Goal: Information Seeking & Learning: Learn about a topic

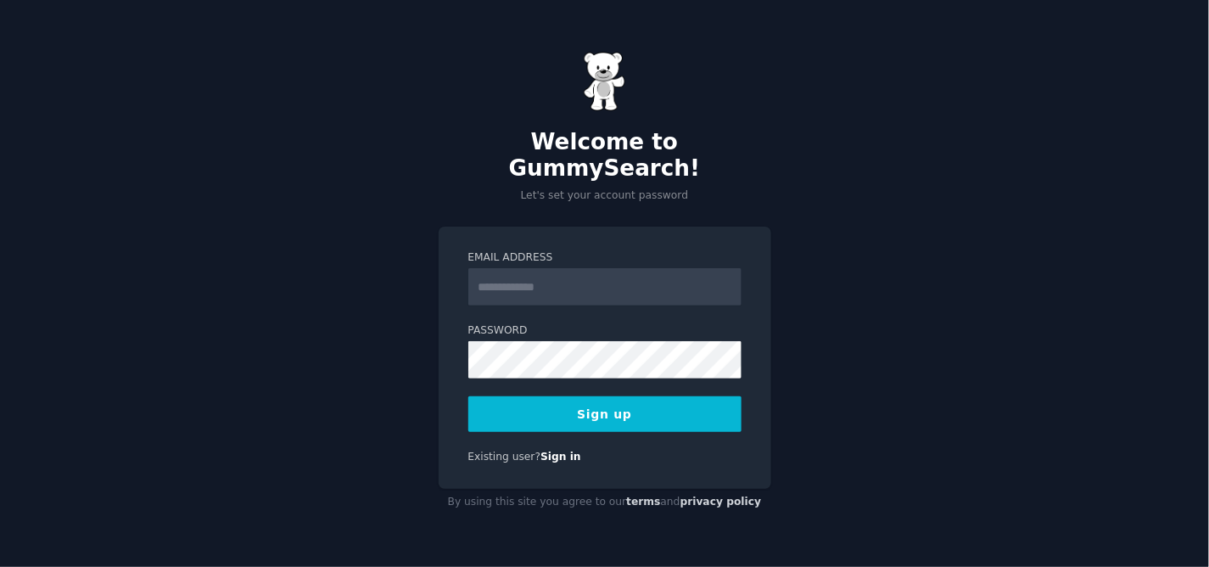
click at [510, 274] on input "Email Address" at bounding box center [604, 286] width 273 height 37
type input "**********"
click at [612, 403] on button "Sign up" at bounding box center [604, 414] width 273 height 36
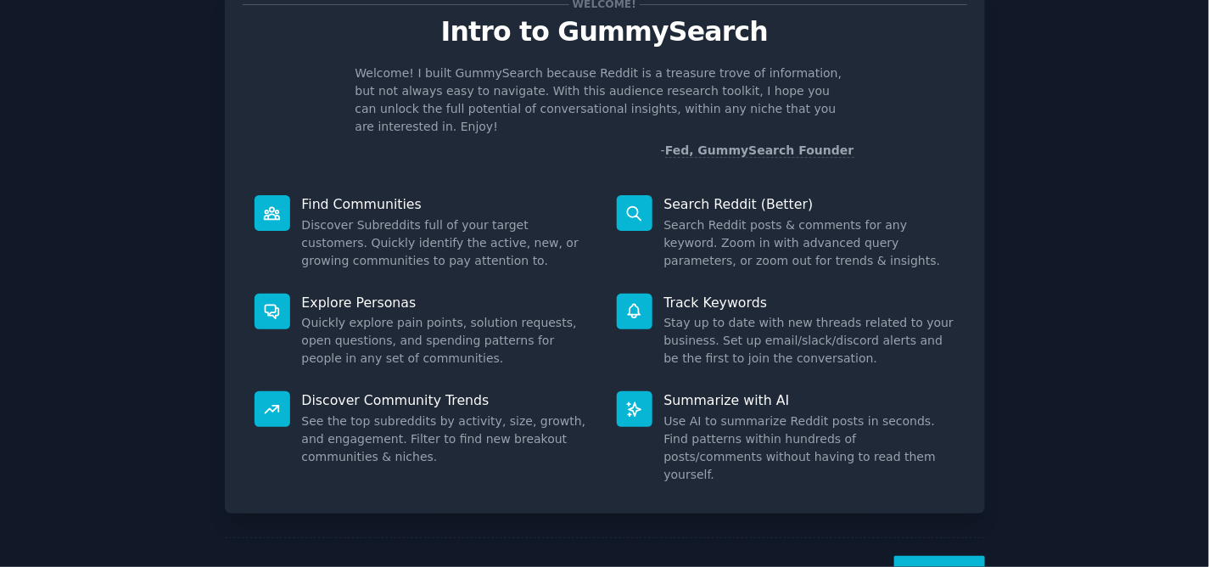
scroll to position [94, 0]
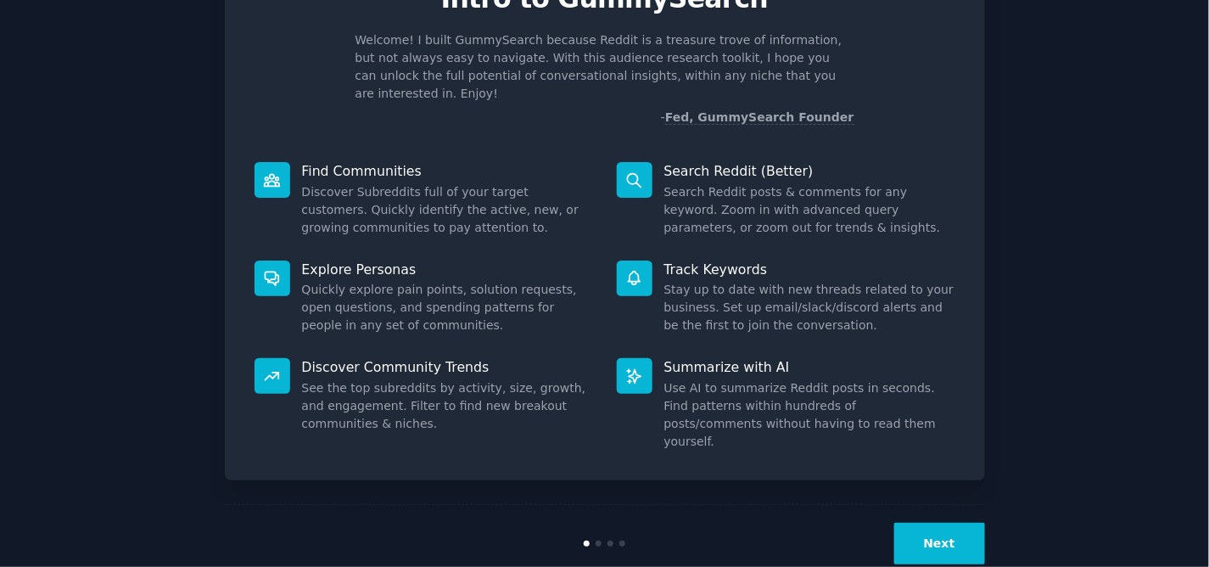
click at [944, 523] on button "Next" at bounding box center [939, 544] width 91 height 42
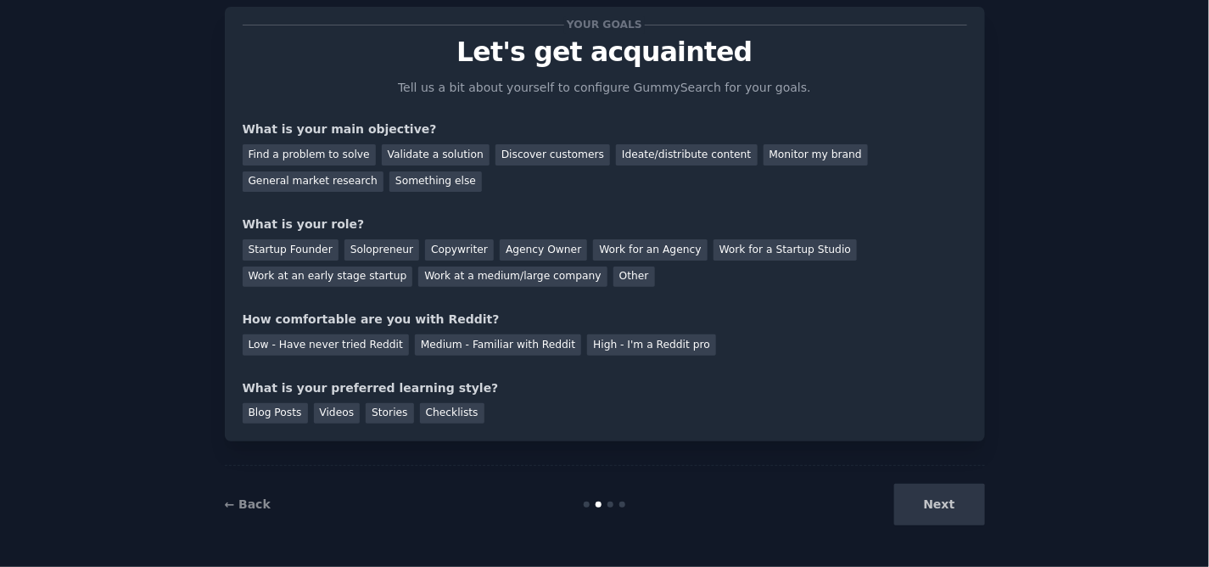
scroll to position [39, 0]
click at [512, 156] on div "Discover customers" at bounding box center [553, 156] width 115 height 21
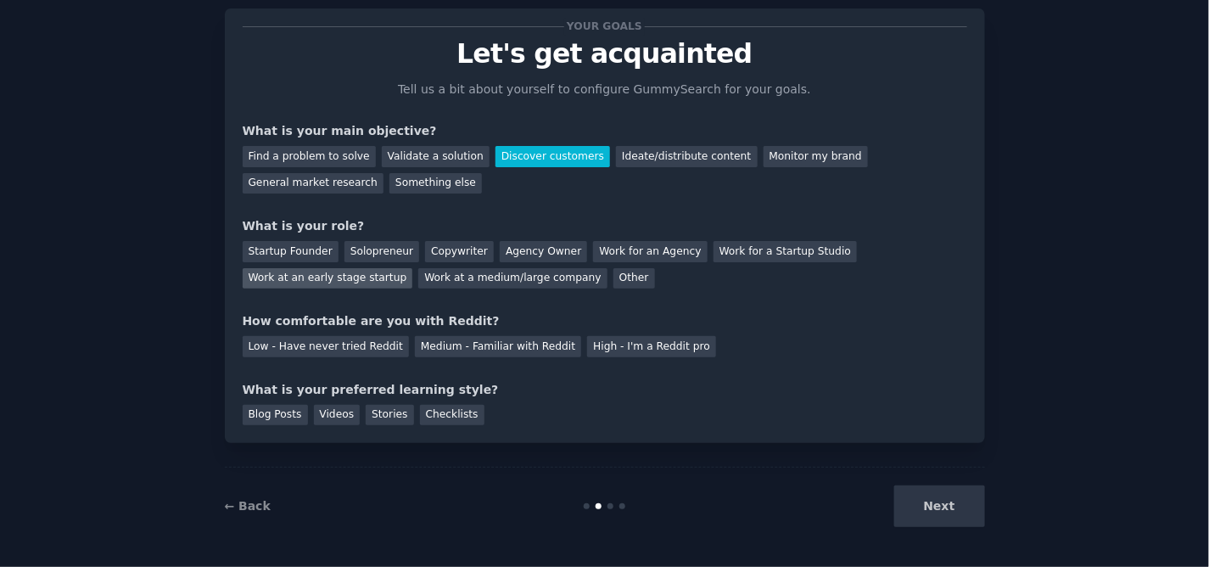
click at [413, 268] on div "Work at an early stage startup" at bounding box center [328, 278] width 171 height 21
click at [434, 345] on div "Medium - Familiar with Reddit" at bounding box center [498, 346] width 166 height 21
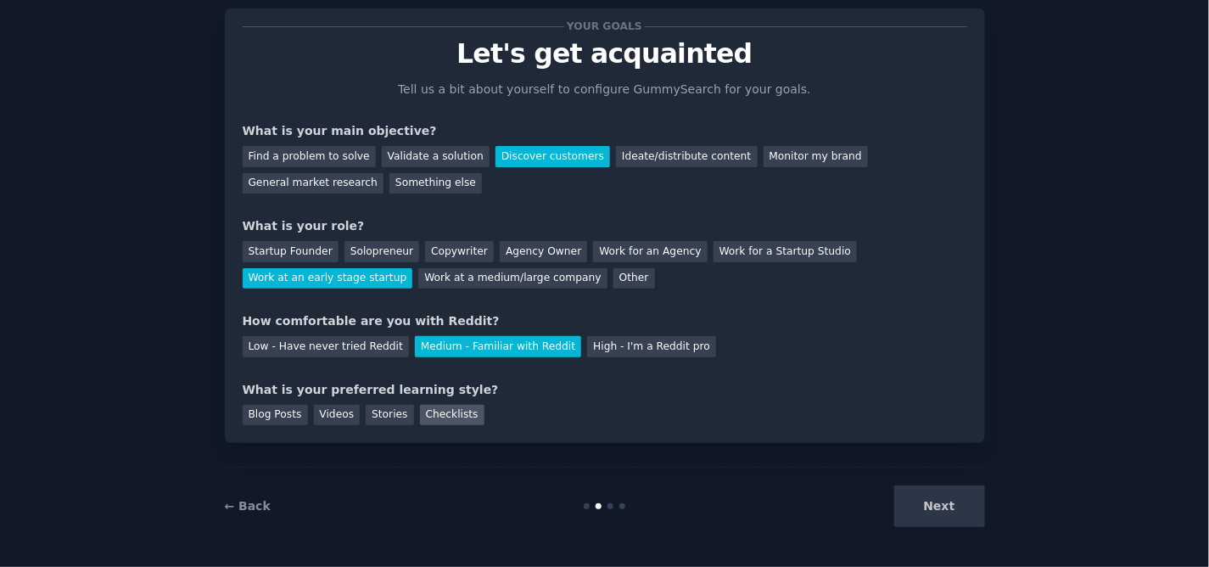
click at [421, 416] on div "Checklists" at bounding box center [452, 415] width 64 height 21
click at [944, 506] on button "Next" at bounding box center [939, 506] width 91 height 42
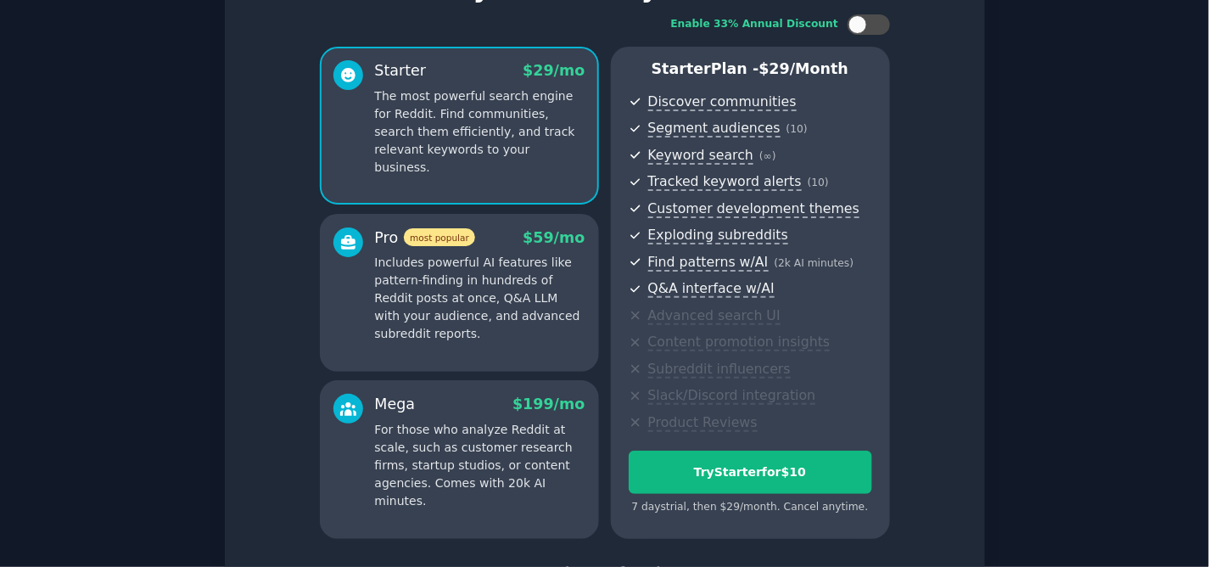
scroll to position [227, 0]
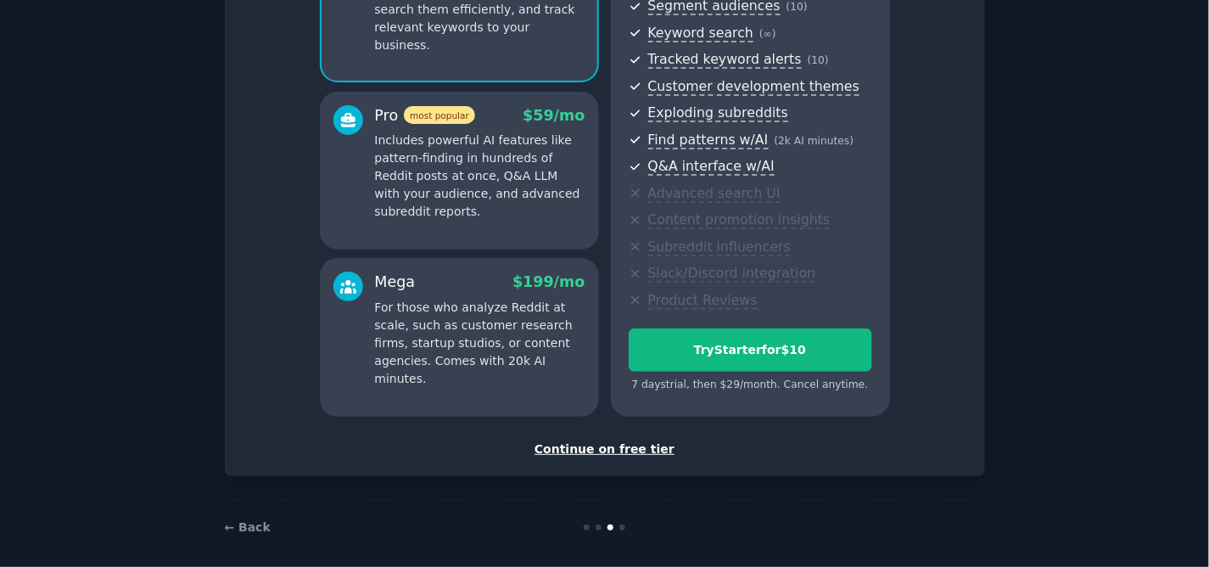
click at [620, 447] on div "Continue on free tier" at bounding box center [605, 449] width 725 height 18
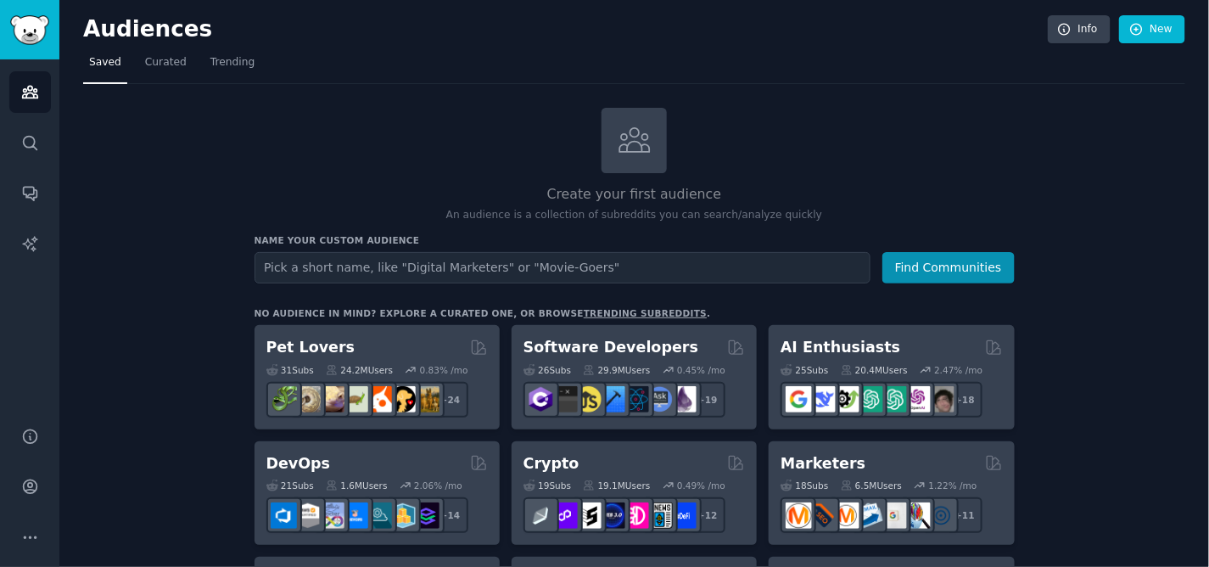
scroll to position [94, 0]
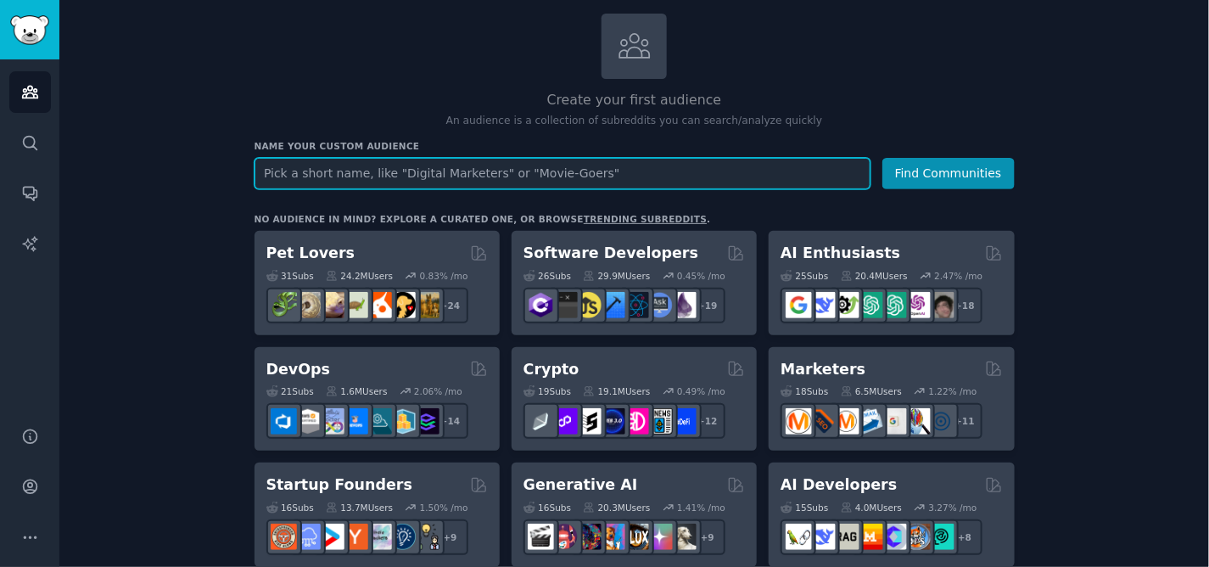
click at [306, 174] on input "text" at bounding box center [563, 173] width 616 height 31
click at [337, 172] on input "text" at bounding box center [563, 173] width 616 height 31
click at [339, 171] on input "Travel enthusizast" at bounding box center [563, 173] width 616 height 31
click at [369, 174] on input "Travel enthusiast" at bounding box center [563, 173] width 616 height 31
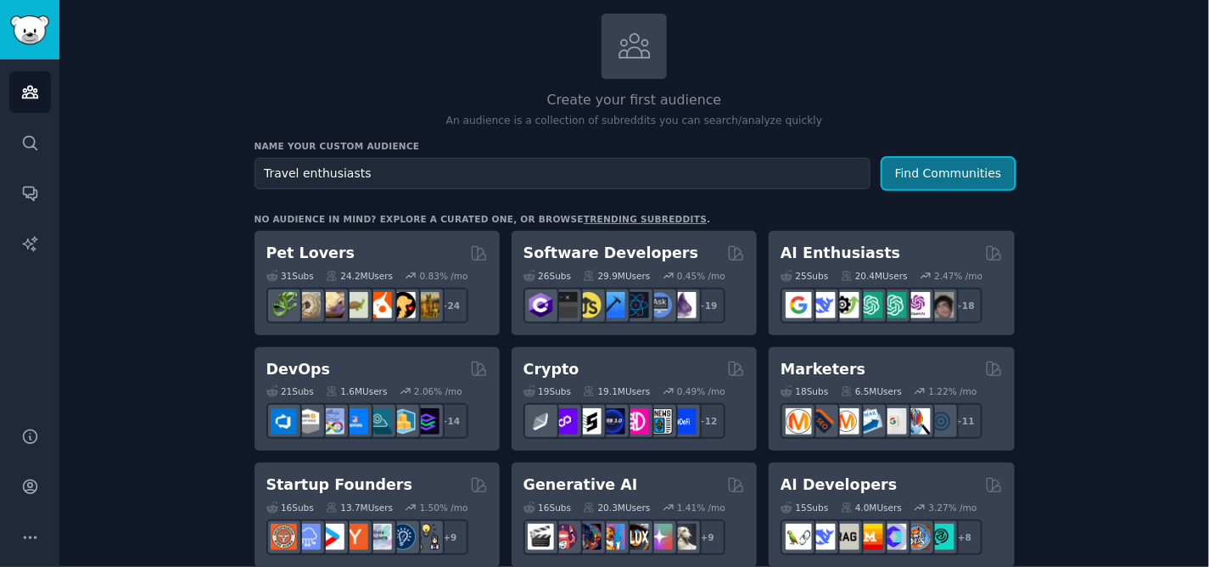
click at [928, 175] on button "Find Communities" at bounding box center [949, 173] width 132 height 31
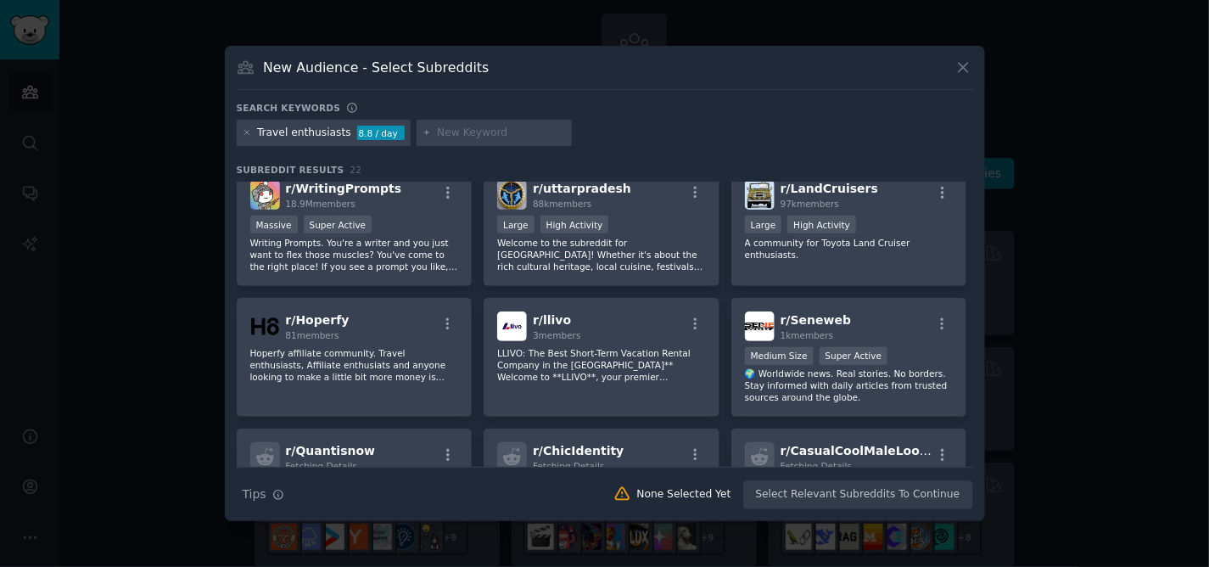
scroll to position [283, 0]
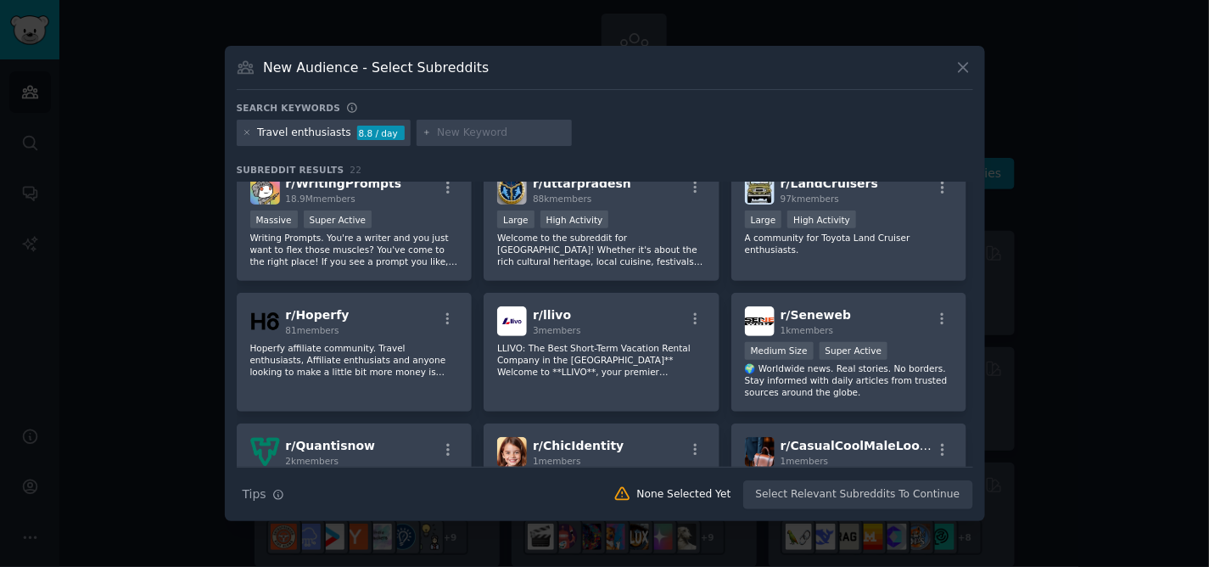
click at [961, 71] on icon at bounding box center [964, 68] width 18 height 18
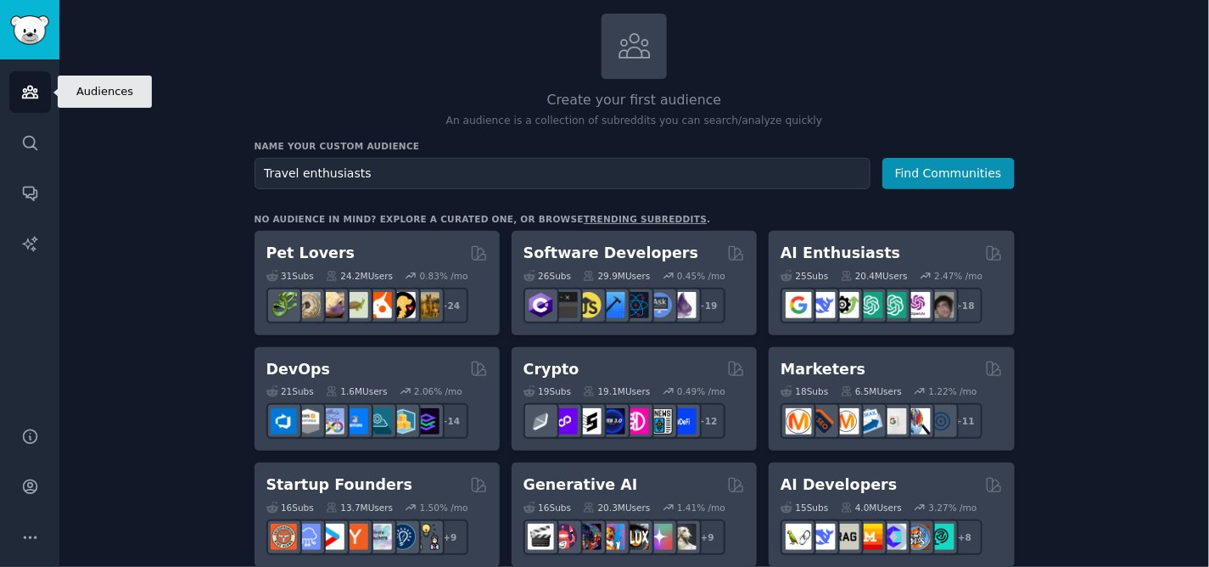
click at [26, 93] on icon "Sidebar" at bounding box center [30, 92] width 18 height 18
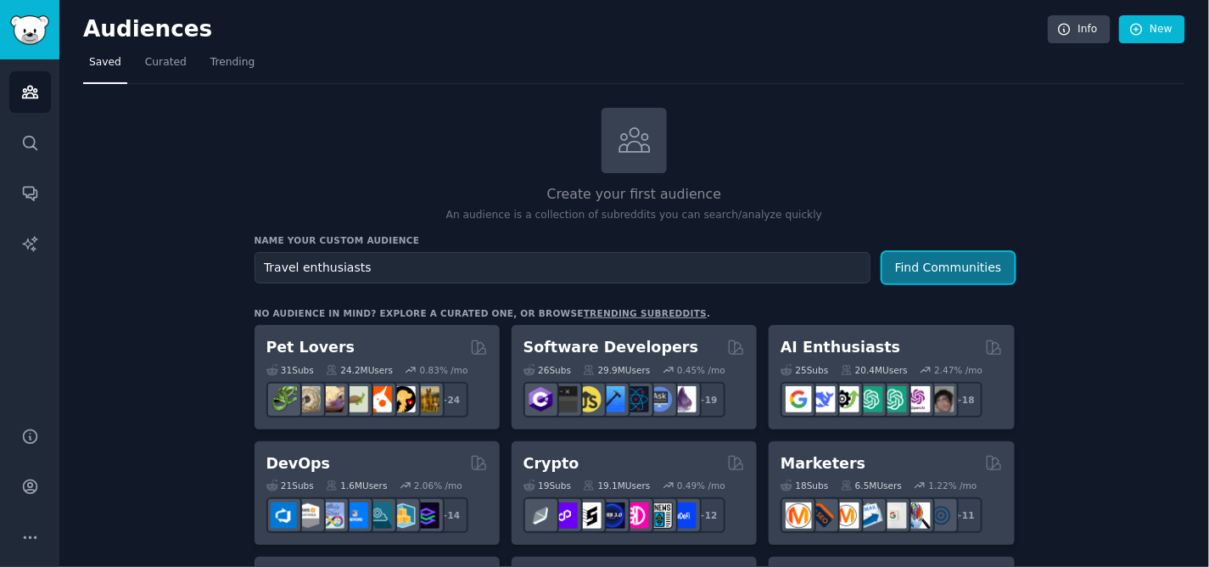
click at [928, 264] on button "Find Communities" at bounding box center [949, 267] width 132 height 31
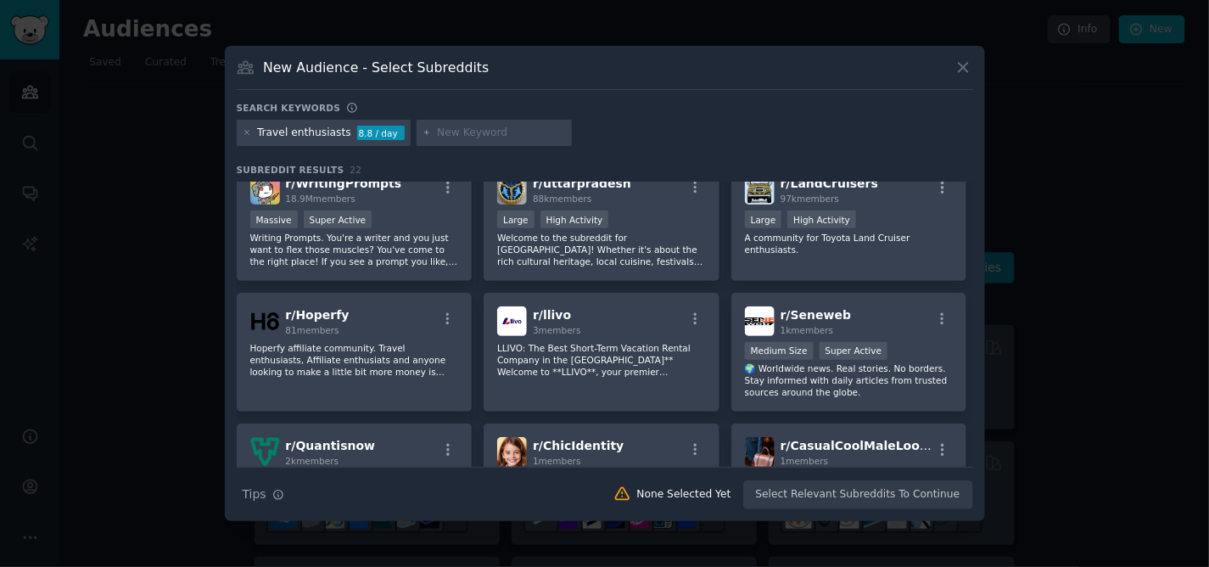
scroll to position [188, 0]
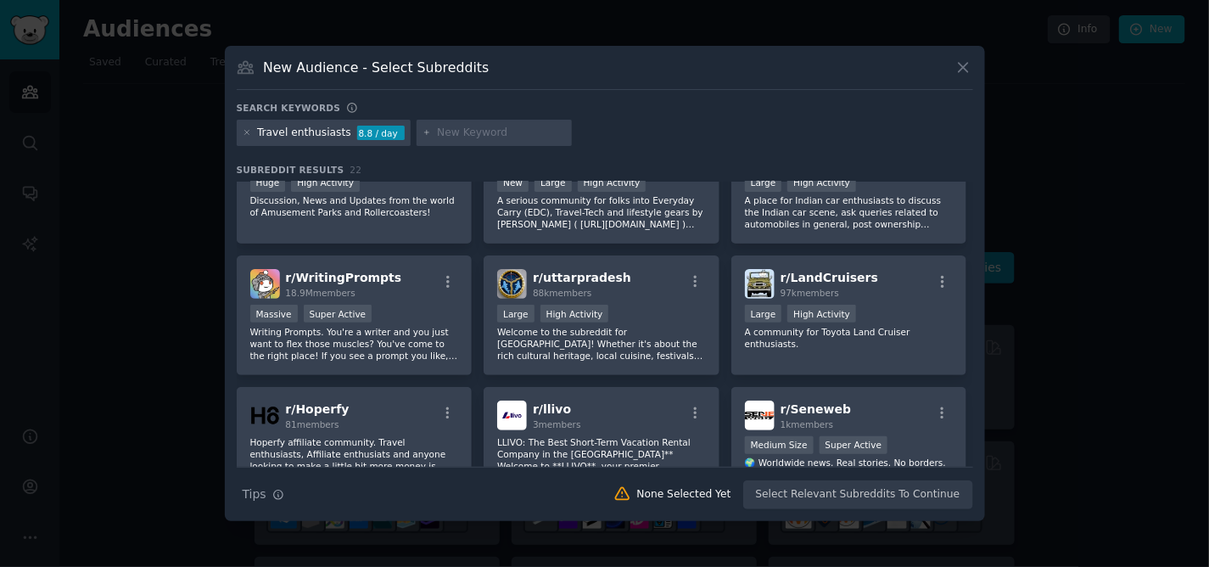
click at [438, 132] on input "text" at bounding box center [501, 133] width 129 height 15
click at [965, 66] on icon at bounding box center [964, 68] width 18 height 18
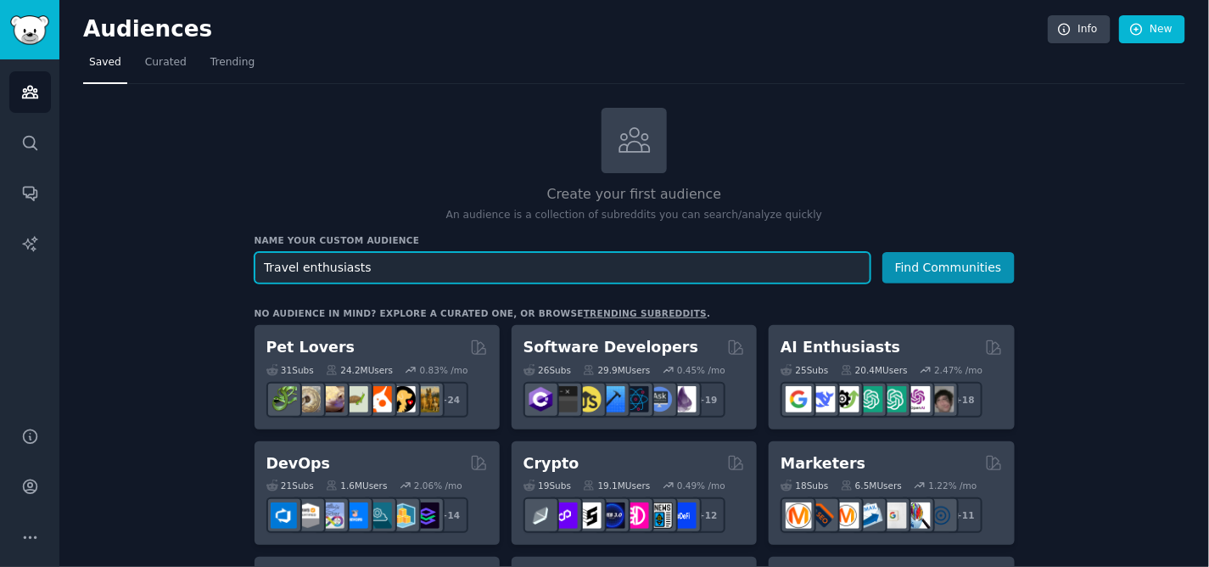
drag, startPoint x: 375, startPoint y: 258, endPoint x: 176, endPoint y: 266, distance: 199.6
type input "Travel in comfort"
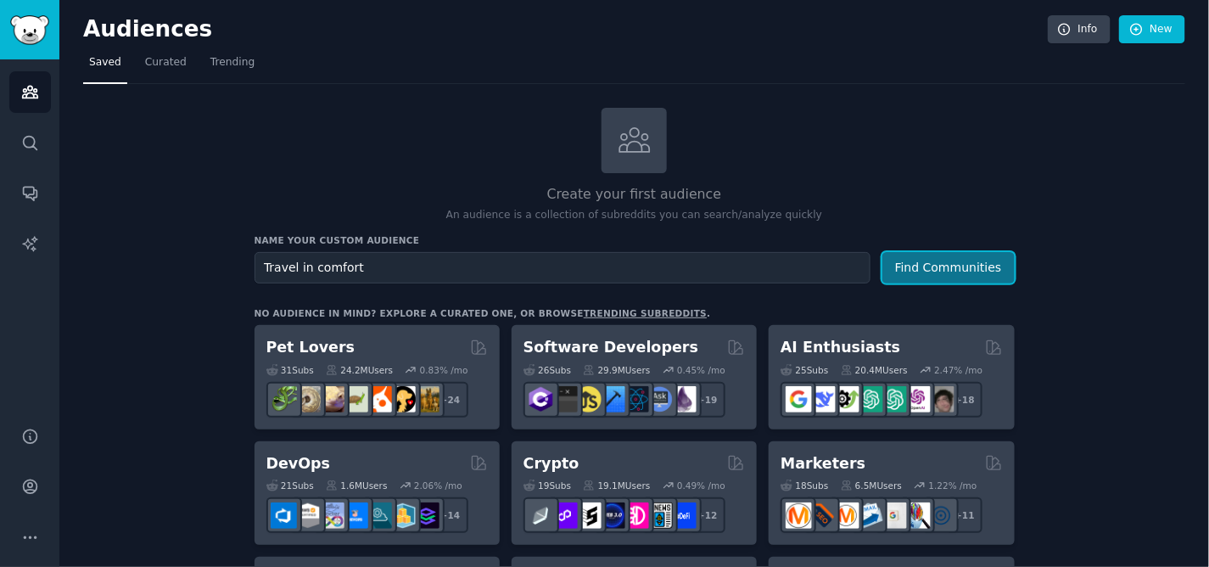
click at [939, 261] on button "Find Communities" at bounding box center [949, 267] width 132 height 31
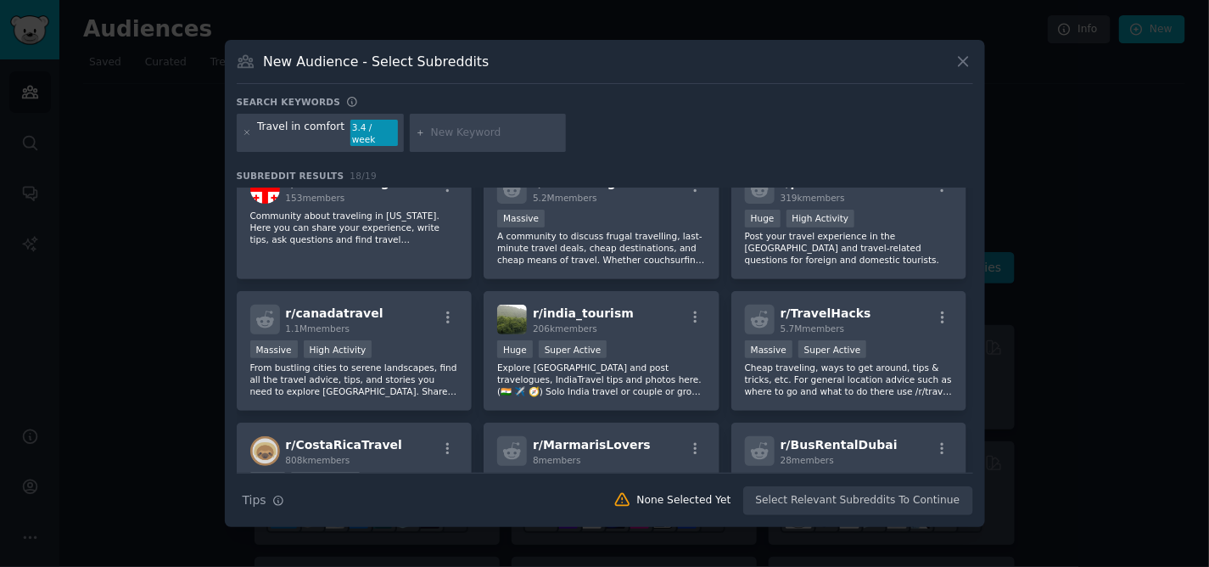
scroll to position [188, 0]
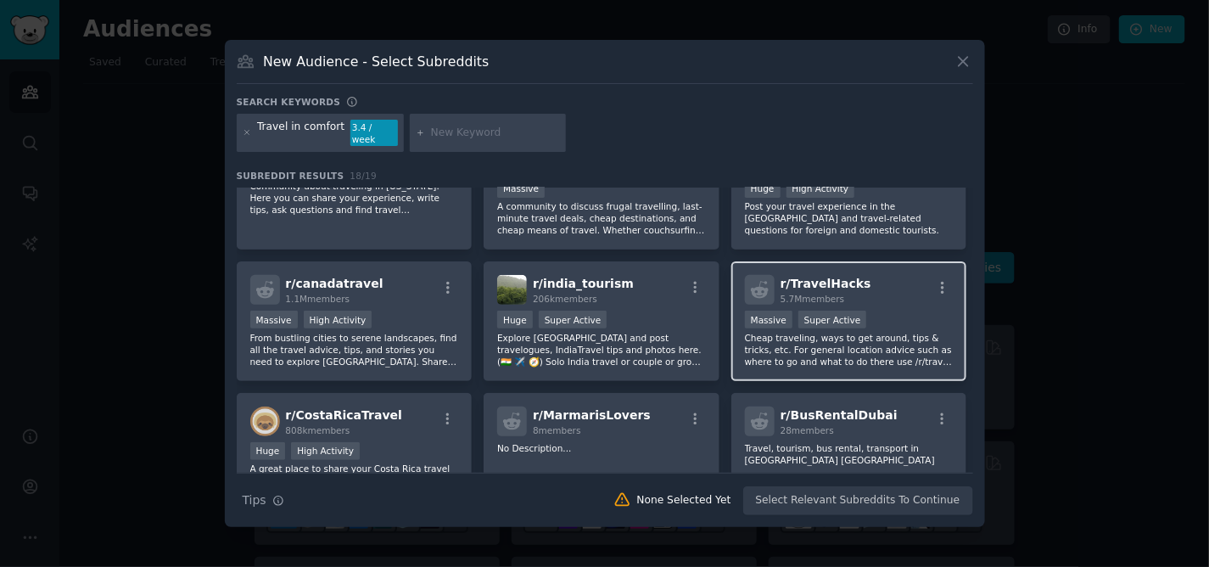
click at [889, 289] on div "r/ TravelHacks 5.7M members" at bounding box center [849, 290] width 209 height 30
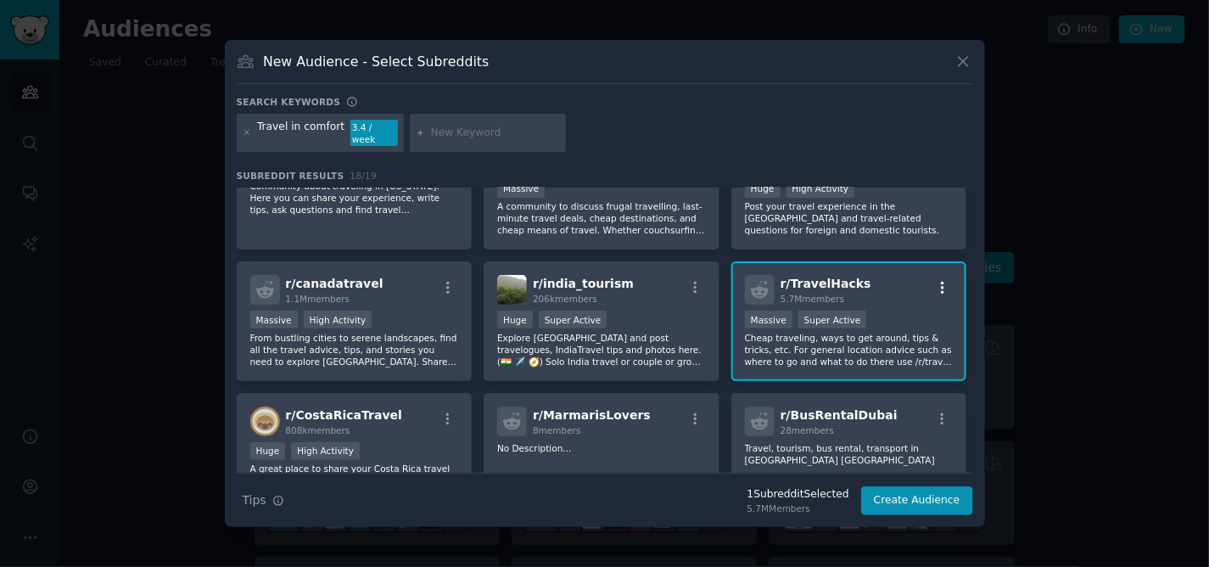
click at [936, 281] on icon "button" at bounding box center [942, 287] width 15 height 15
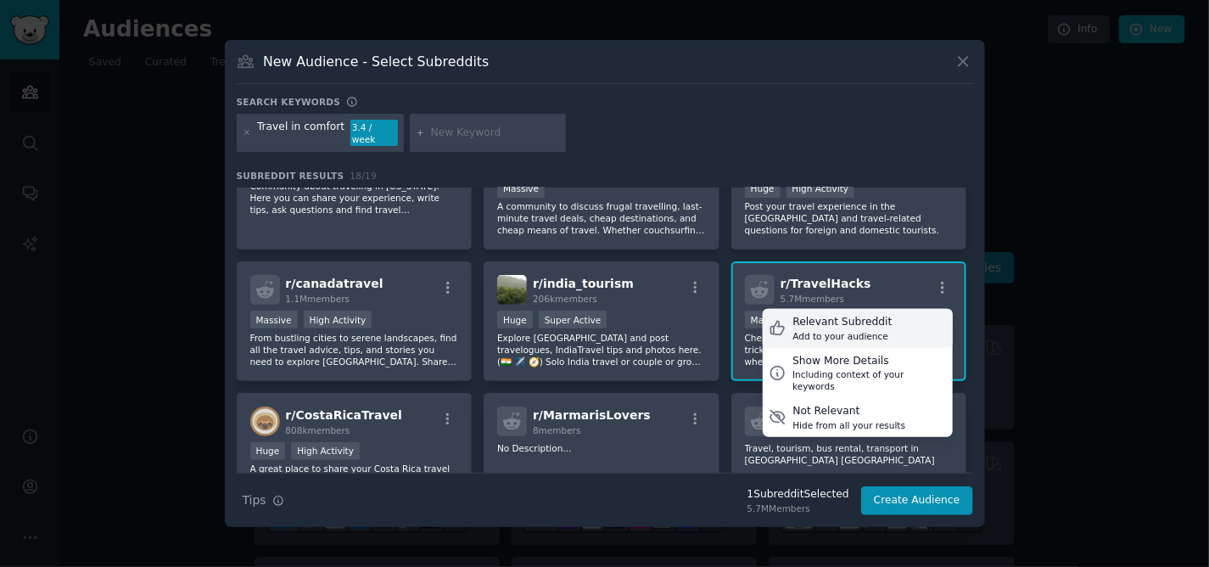
click at [860, 330] on div "Add to your audience" at bounding box center [842, 336] width 99 height 12
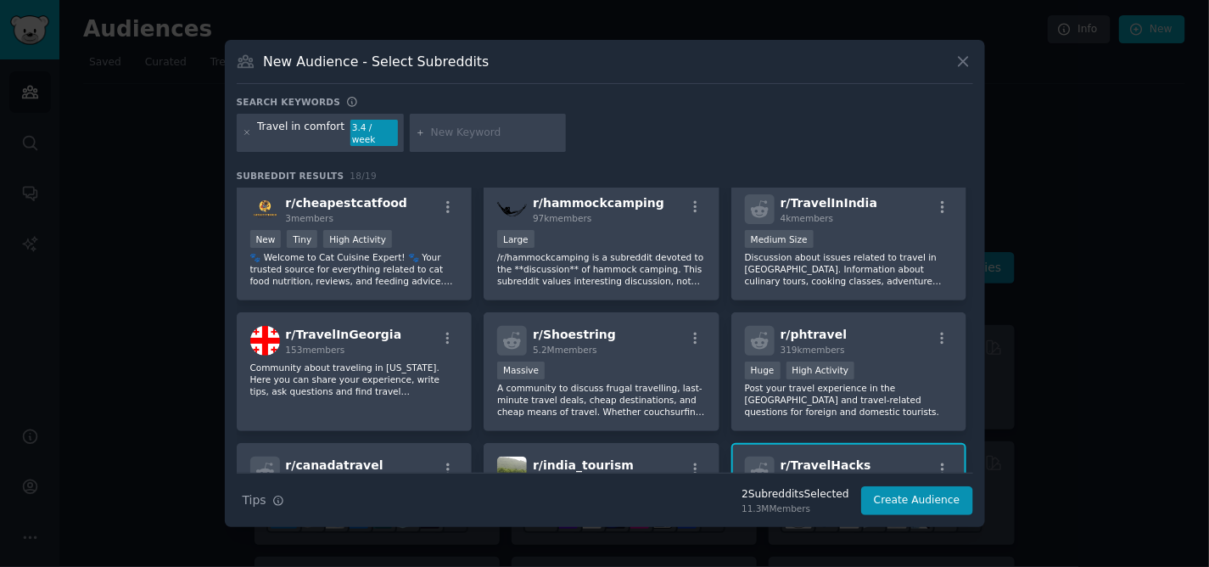
scroll to position [0, 0]
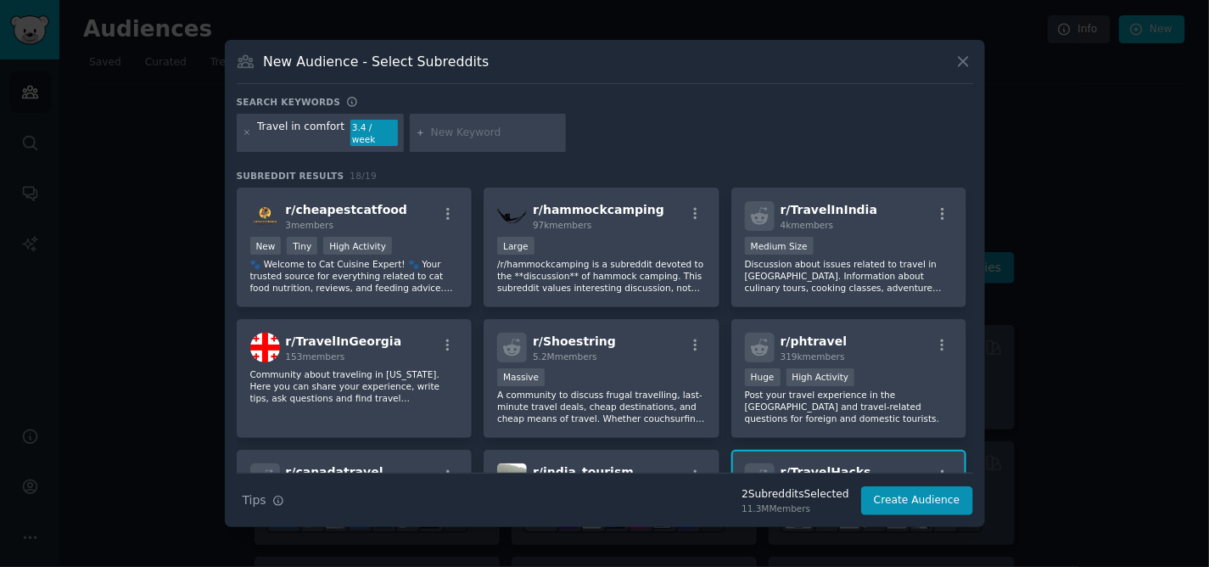
click at [438, 128] on input "text" at bounding box center [495, 133] width 129 height 15
click at [641, 350] on div "r/ Shoestring 5.2M members" at bounding box center [601, 348] width 209 height 30
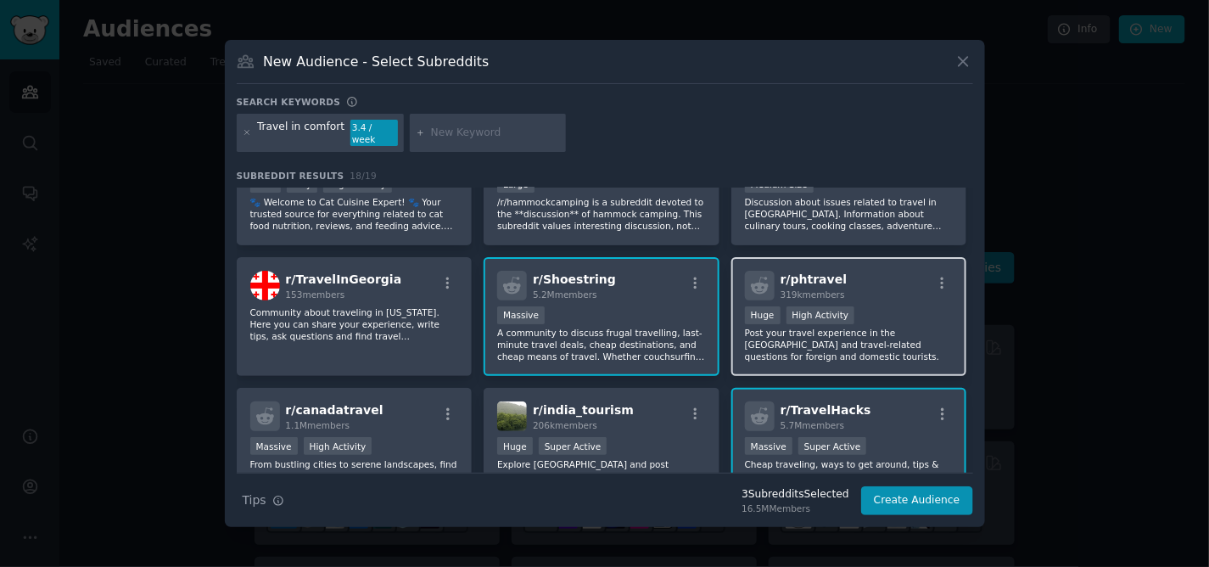
scroll to position [94, 0]
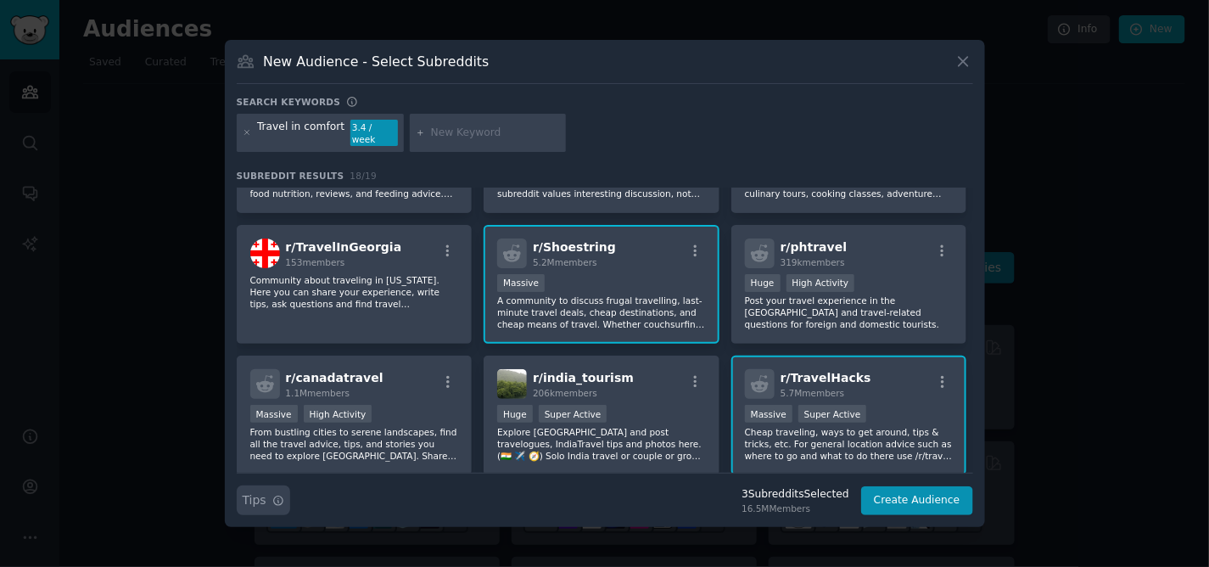
click at [278, 498] on icon "button" at bounding box center [278, 501] width 12 height 12
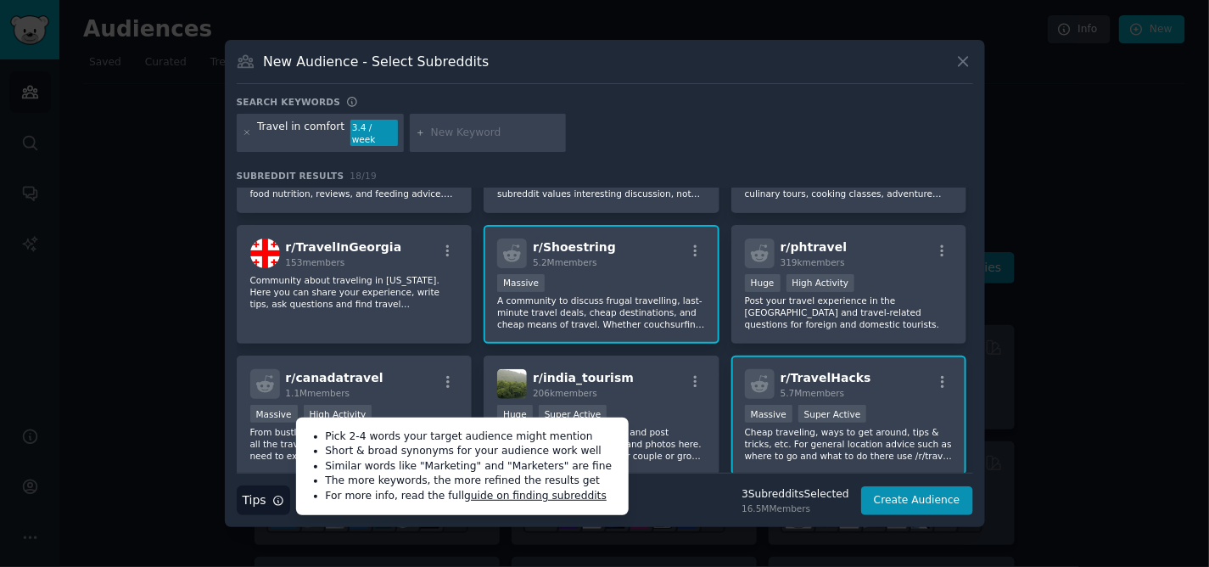
click at [443, 134] on input "text" at bounding box center [495, 133] width 129 height 15
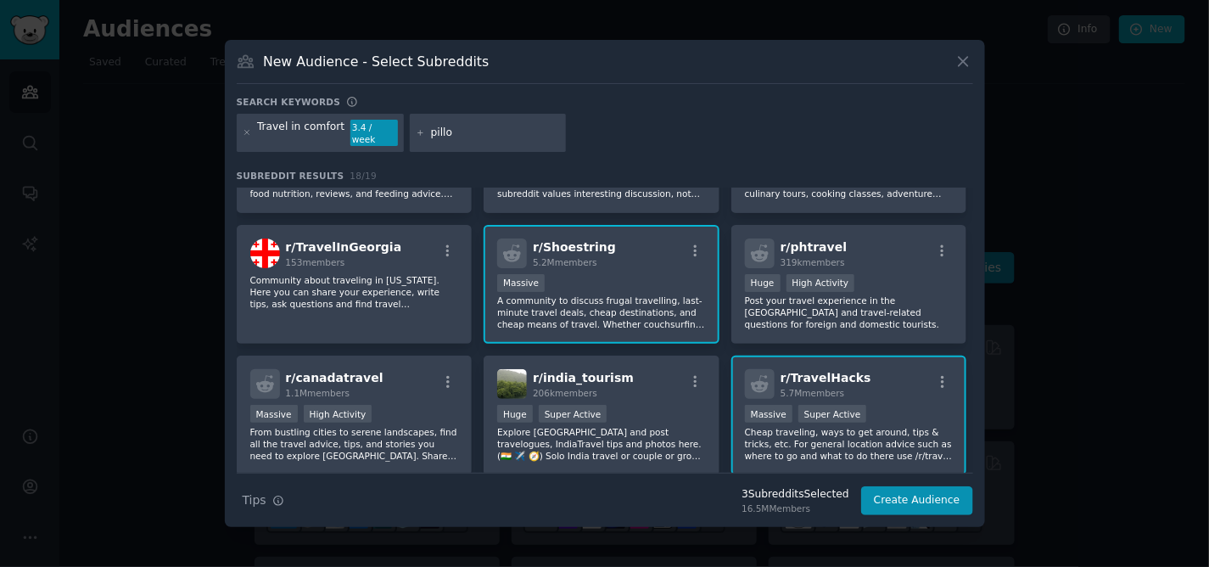
type input "pillow"
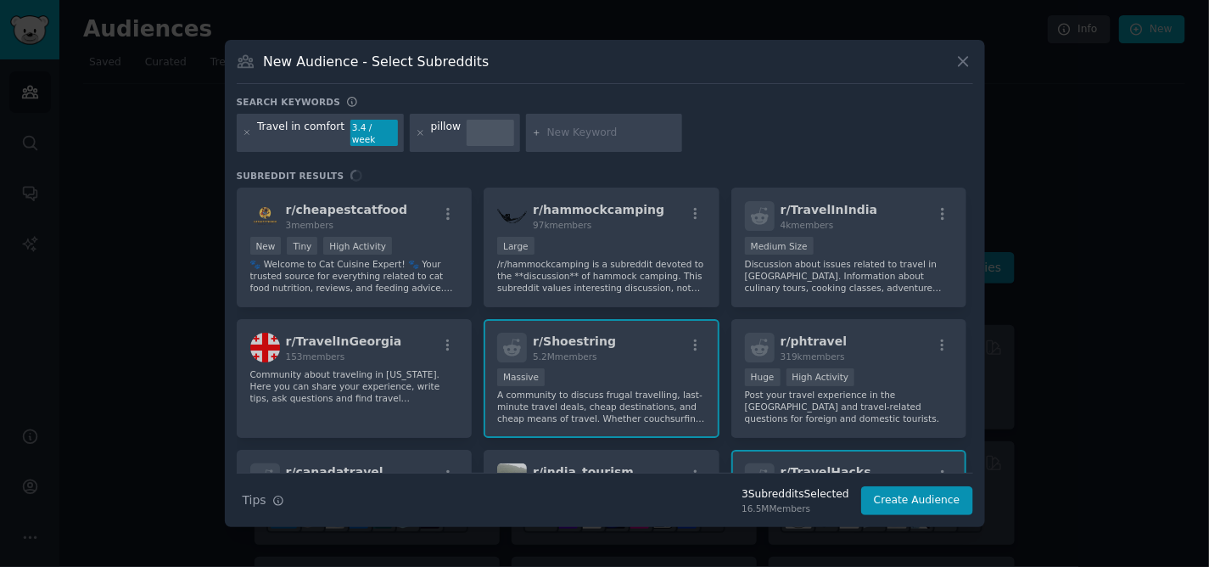
click at [553, 136] on input "text" at bounding box center [611, 133] width 129 height 15
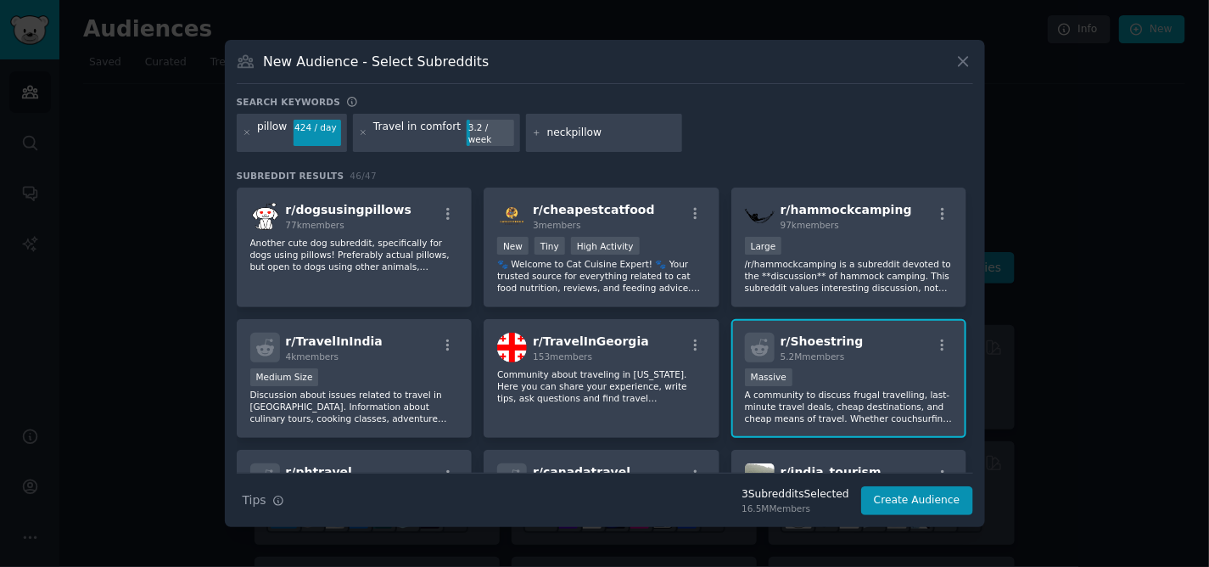
click at [556, 129] on input "neckpillow" at bounding box center [611, 133] width 129 height 15
click at [603, 128] on input "neck pillow" at bounding box center [611, 133] width 129 height 15
click at [713, 134] on div "pillow 424 / day Travel in comfort 3.2 / week neck pillow" at bounding box center [605, 136] width 737 height 45
click at [532, 133] on icon at bounding box center [536, 132] width 9 height 9
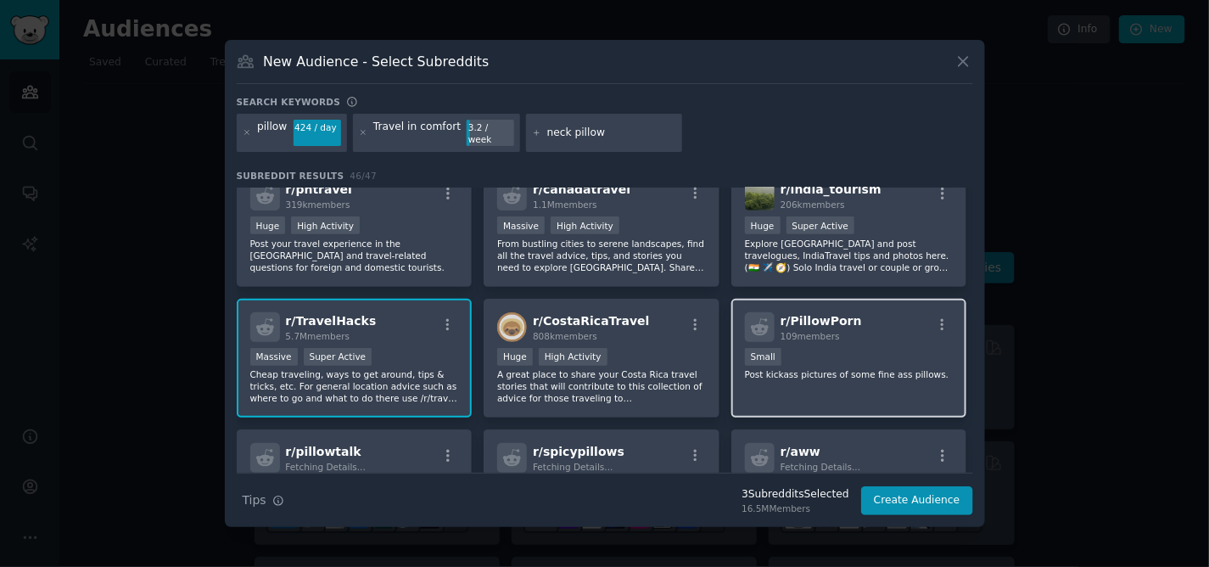
scroll to position [188, 0]
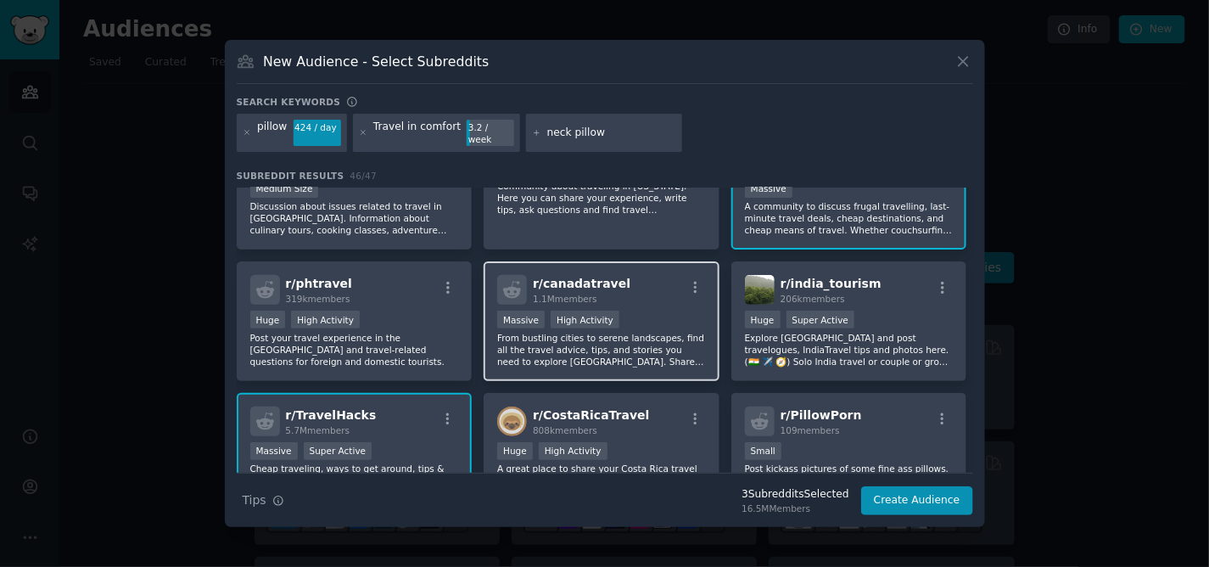
click at [653, 289] on div "r/ canadatravel 1.1M members" at bounding box center [601, 290] width 209 height 30
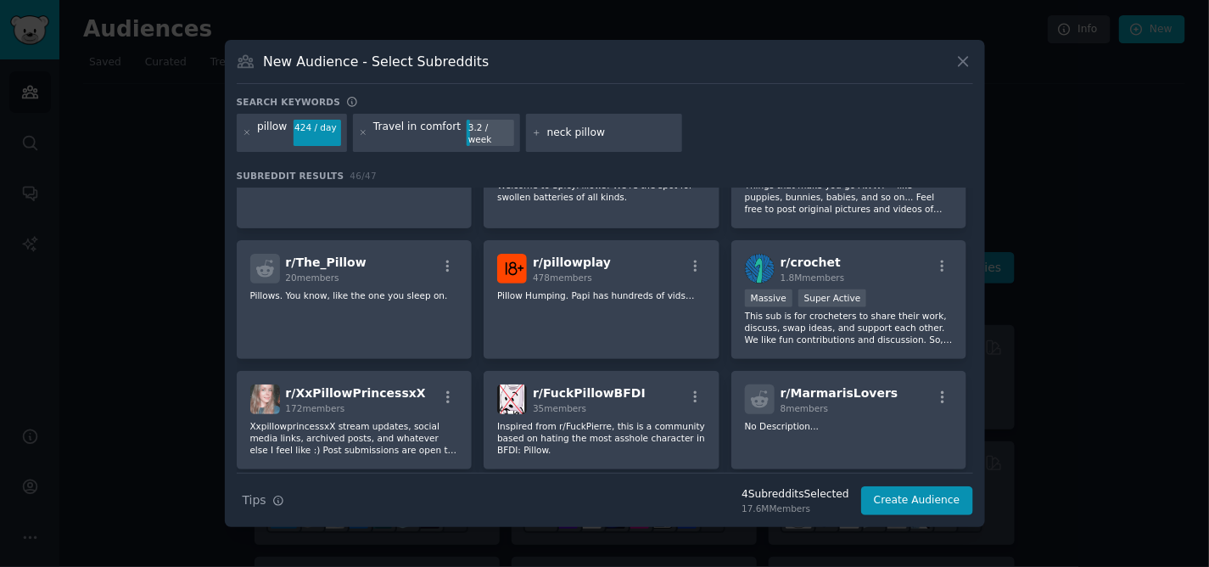
scroll to position [600, 0]
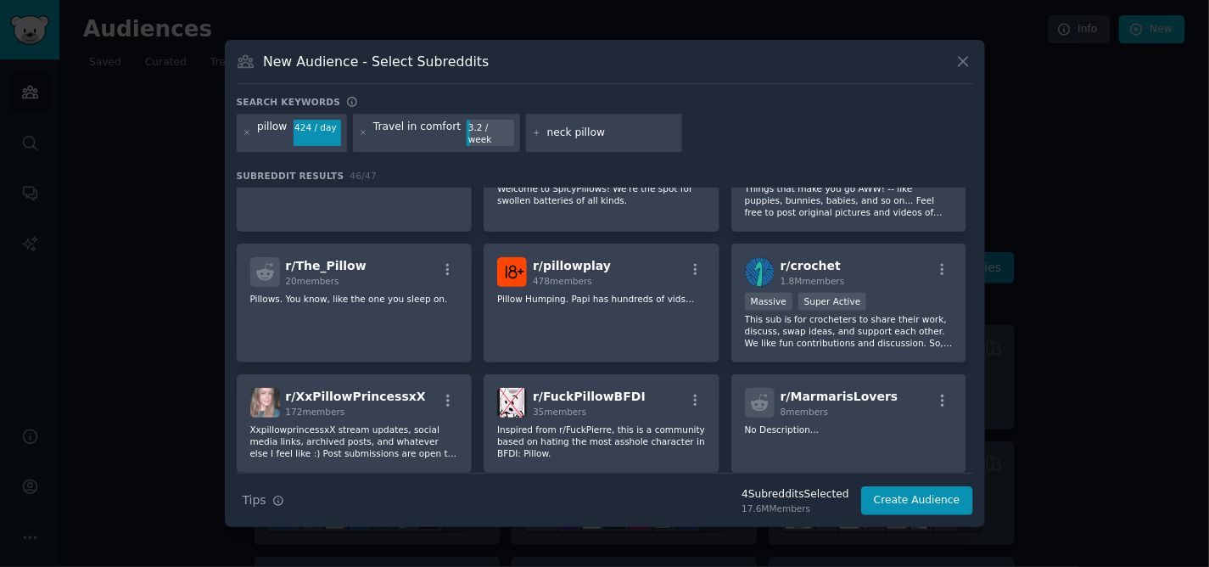
click at [257, 131] on div "pillow" at bounding box center [272, 133] width 31 height 27
click at [283, 132] on div "pillow" at bounding box center [272, 133] width 31 height 27
click at [532, 134] on icon at bounding box center [536, 132] width 9 height 9
click at [619, 126] on input "neck pillow" at bounding box center [611, 133] width 129 height 15
drag, startPoint x: 613, startPoint y: 139, endPoint x: 499, endPoint y: 138, distance: 113.7
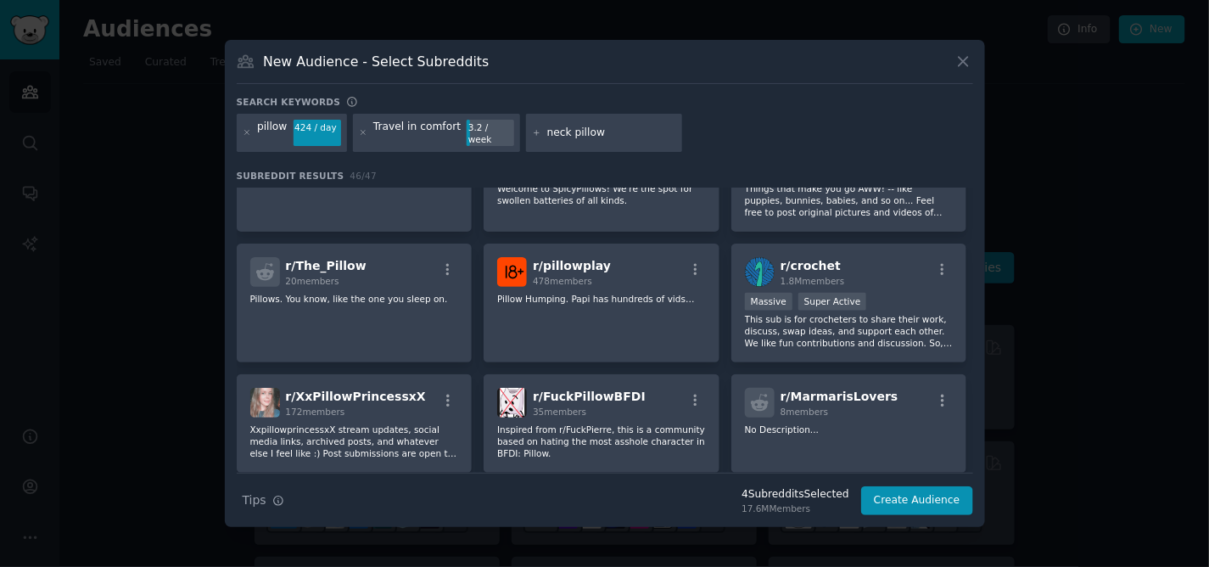
click at [512, 138] on div "pillow 424 / day Travel in comfort 3.2 / week neck pillow" at bounding box center [605, 136] width 737 height 45
click at [244, 134] on icon at bounding box center [246, 133] width 4 height 4
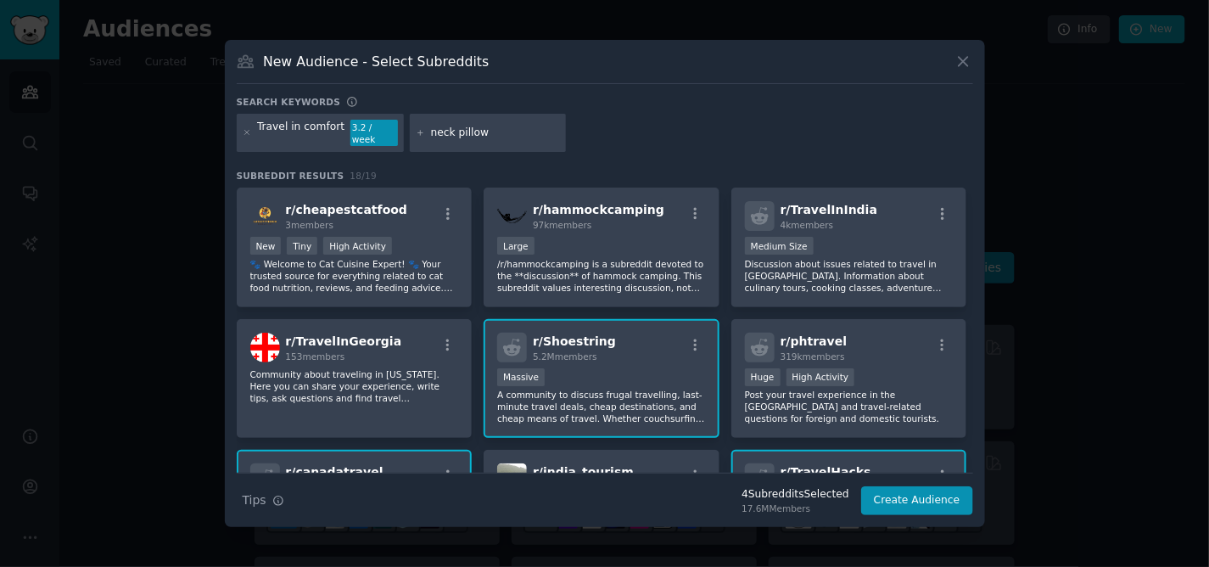
click at [484, 133] on input "neck pillow" at bounding box center [495, 133] width 129 height 15
click at [485, 133] on input "neck pillow" at bounding box center [495, 133] width 129 height 15
drag, startPoint x: 485, startPoint y: 133, endPoint x: 408, endPoint y: 139, distance: 76.6
click at [410, 139] on div "neck pillow" at bounding box center [488, 133] width 156 height 39
type input "travel pillow"
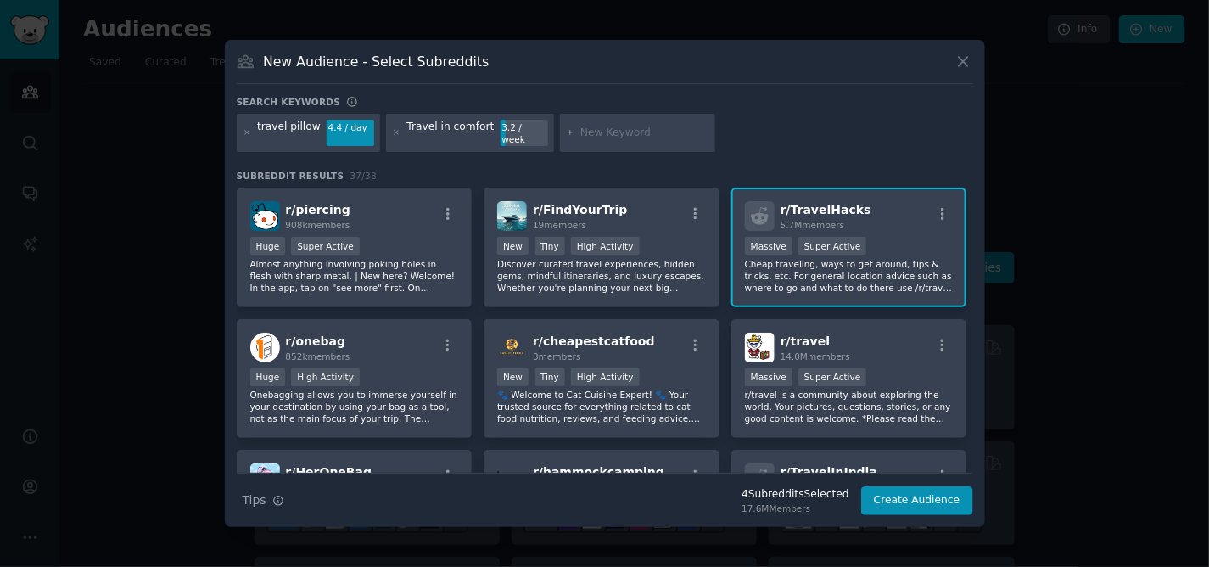
click at [846, 264] on p "Cheap traveling, ways to get around, tips & tricks, etc. For general location a…" at bounding box center [849, 276] width 209 height 36
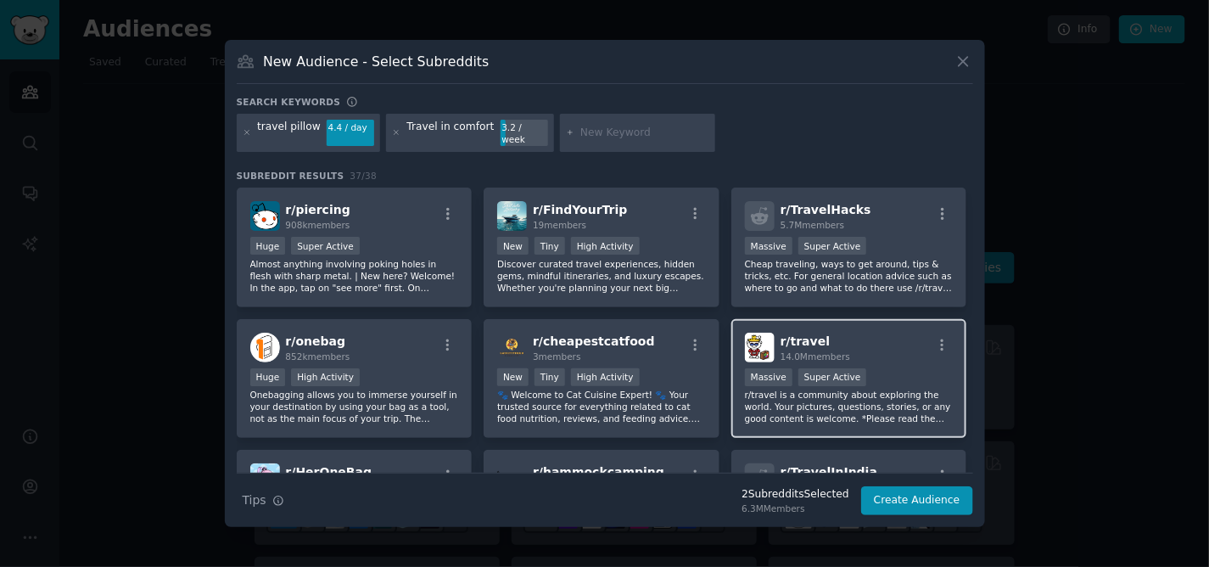
scroll to position [94, 0]
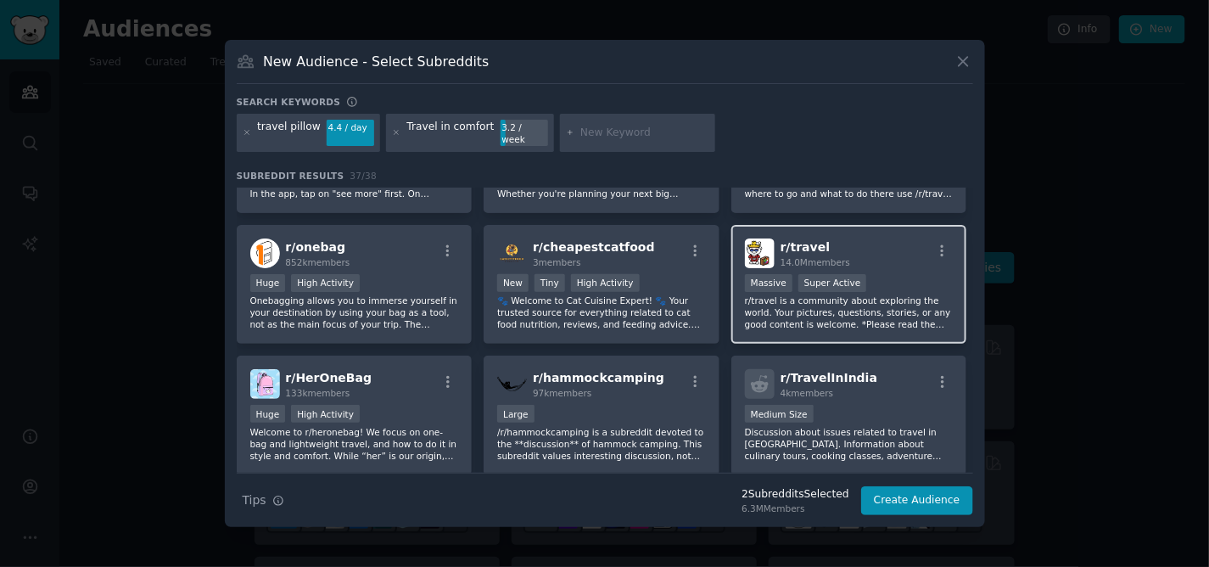
click at [810, 303] on p "r/travel is a community about exploring the world. Your pictures, questions, st…" at bounding box center [849, 312] width 209 height 36
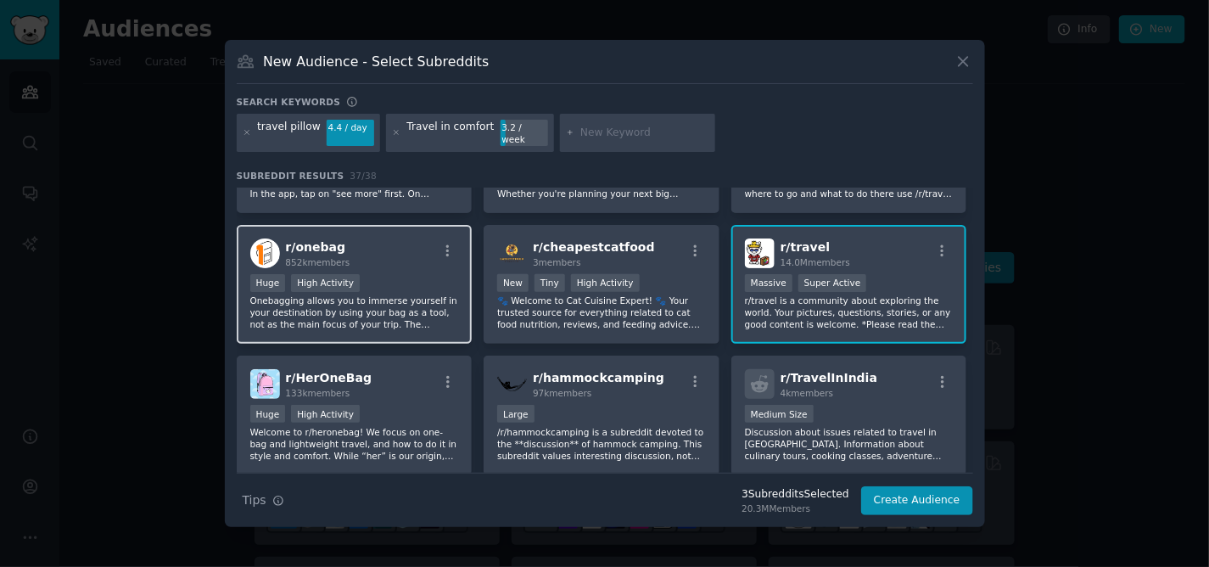
click at [378, 297] on p "Onebagging allows you to immerse yourself in your destination by using your bag…" at bounding box center [354, 312] width 209 height 36
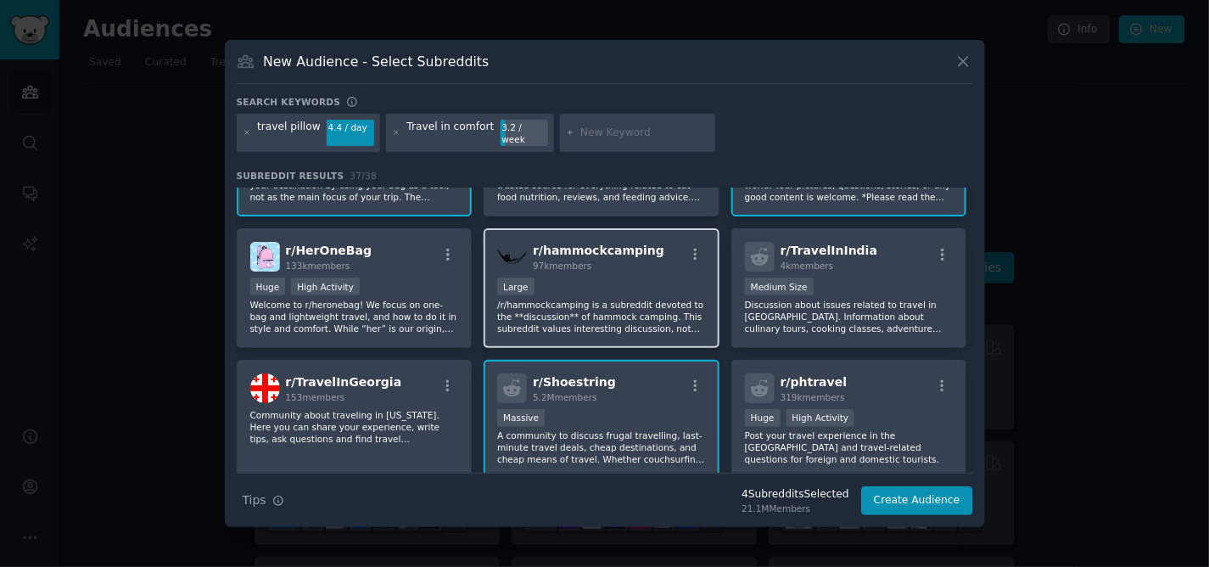
scroll to position [188, 0]
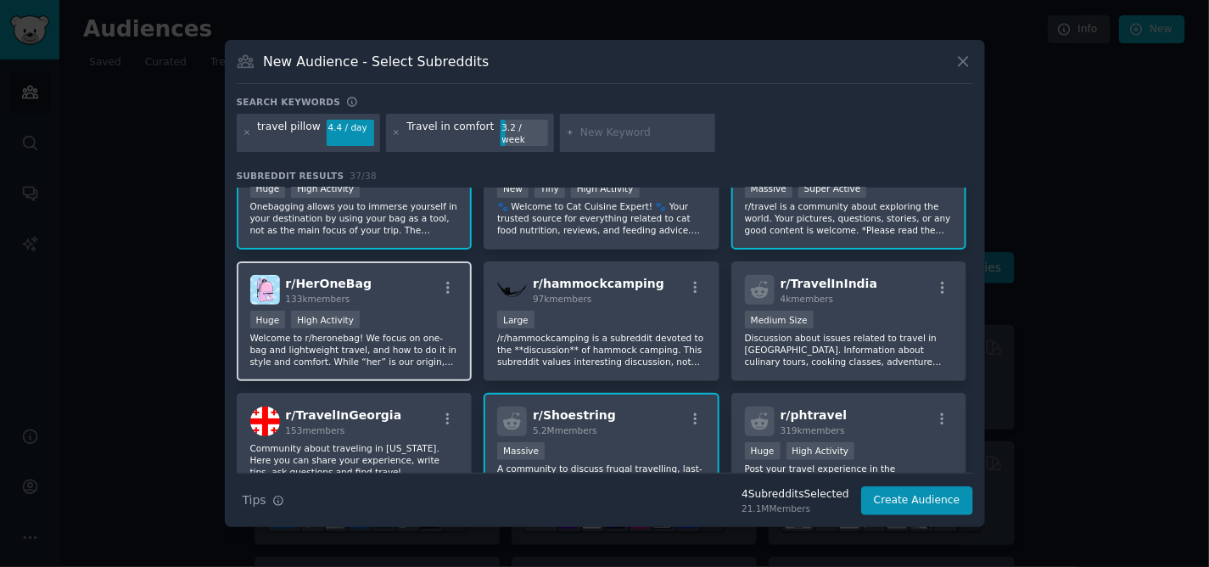
click at [391, 339] on p "Welcome to r/heronebag! We focus on one-bag and lightweight travel, and how to …" at bounding box center [354, 350] width 209 height 36
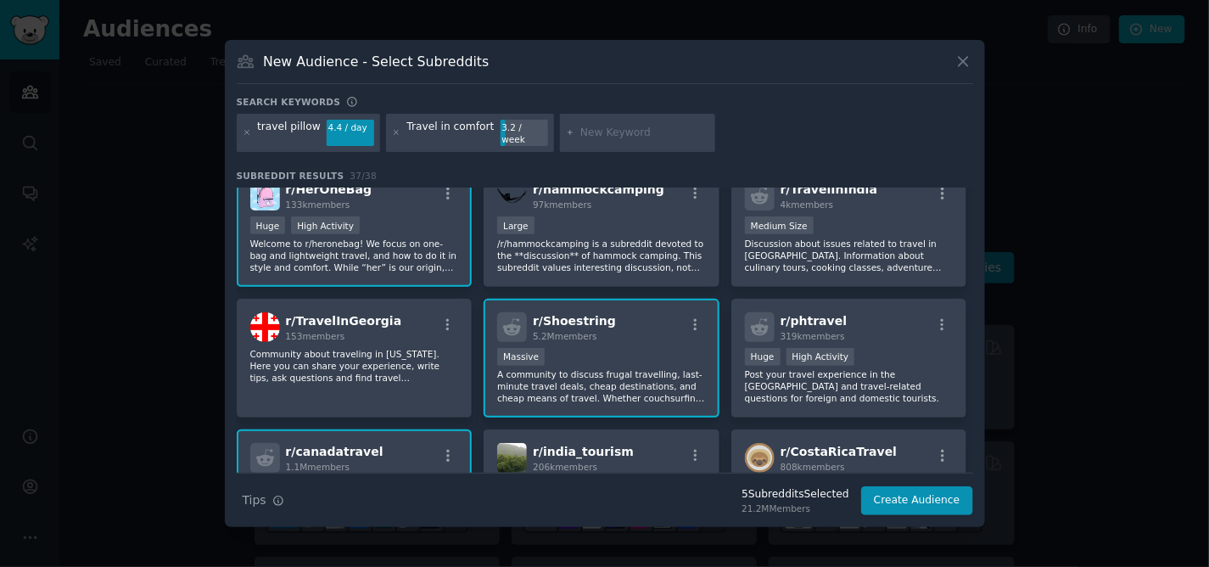
scroll to position [377, 0]
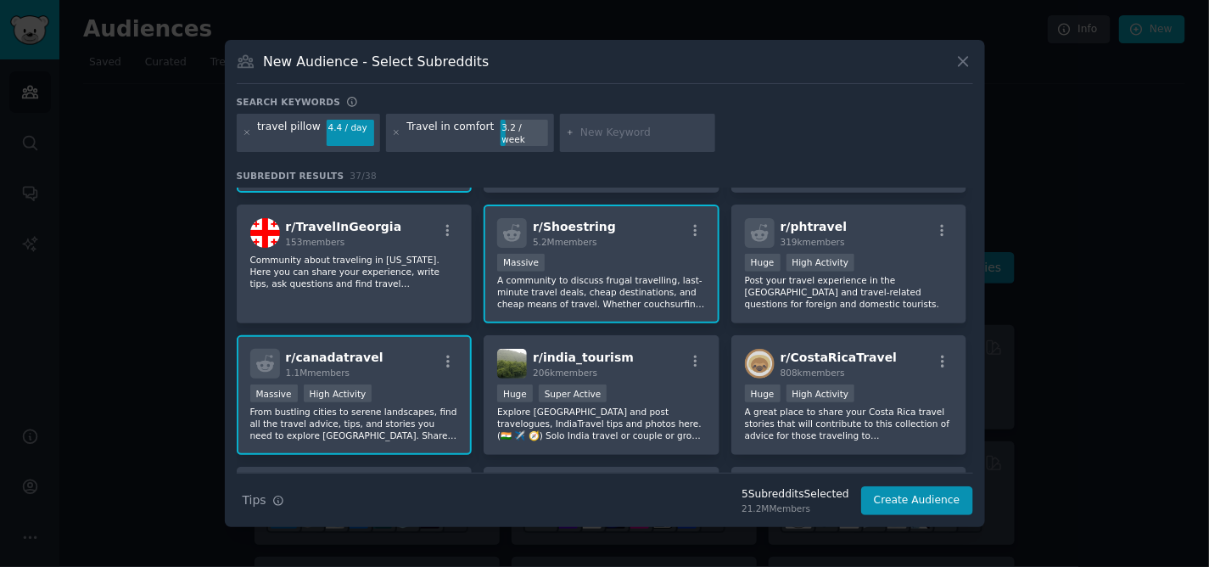
click at [580, 282] on p "A community to discuss frugal travelling, last-minute travel deals, cheap desti…" at bounding box center [601, 292] width 209 height 36
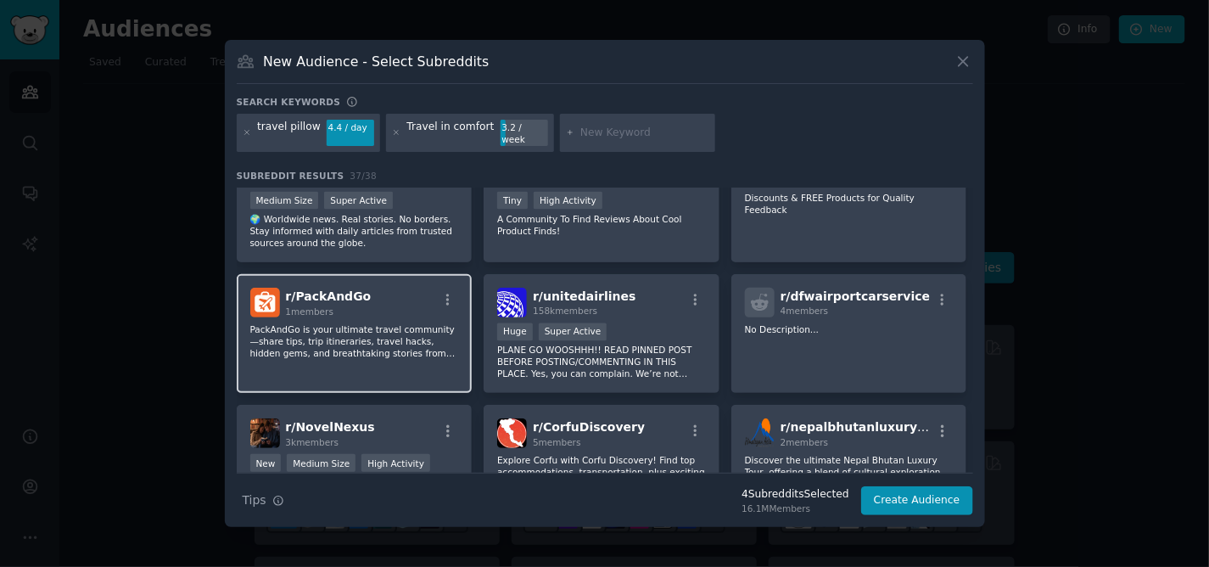
scroll to position [1116, 0]
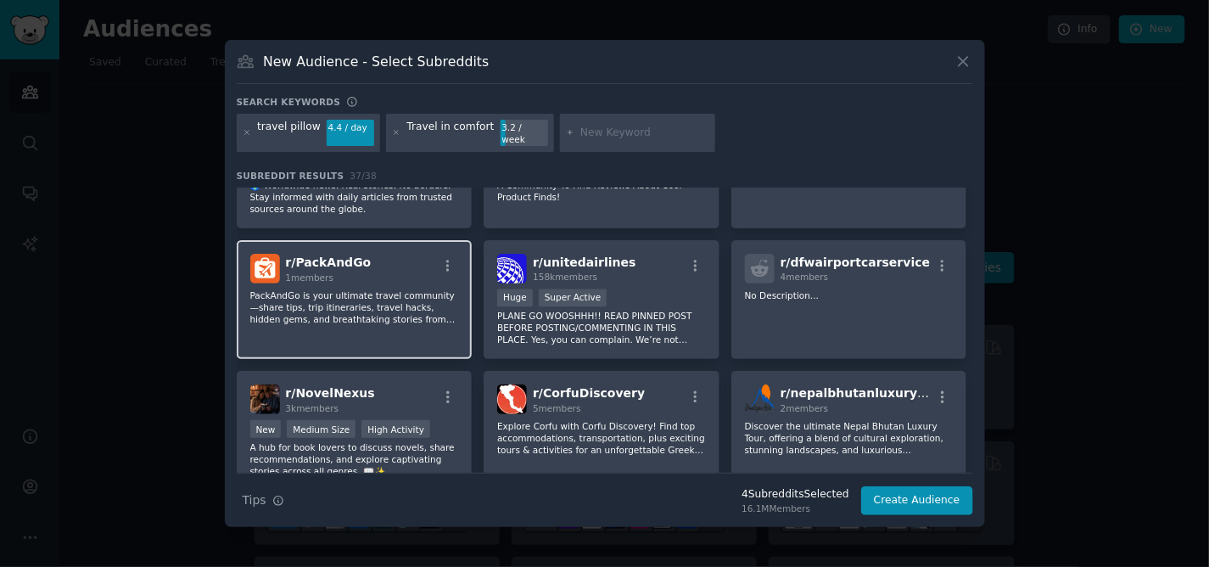
click at [350, 289] on p "PackAndGo is your ultimate travel community—share tips, trip itineraries, trave…" at bounding box center [354, 307] width 209 height 36
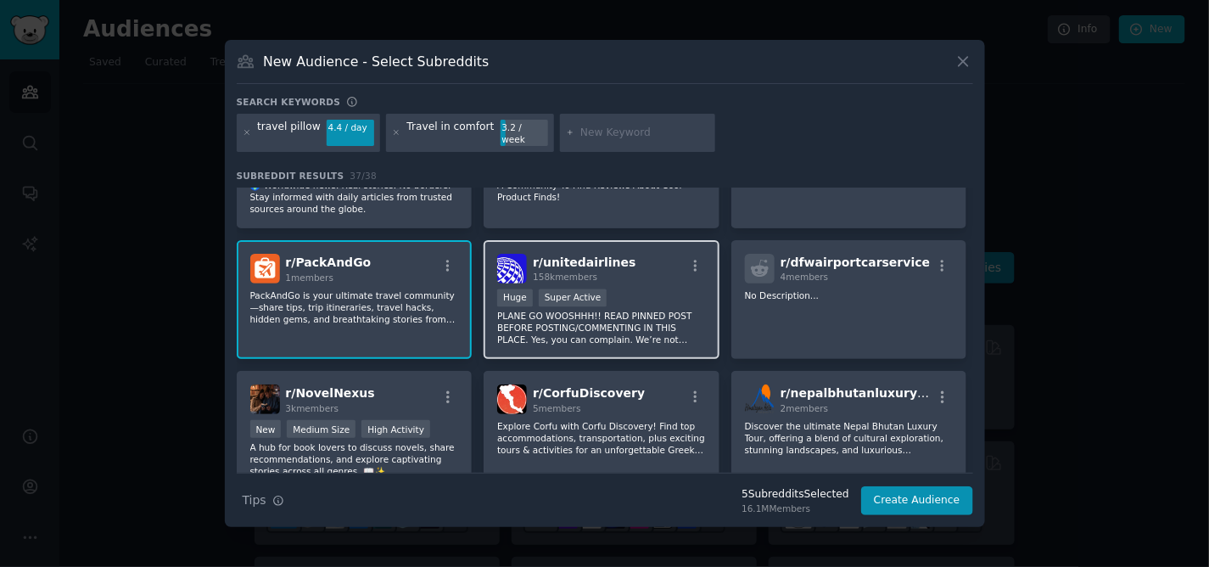
click at [664, 310] on p "PLANE GO WOOSHHH!! READ PINNED POST BEFORE POSTING/COMMENTING IN THIS PLACE. Ye…" at bounding box center [601, 328] width 209 height 36
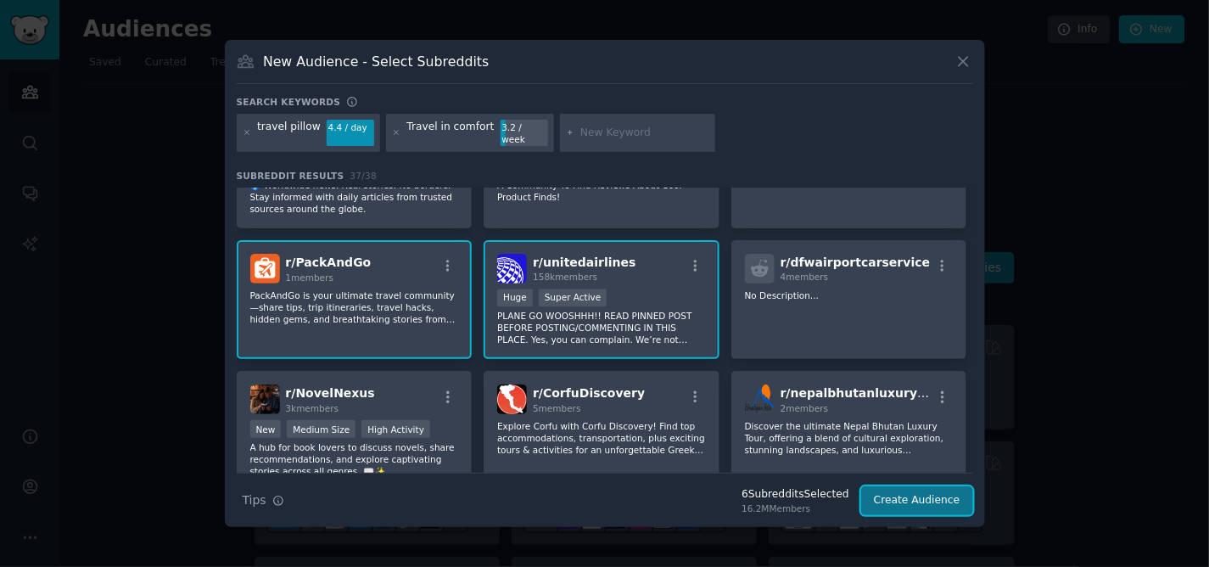
click at [906, 490] on button "Create Audience" at bounding box center [917, 500] width 112 height 29
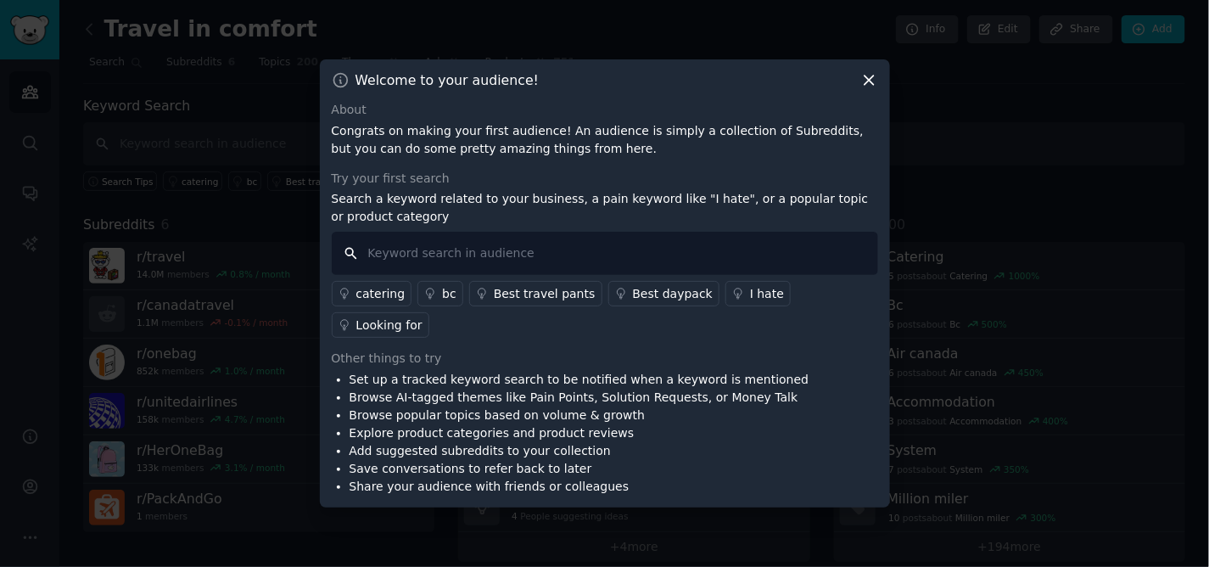
click at [411, 267] on input "text" at bounding box center [605, 253] width 547 height 43
type input "travel pillow"
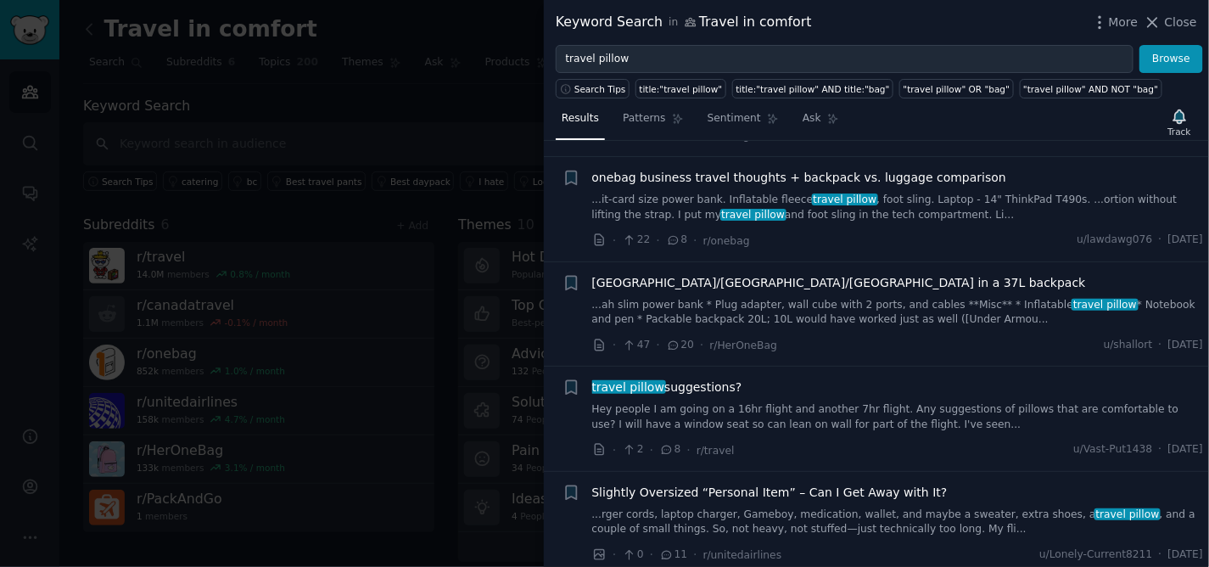
scroll to position [4148, 0]
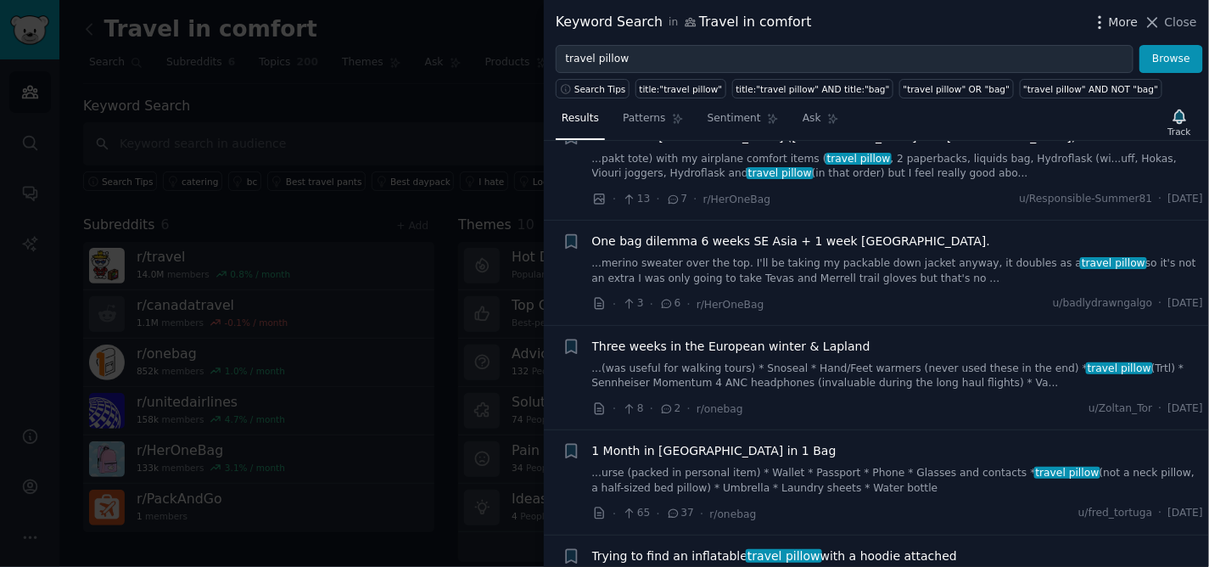
click at [1121, 29] on span "More" at bounding box center [1124, 23] width 30 height 18
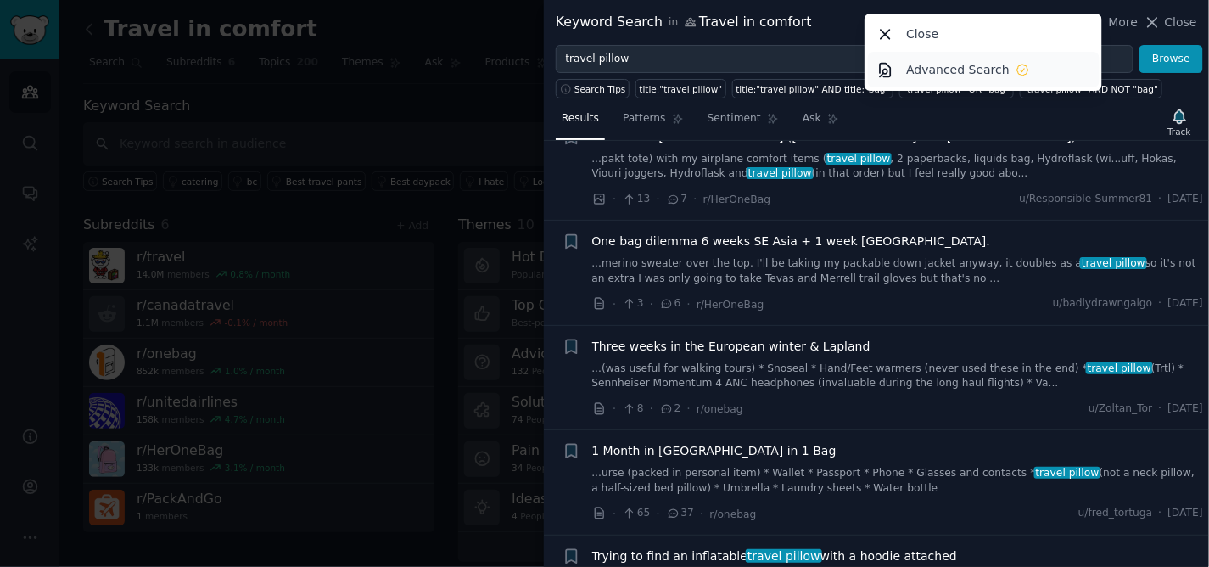
click at [986, 68] on p "Advanced Search" at bounding box center [958, 70] width 104 height 18
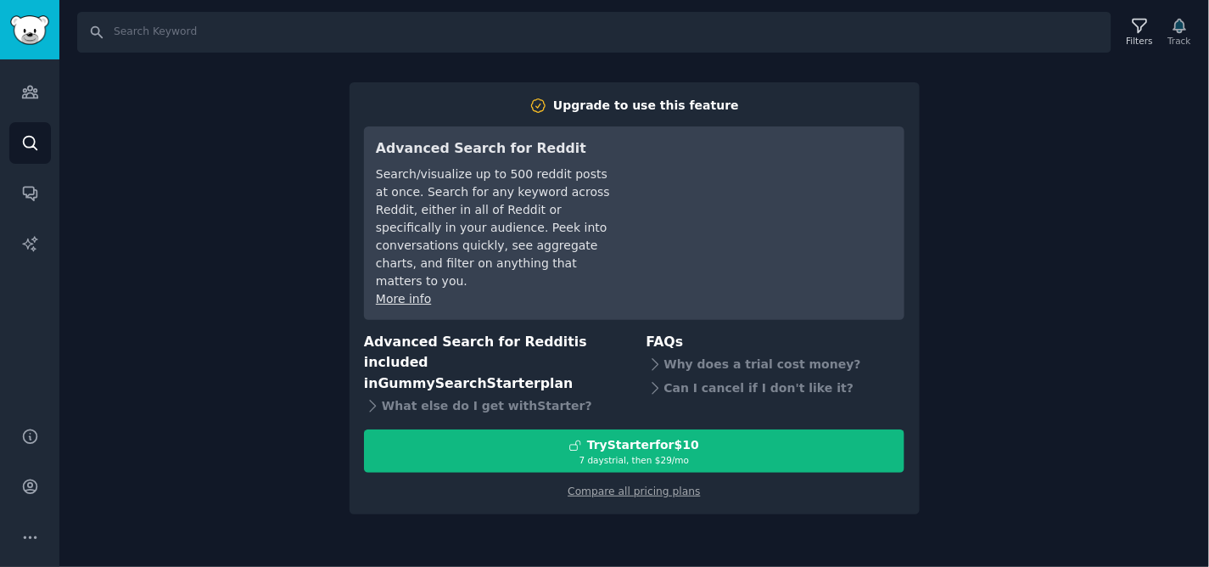
click at [1123, 197] on div "Search Filters Track Upgrade to use this feature Advanced Search for Reddit Sea…" at bounding box center [634, 283] width 1150 height 567
click at [129, 40] on input "Search" at bounding box center [594, 32] width 1034 height 41
click at [1137, 29] on icon at bounding box center [1140, 26] width 18 height 18
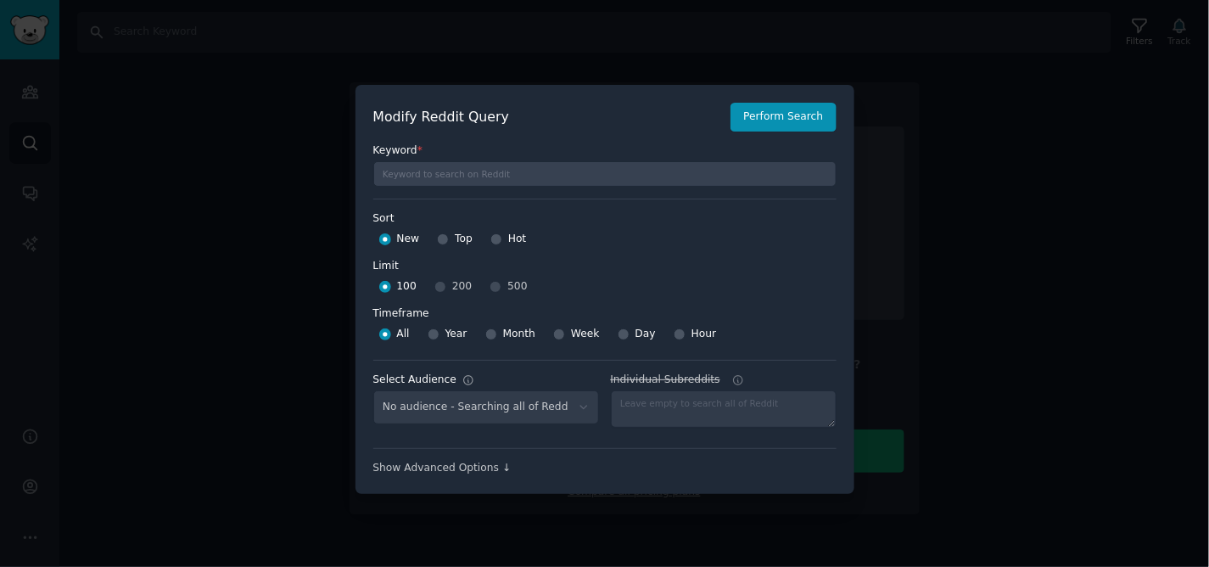
select select "6bcacd3c05"
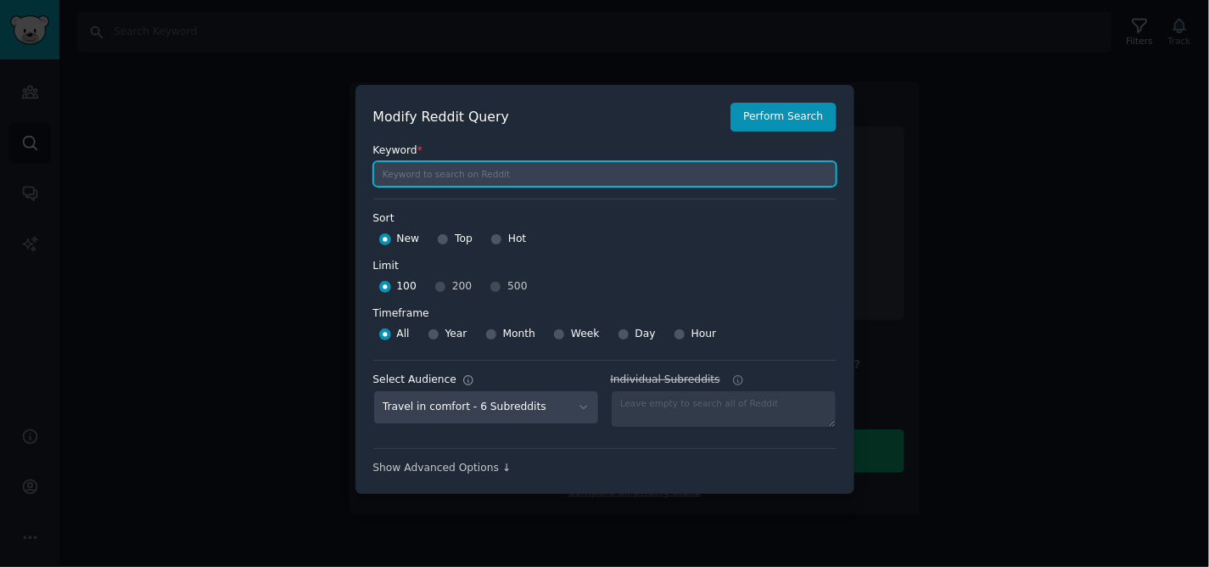
click at [503, 176] on input "text" at bounding box center [604, 173] width 463 height 25
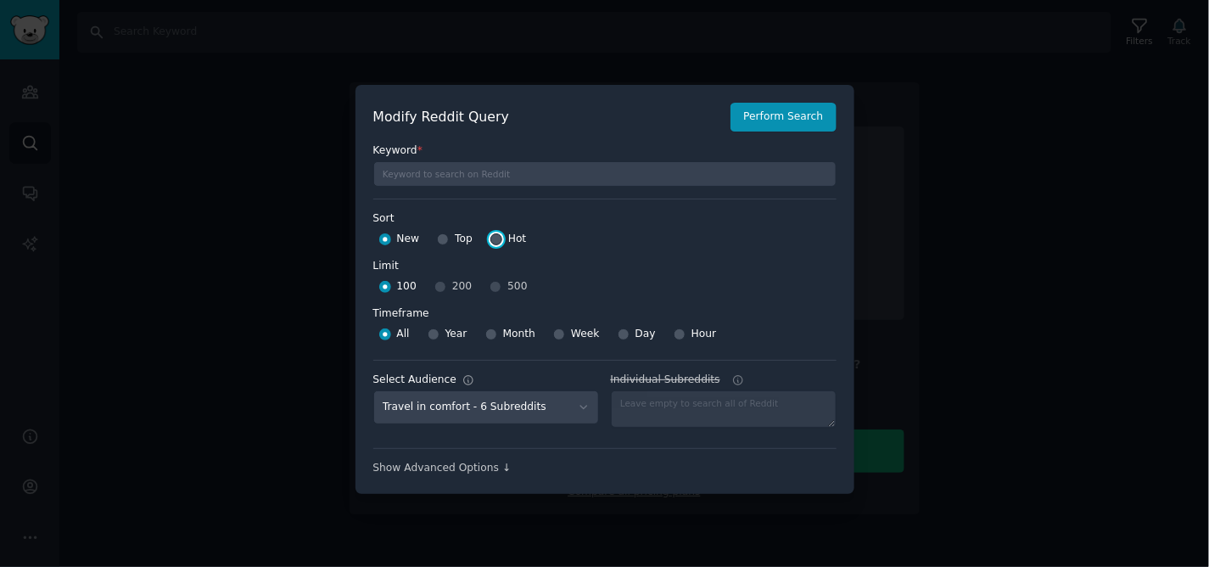
click at [494, 238] on input "Hot" at bounding box center [496, 239] width 12 height 12
radio input "true"
click at [434, 335] on input "Year" at bounding box center [434, 334] width 12 height 12
radio input "true"
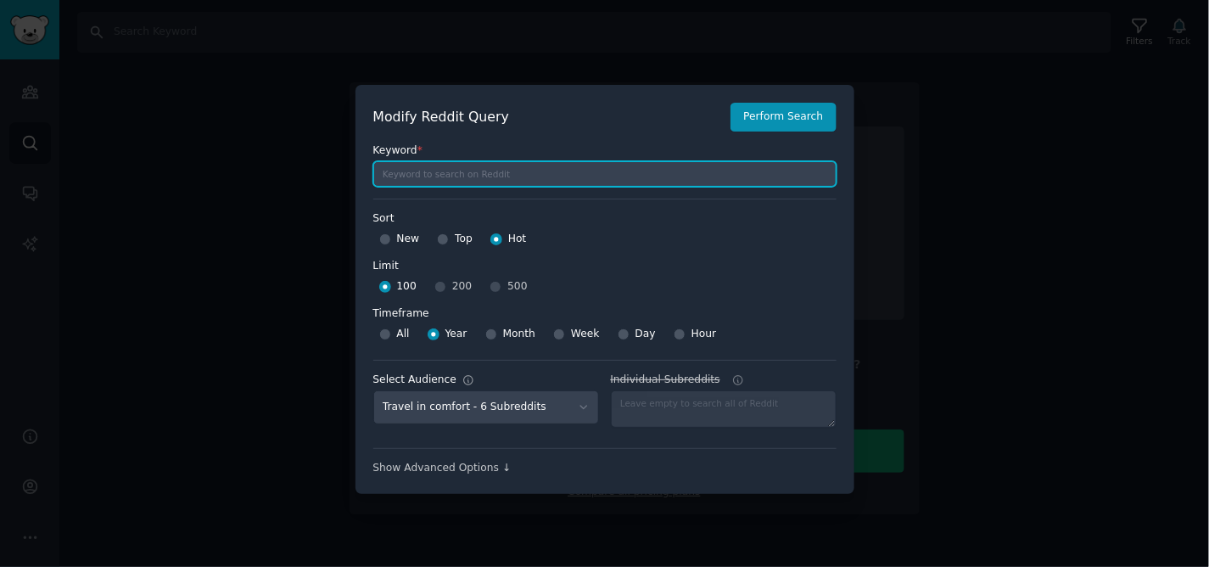
click at [441, 176] on input "text" at bounding box center [604, 173] width 463 height 25
type input "travel pillow"
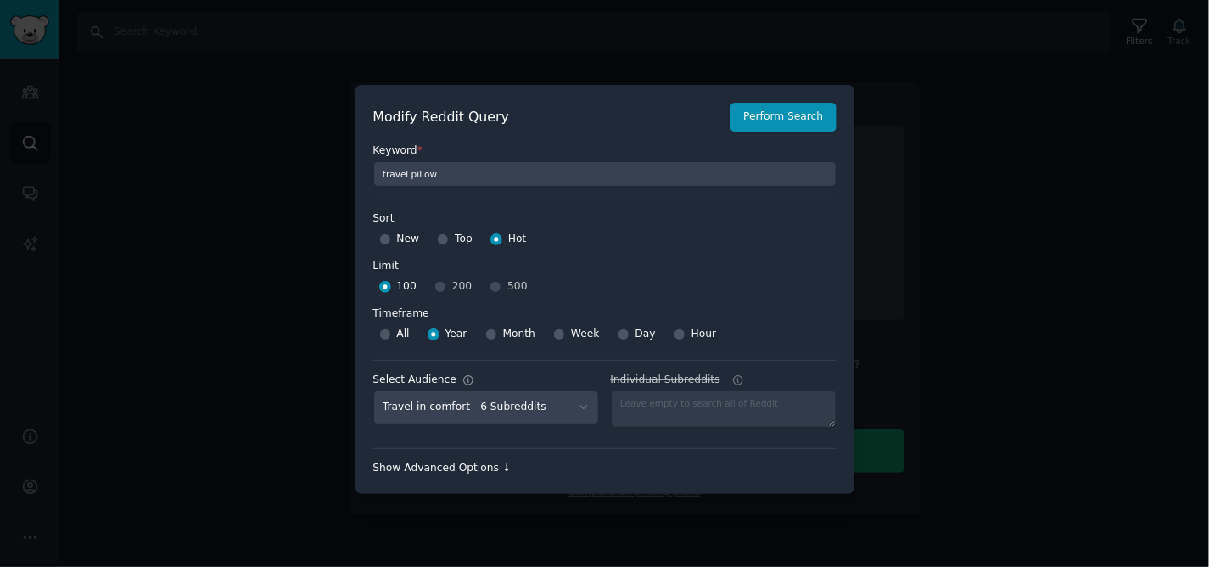
click at [485, 471] on div "Show Advanced Options ↓" at bounding box center [604, 468] width 463 height 15
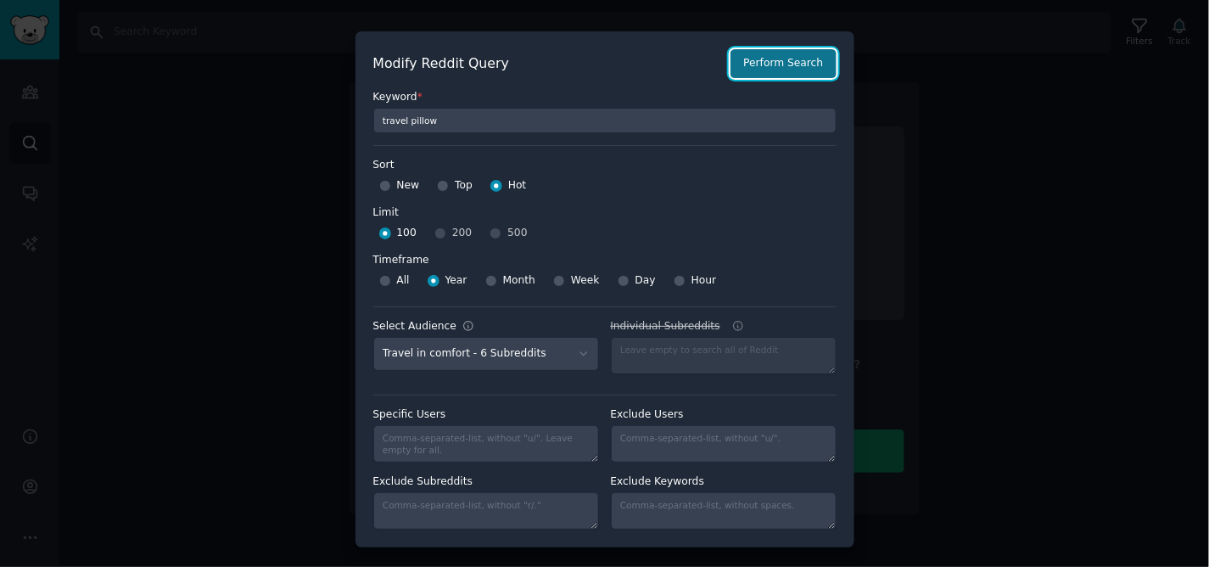
click at [789, 52] on button "Perform Search" at bounding box center [783, 63] width 105 height 29
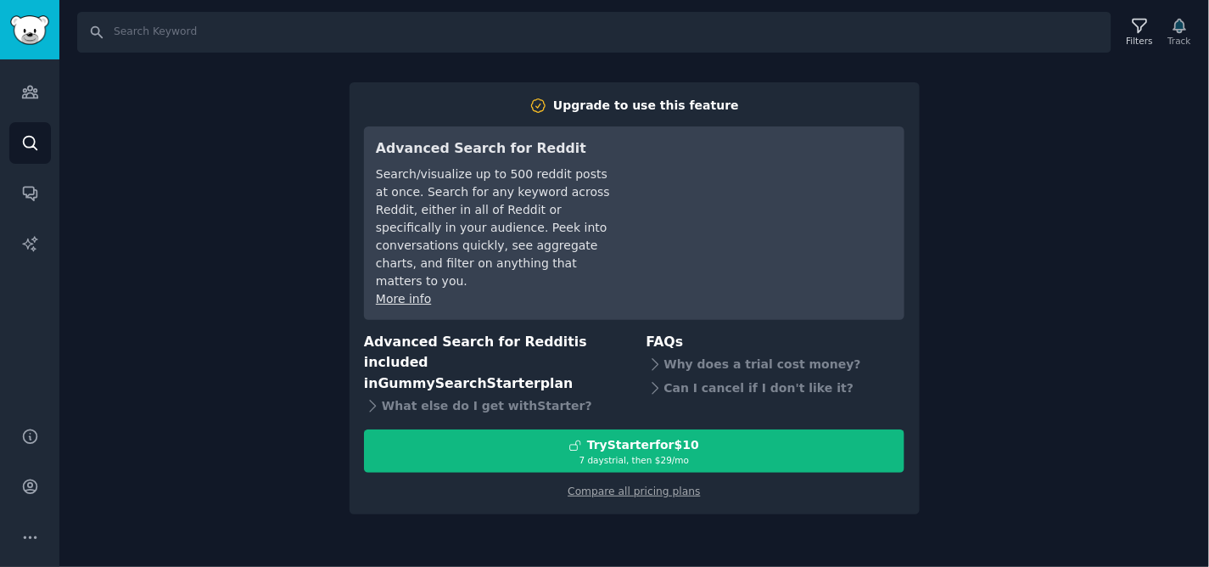
click at [199, 161] on div "Search Filters Track Upgrade to use this feature Advanced Search for Reddit Sea…" at bounding box center [634, 283] width 1150 height 567
click at [31, 31] on img "Sidebar" at bounding box center [29, 30] width 39 height 30
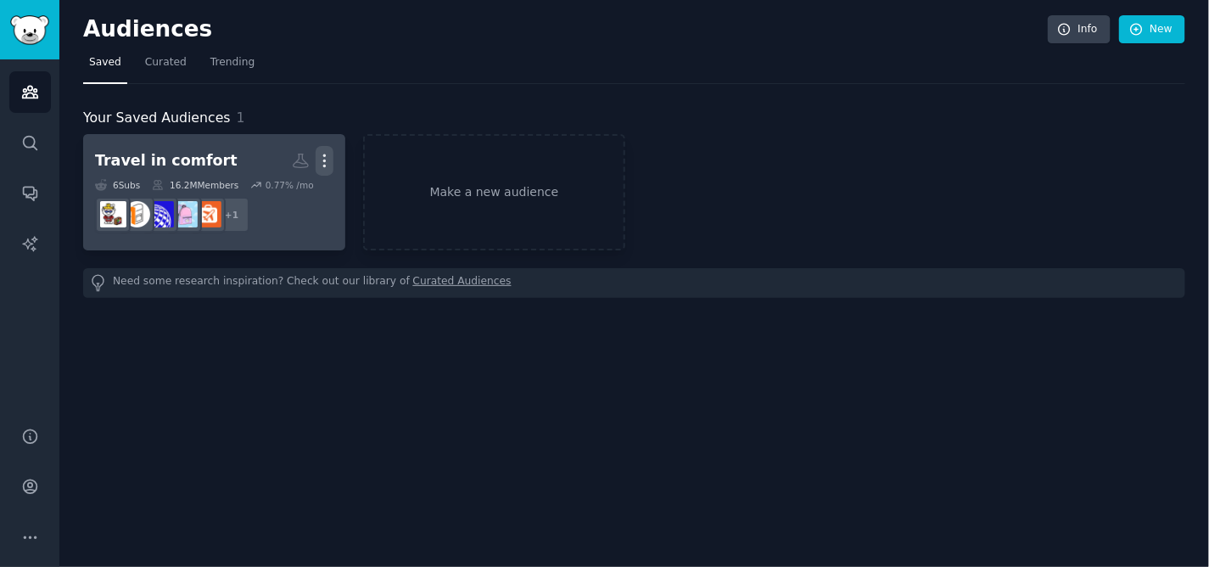
click at [322, 165] on icon "button" at bounding box center [325, 161] width 18 height 18
click at [280, 175] on link "View" at bounding box center [266, 167] width 81 height 36
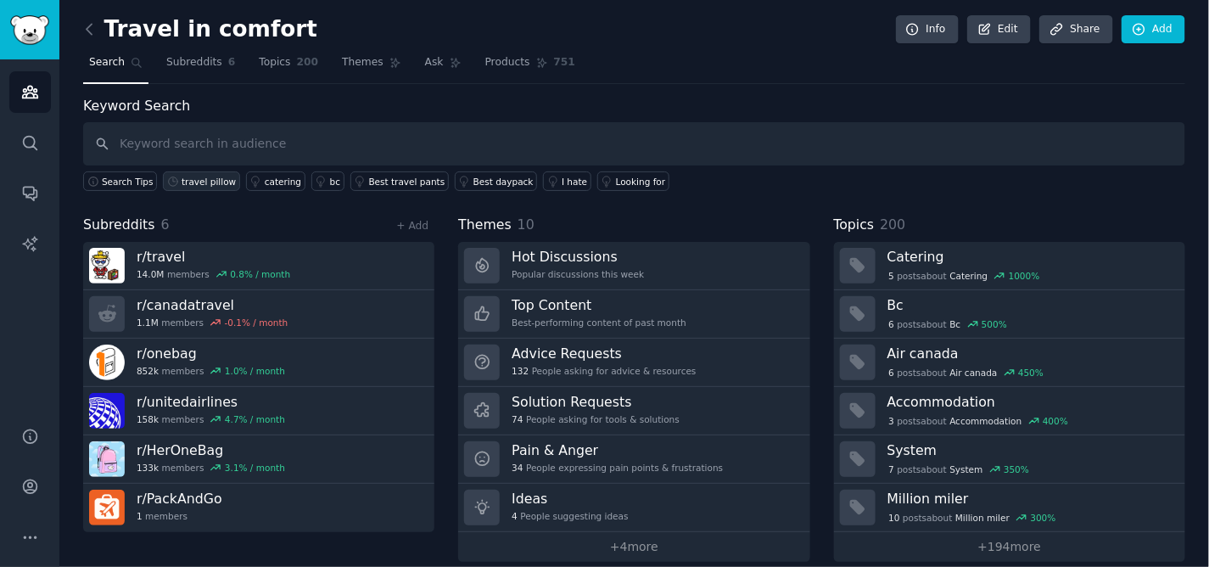
click at [192, 182] on div "travel pillow" at bounding box center [209, 182] width 54 height 12
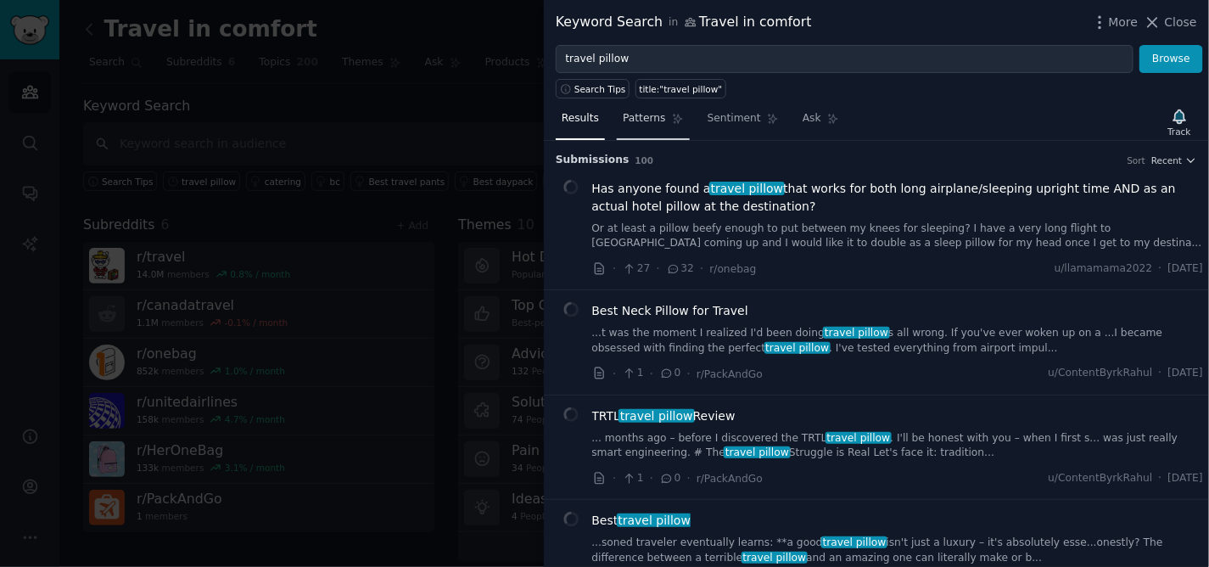
click at [640, 121] on span "Patterns" at bounding box center [644, 118] width 42 height 15
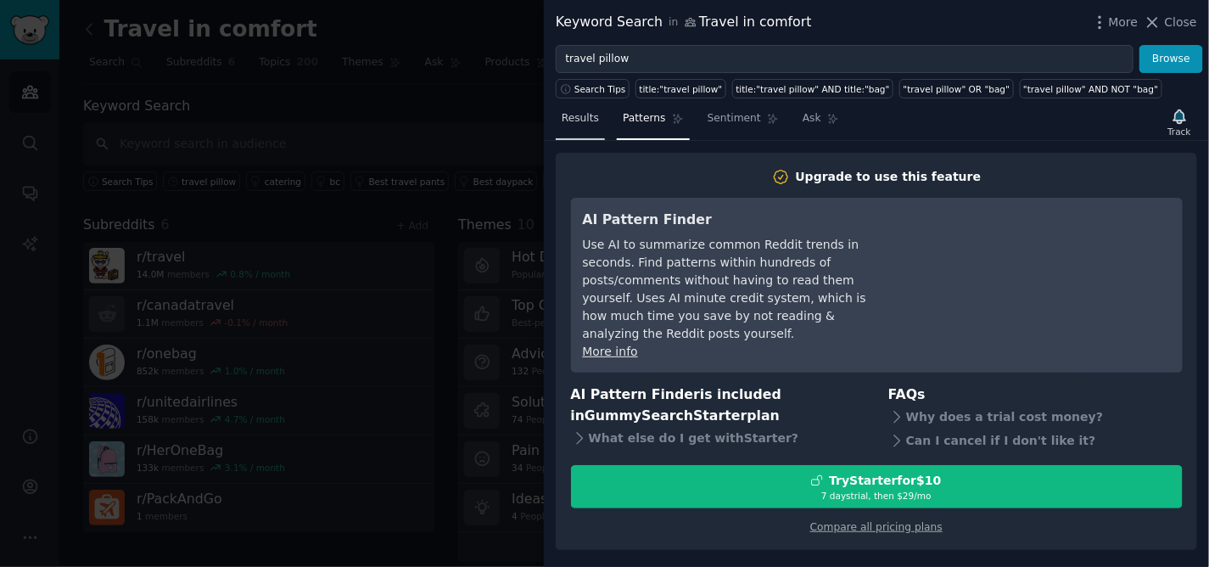
click at [586, 126] on span "Results" at bounding box center [580, 118] width 37 height 15
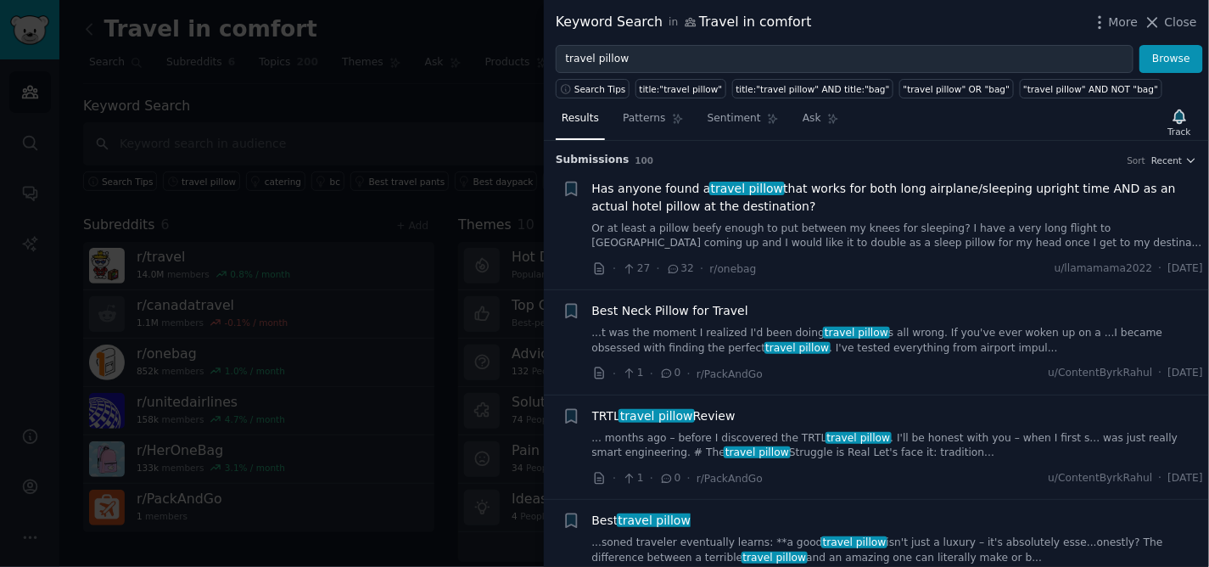
click at [580, 123] on span "Results" at bounding box center [580, 118] width 37 height 15
click at [1168, 64] on button "Browse" at bounding box center [1172, 59] width 64 height 29
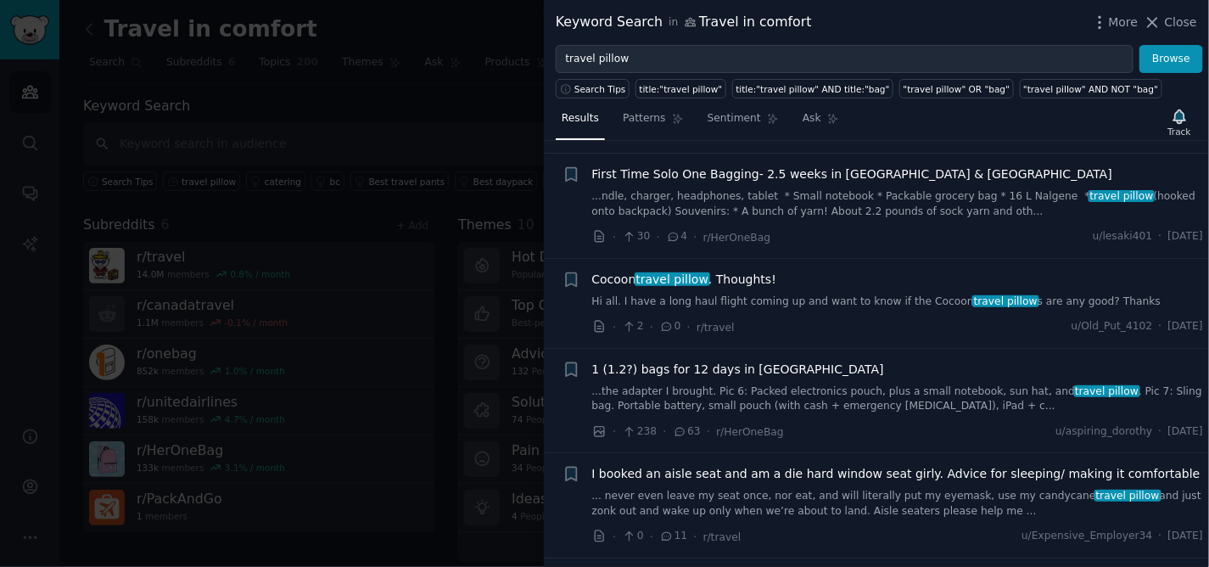
scroll to position [565, 0]
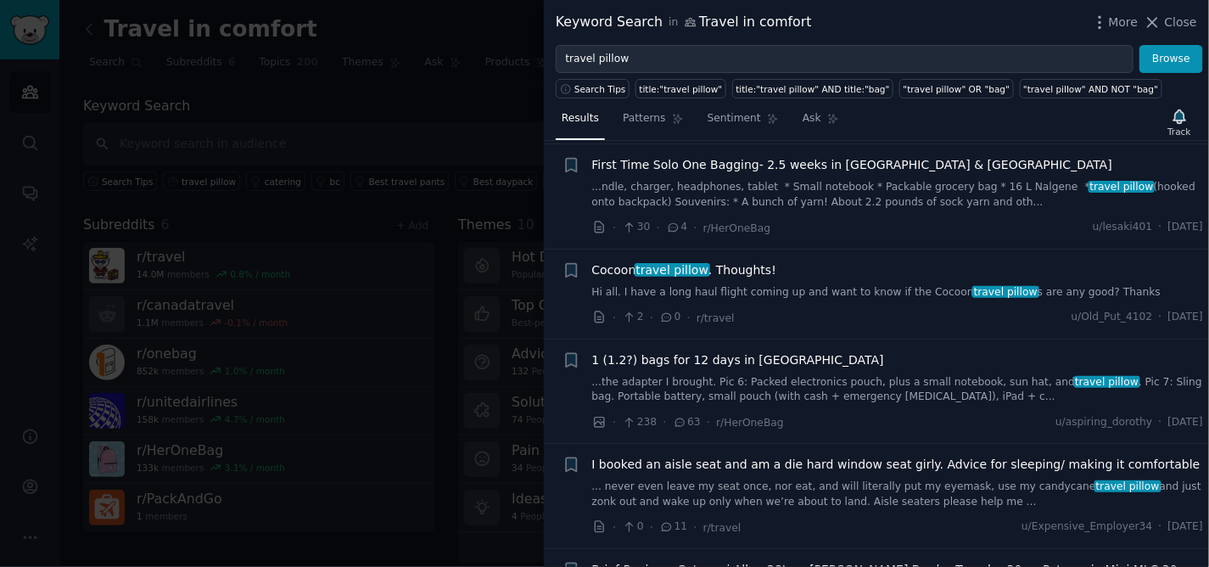
click at [699, 204] on link "...ndle, charger, headphones, tablet * Small notebook * Packable grocery bag * …" at bounding box center [898, 195] width 612 height 30
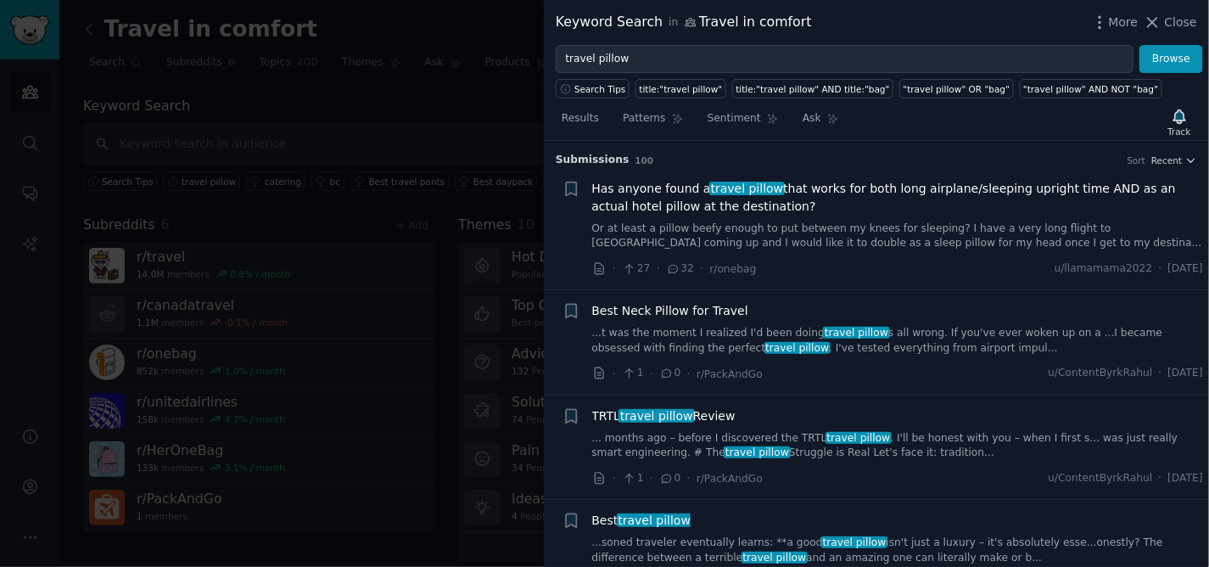
click at [759, 348] on link "...t was the moment I realized I'd been doing travel pillow s all wrong. If you…" at bounding box center [898, 341] width 612 height 30
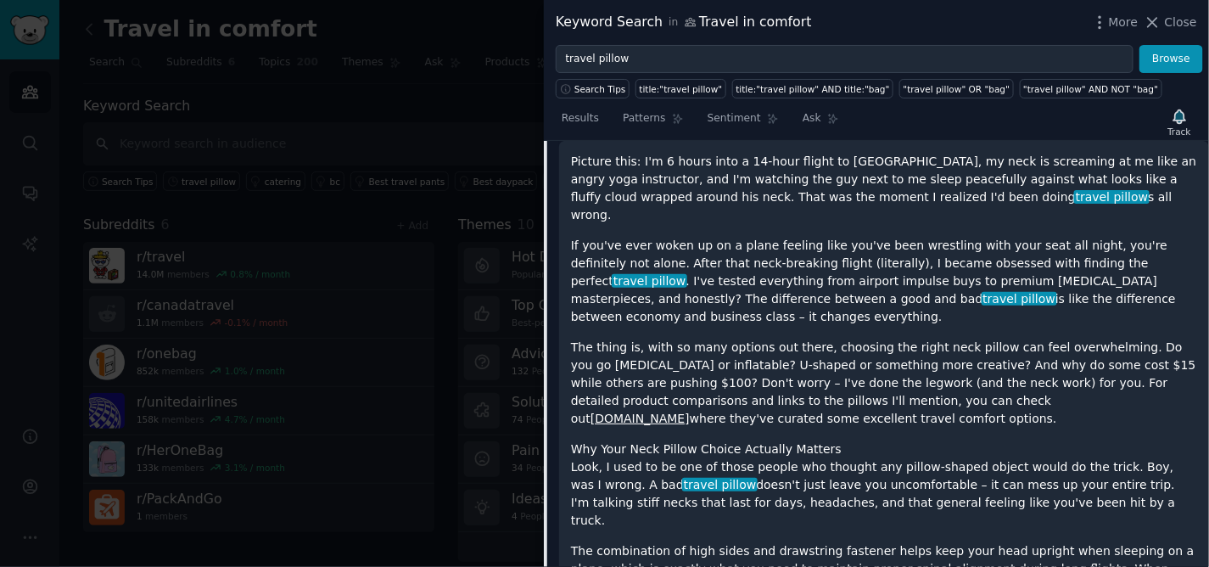
scroll to position [337, 0]
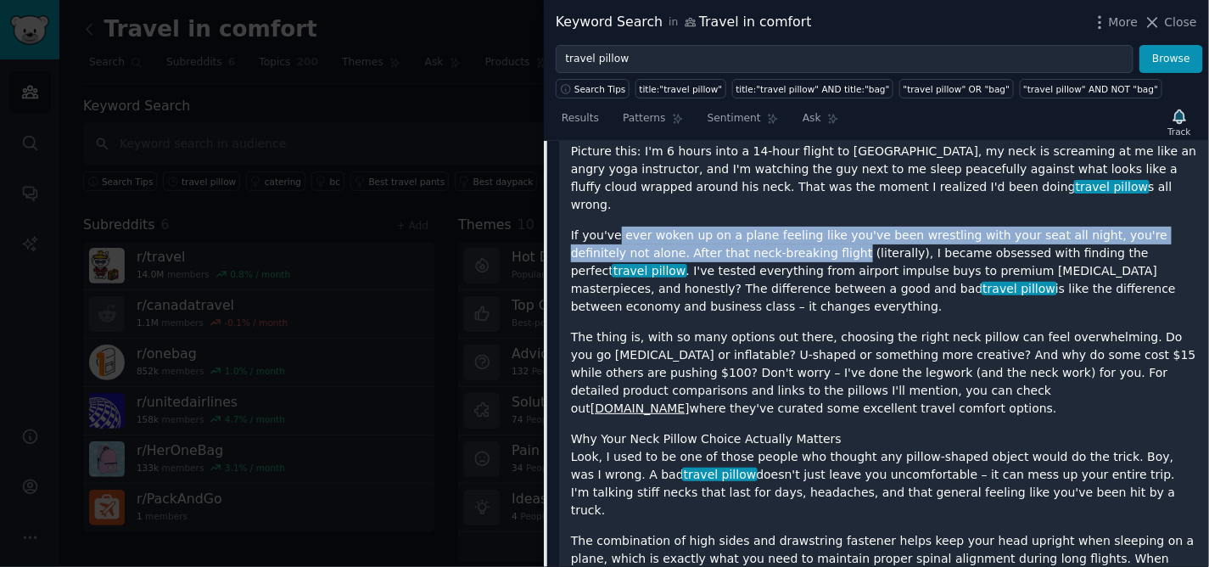
drag, startPoint x: 615, startPoint y: 222, endPoint x: 761, endPoint y: 230, distance: 146.2
click at [761, 230] on p "If you've ever woken up on a plane feeling like you've been wrestling with your…" at bounding box center [884, 271] width 626 height 89
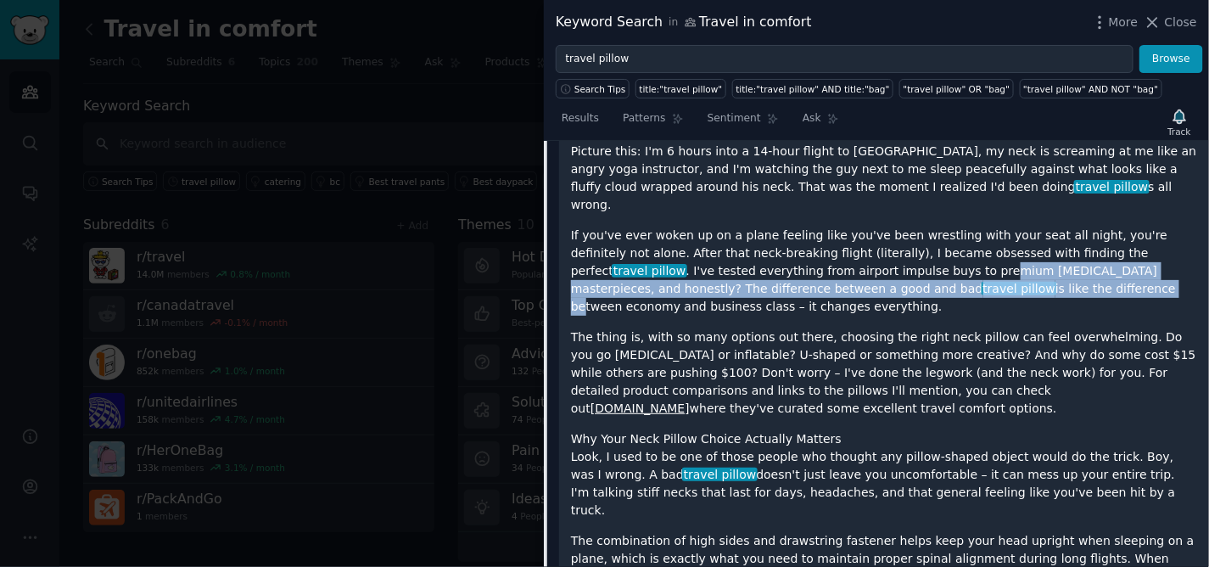
drag, startPoint x: 799, startPoint y: 255, endPoint x: 830, endPoint y: 263, distance: 32.3
click at [830, 263] on p "If you've ever woken up on a plane feeling like you've been wrestling with your…" at bounding box center [884, 271] width 626 height 89
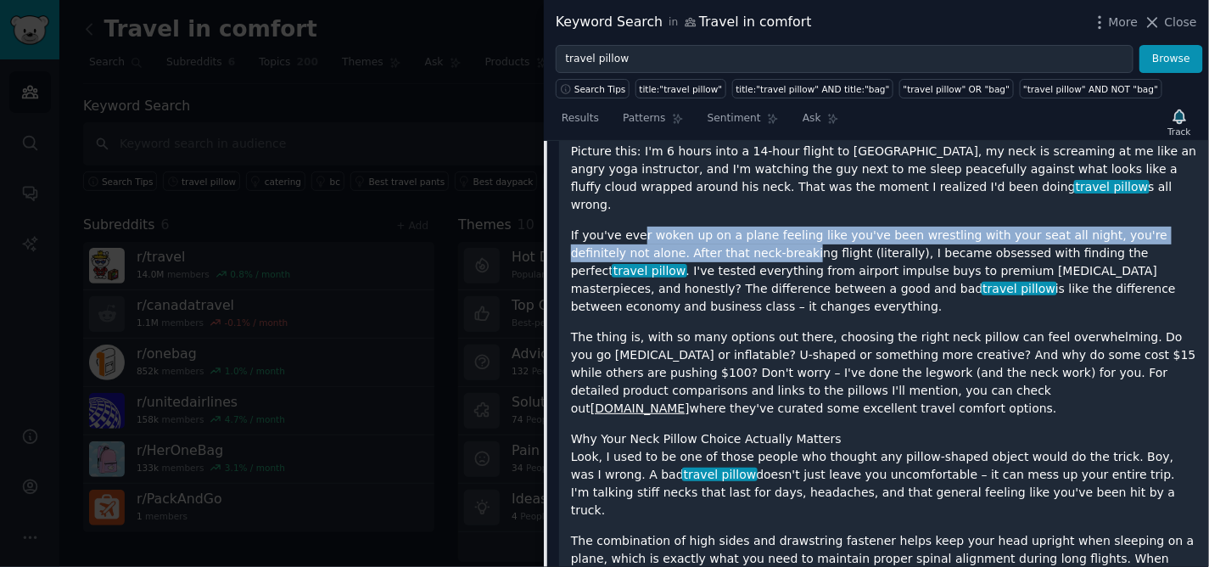
drag, startPoint x: 651, startPoint y: 224, endPoint x: 720, endPoint y: 235, distance: 69.6
click at [720, 235] on p "If you've ever woken up on a plane feeling like you've been wrestling with your…" at bounding box center [884, 271] width 626 height 89
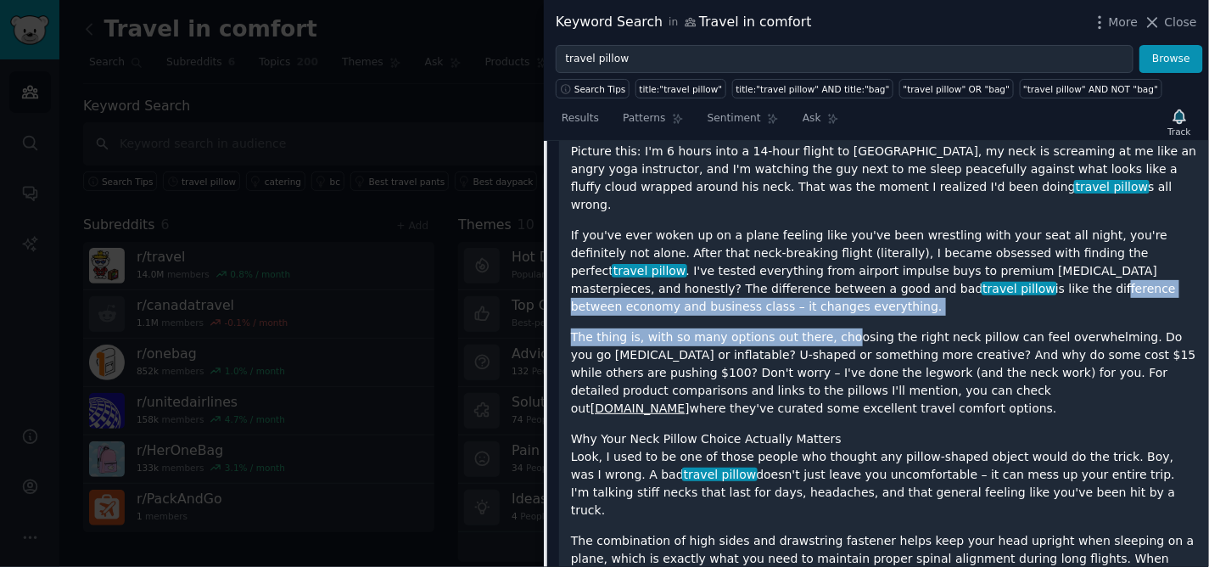
drag, startPoint x: 815, startPoint y: 277, endPoint x: 828, endPoint y: 281, distance: 14.2
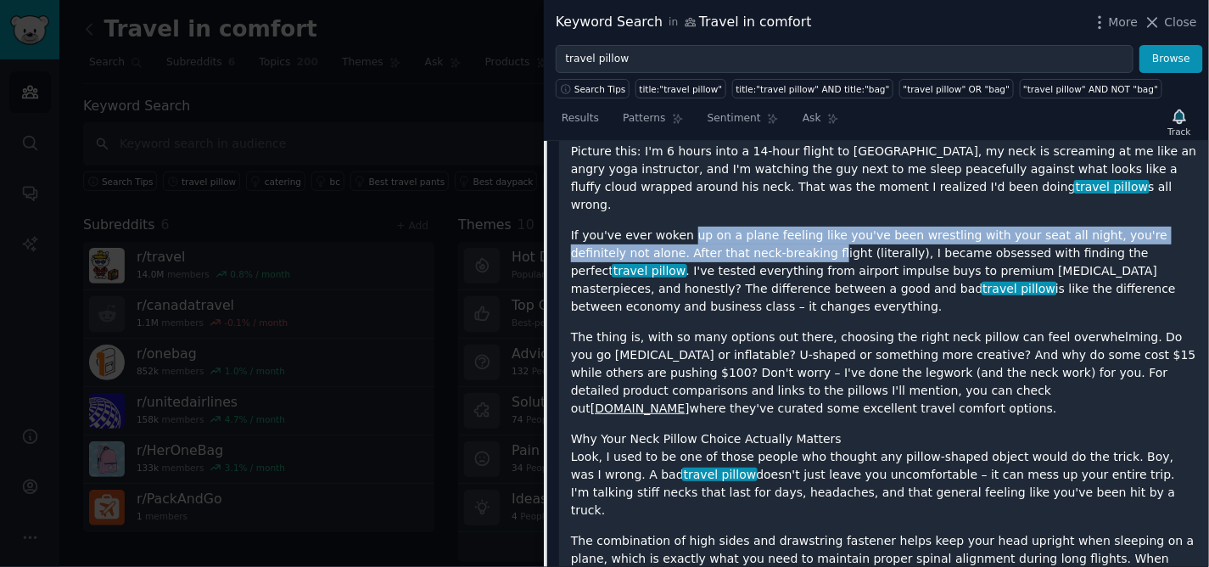
click at [743, 239] on p "If you've ever woken up on a plane feeling like you've been wrestling with your…" at bounding box center [884, 271] width 626 height 89
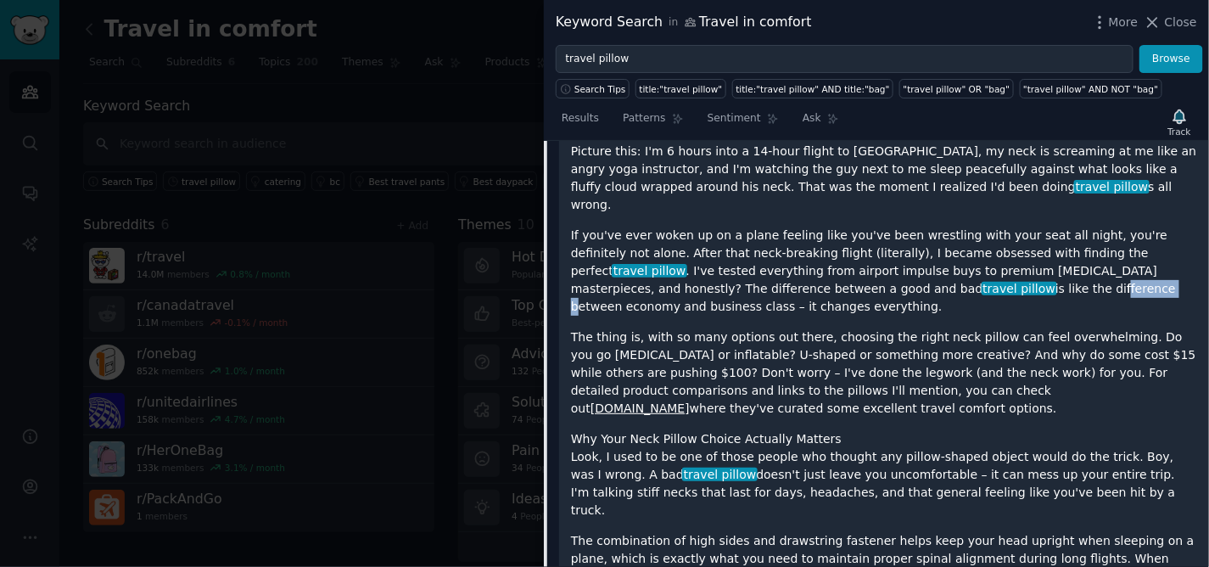
drag, startPoint x: 813, startPoint y: 265, endPoint x: 816, endPoint y: 250, distance: 14.8
click at [827, 265] on p "If you've ever woken up on a plane feeling like you've been wrestling with your…" at bounding box center [884, 271] width 626 height 89
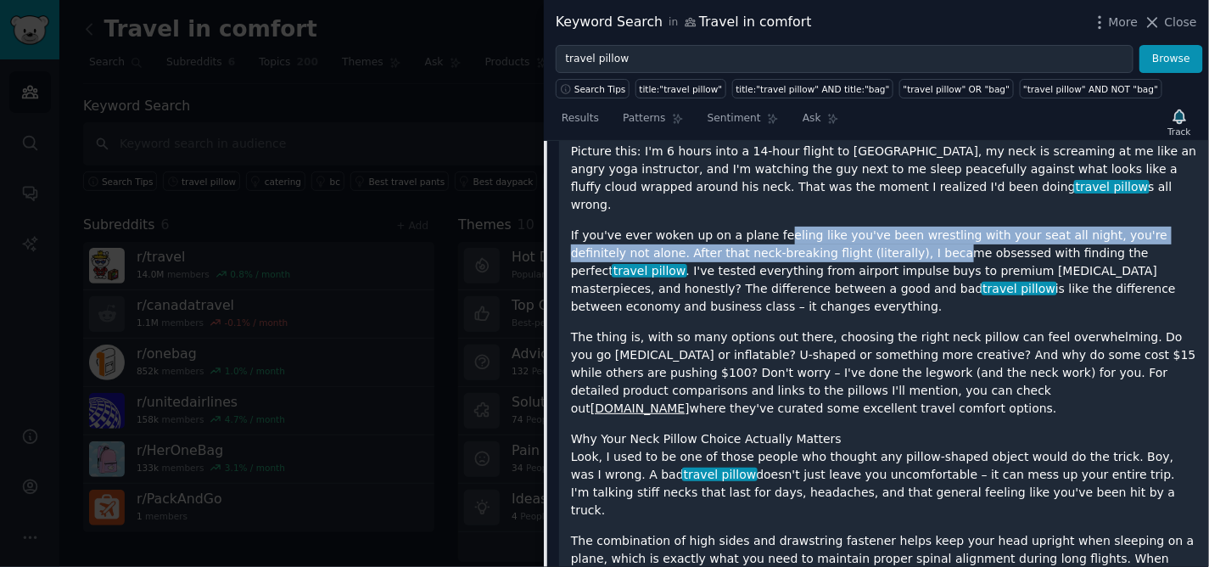
drag, startPoint x: 781, startPoint y: 225, endPoint x: 846, endPoint y: 241, distance: 67.3
click at [846, 241] on p "If you've ever woken up on a plane feeling like you've been wrestling with your…" at bounding box center [884, 271] width 626 height 89
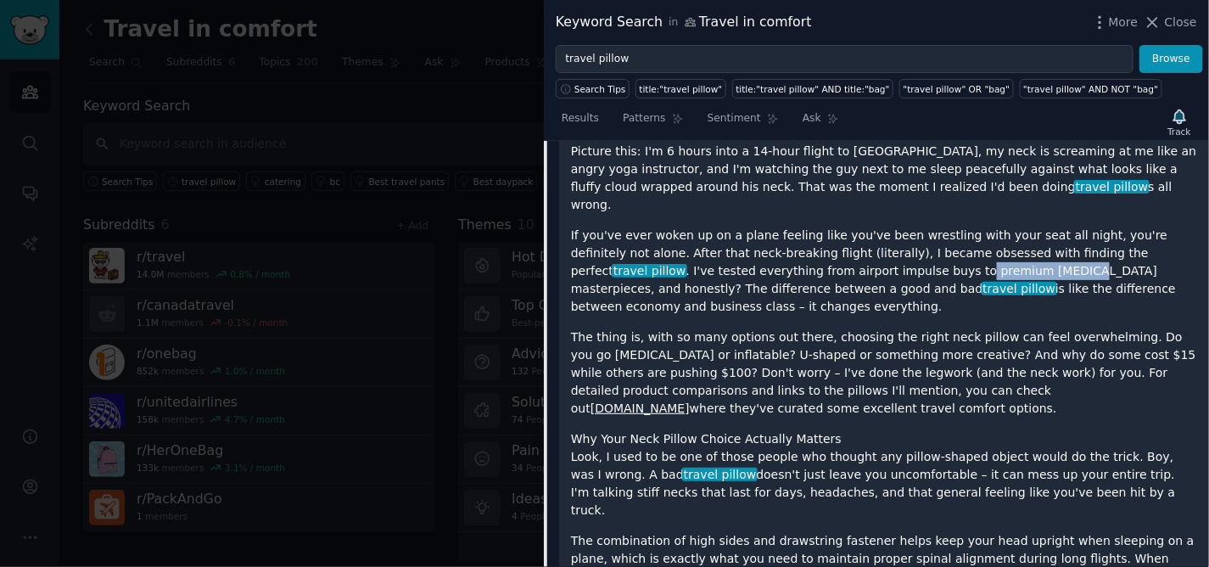
drag, startPoint x: 781, startPoint y: 249, endPoint x: 881, endPoint y: 249, distance: 100.1
click at [881, 249] on p "If you've ever woken up on a plane feeling like you've been wrestling with your…" at bounding box center [884, 271] width 626 height 89
drag, startPoint x: 930, startPoint y: 255, endPoint x: 965, endPoint y: 255, distance: 34.8
click at [965, 255] on p "If you've ever woken up on a plane feeling like you've been wrestling with your…" at bounding box center [884, 271] width 626 height 89
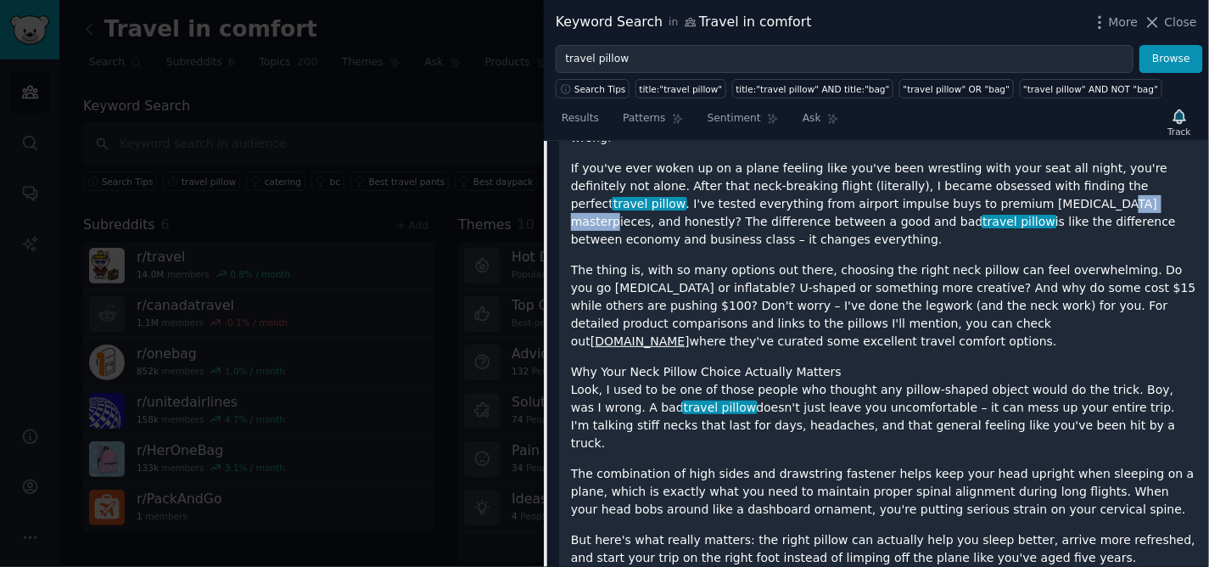
scroll to position [431, 0]
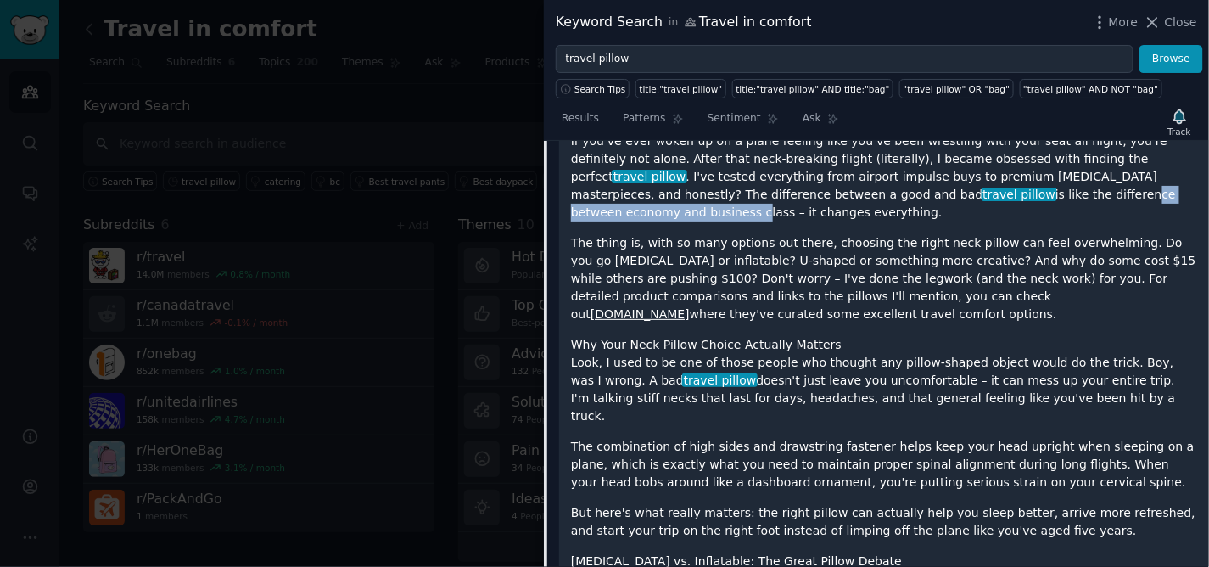
drag, startPoint x: 818, startPoint y: 179, endPoint x: 994, endPoint y: 181, distance: 175.7
click at [994, 181] on p "If you've ever woken up on a plane feeling like you've been wrestling with your…" at bounding box center [884, 176] width 626 height 89
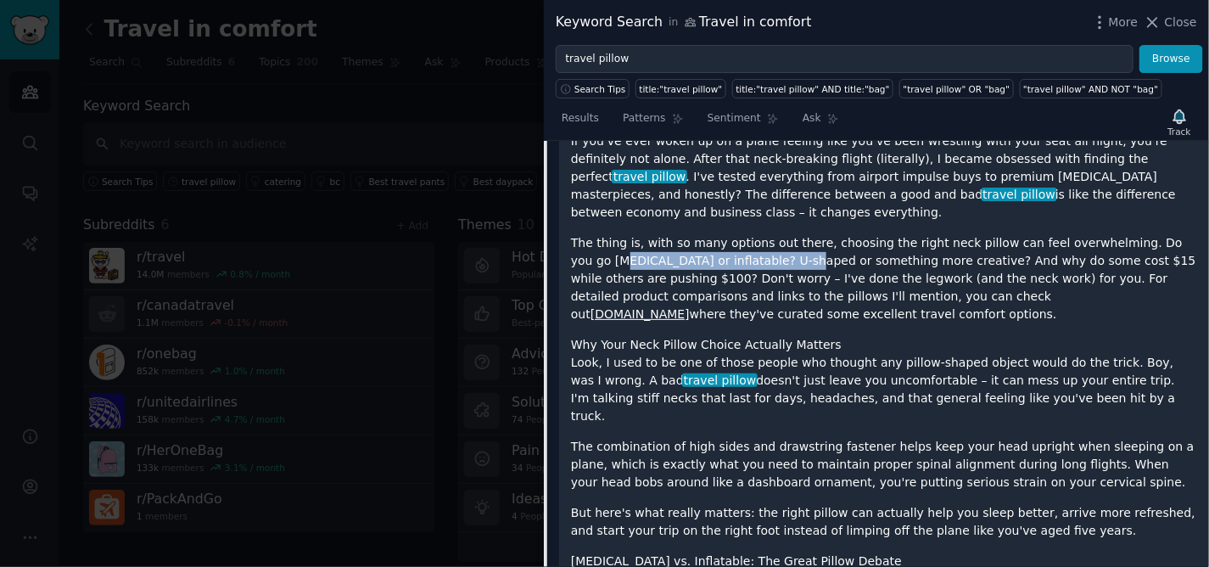
drag, startPoint x: 693, startPoint y: 216, endPoint x: 766, endPoint y: 232, distance: 74.6
click at [766, 234] on p "The thing is, with so many options out there, choosing the right neck pillow ca…" at bounding box center [884, 278] width 626 height 89
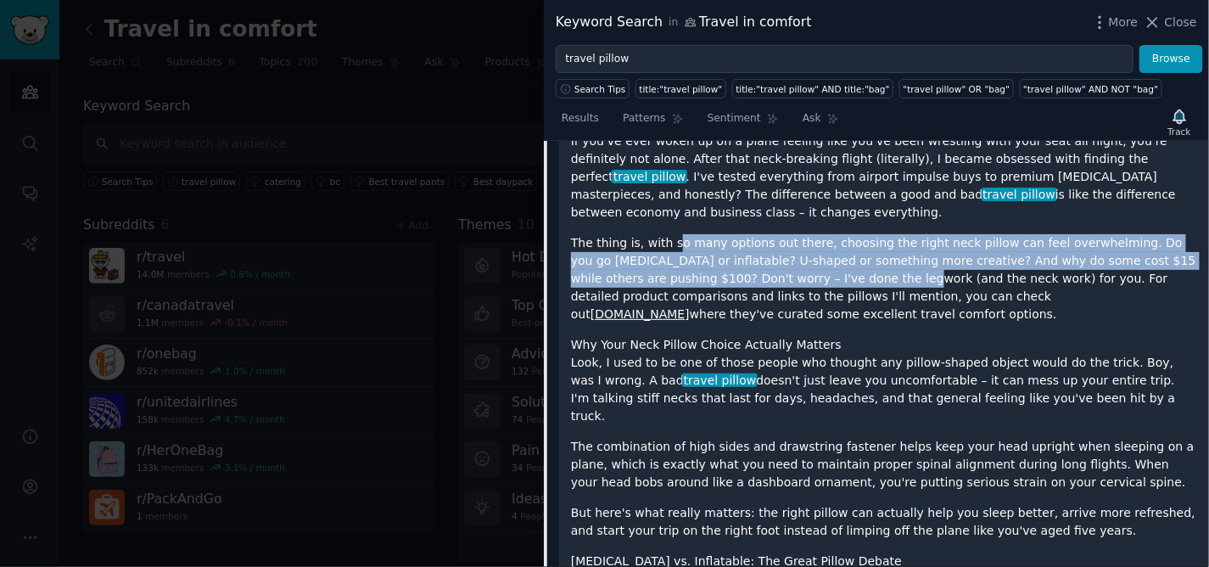
drag, startPoint x: 708, startPoint y: 207, endPoint x: 832, endPoint y: 240, distance: 128.2
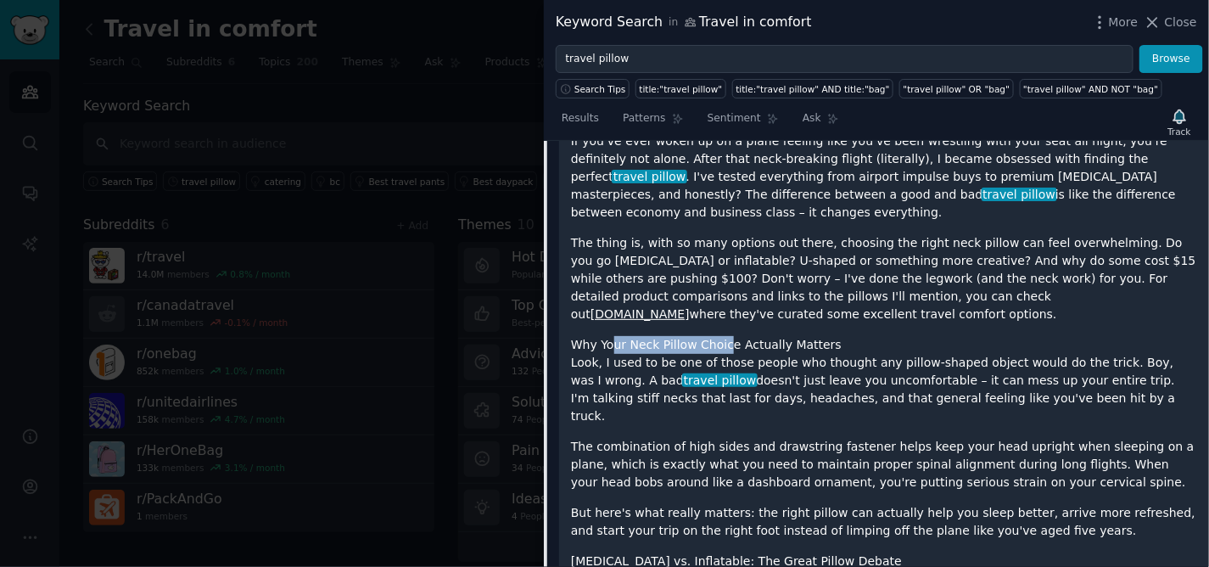
drag, startPoint x: 618, startPoint y: 308, endPoint x: 719, endPoint y: 310, distance: 101.0
click at [719, 336] on h1 "Why Your Neck Pillow Choice Actually Matters" at bounding box center [884, 345] width 626 height 18
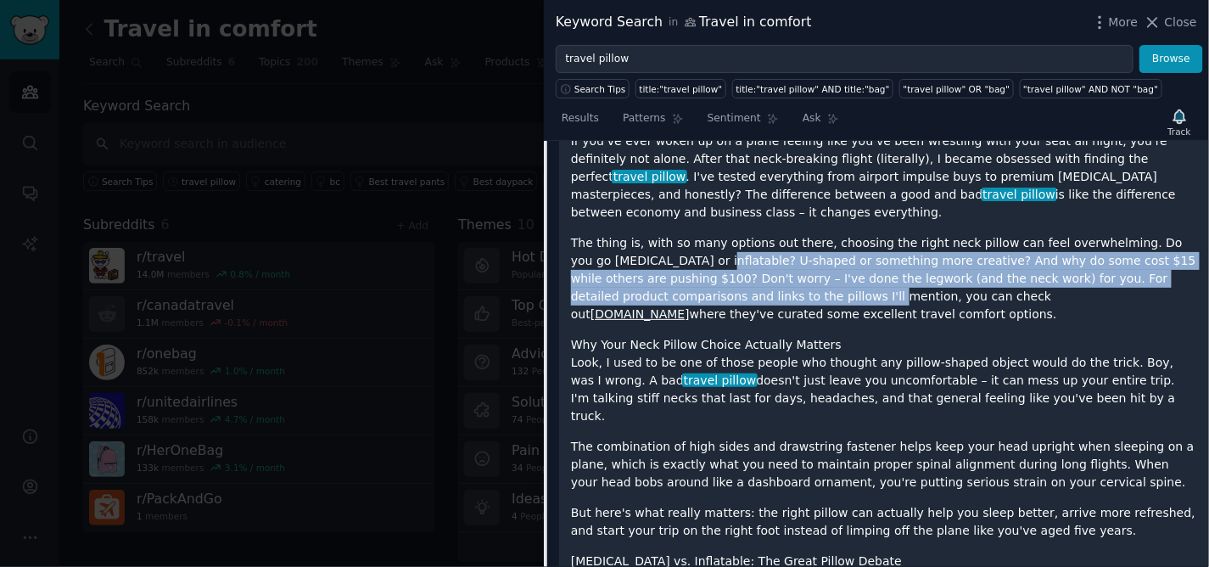
click at [709, 256] on p "The thing is, with so many options out there, choosing the right neck pillow ca…" at bounding box center [884, 278] width 626 height 89
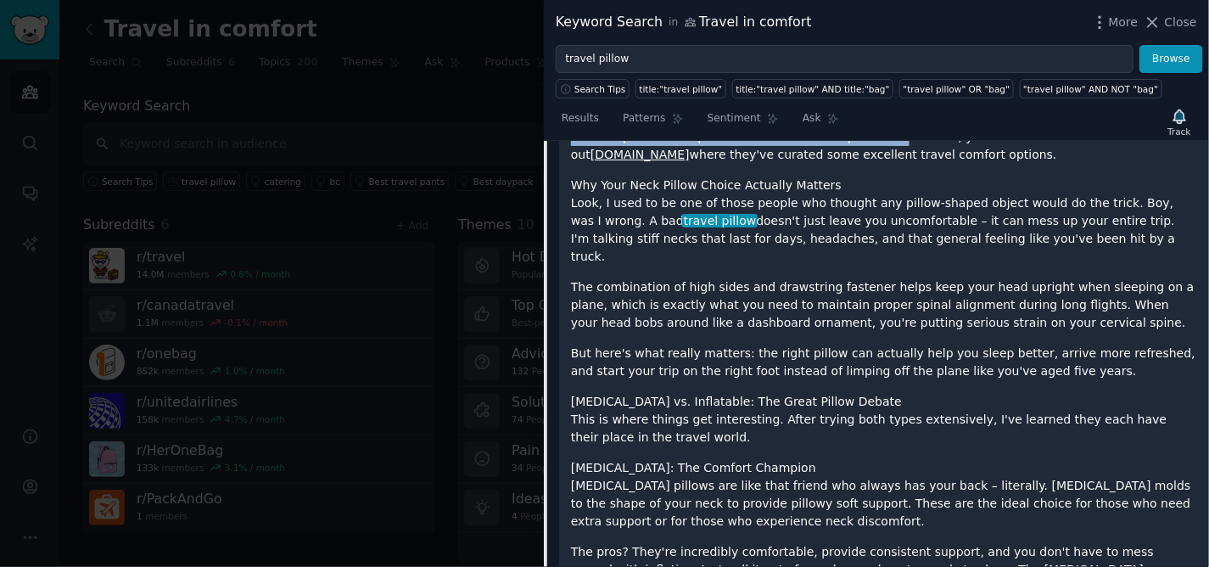
scroll to position [620, 0]
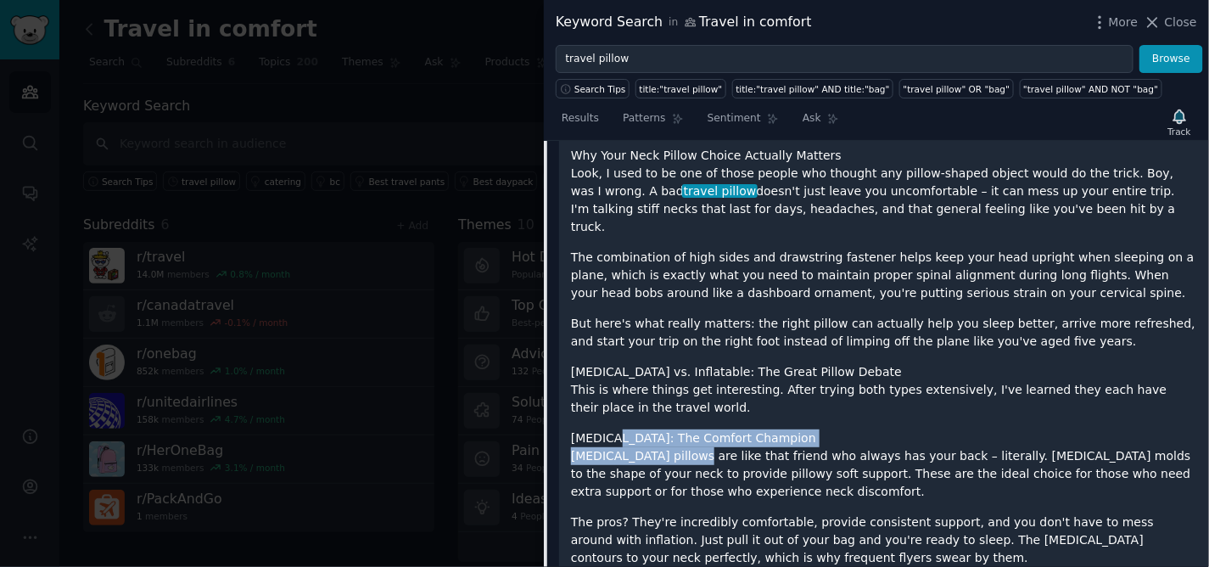
drag, startPoint x: 625, startPoint y: 384, endPoint x: 700, endPoint y: 401, distance: 77.2
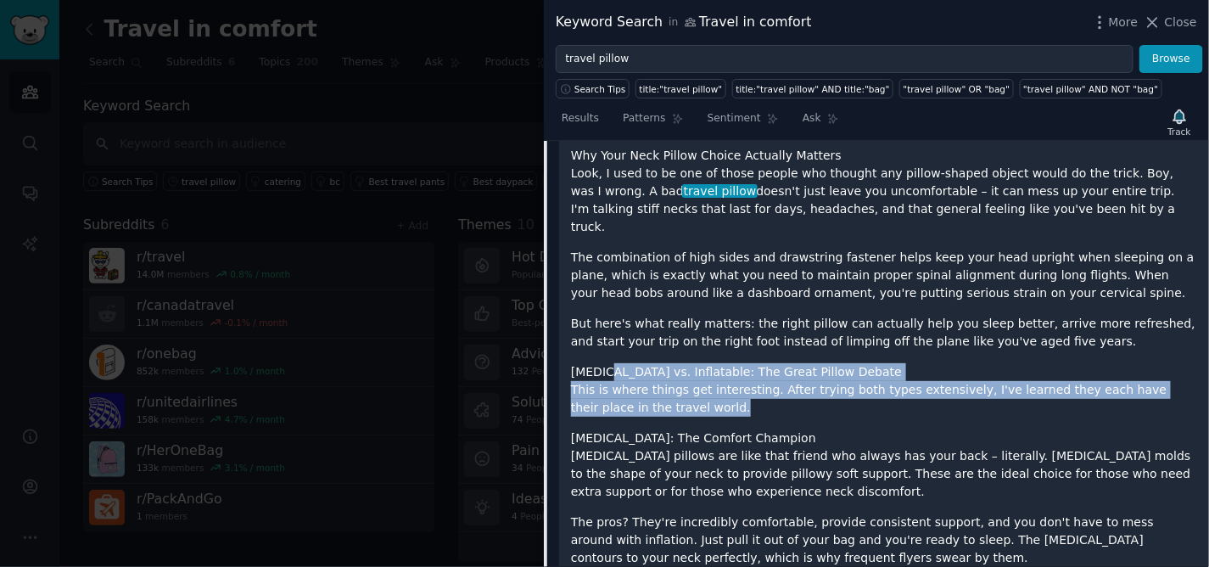
drag, startPoint x: 664, startPoint y: 343, endPoint x: 689, endPoint y: 352, distance: 26.3
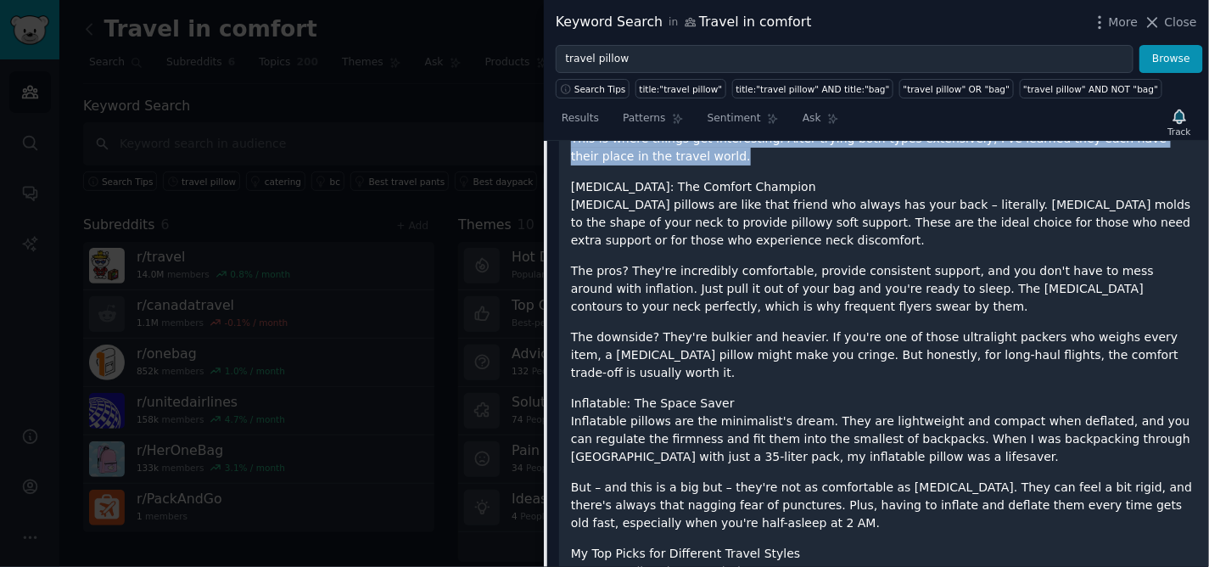
scroll to position [903, 0]
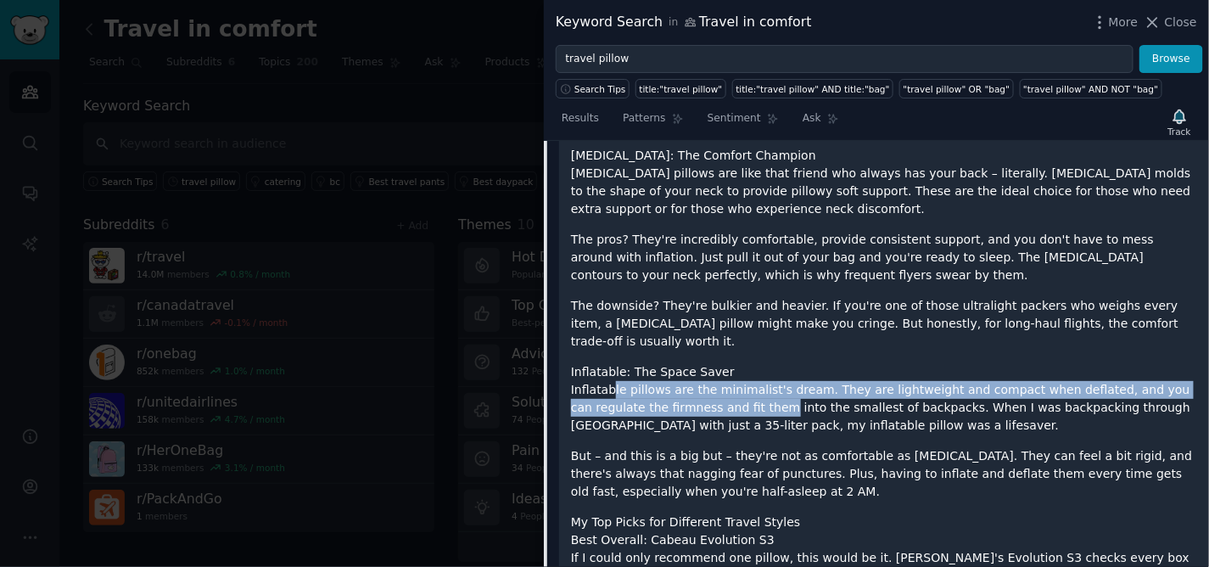
drag, startPoint x: 608, startPoint y: 307, endPoint x: 706, endPoint y: 337, distance: 102.8
click at [705, 381] on p "Inflatable pillows are the minimalist's dream. They are lightweight and compact…" at bounding box center [884, 407] width 626 height 53
click at [706, 381] on p "Inflatable pillows are the minimalist's dream. They are lightweight and compact…" at bounding box center [884, 407] width 626 height 53
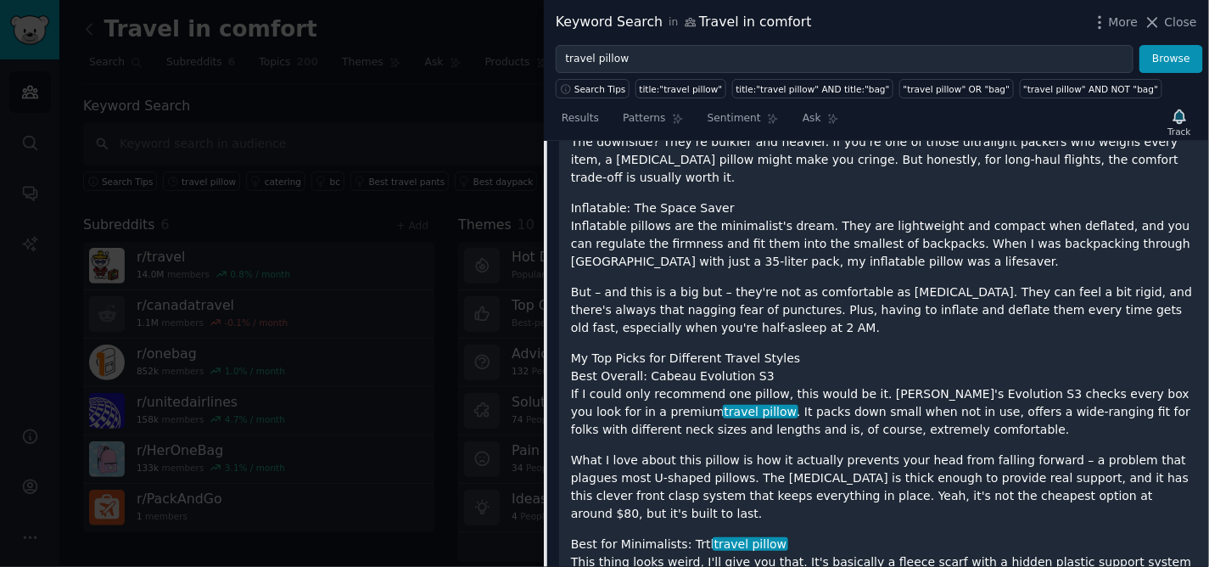
scroll to position [1091, 0]
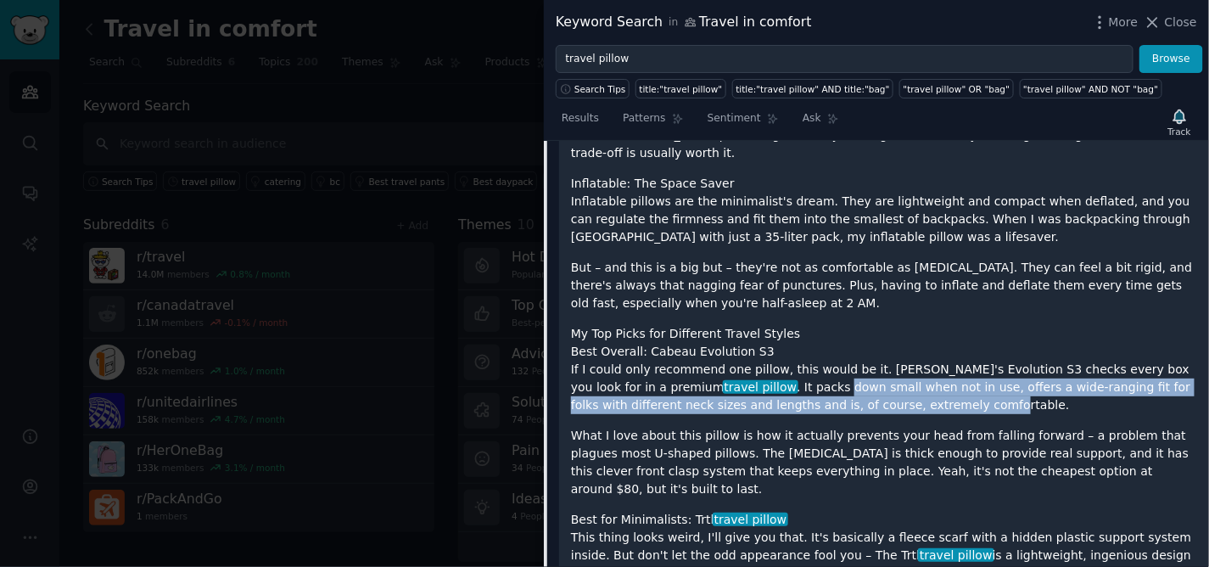
click at [813, 361] on p "If I could only recommend one pillow, this would be it. Cabeau's Evolution S3 c…" at bounding box center [884, 387] width 626 height 53
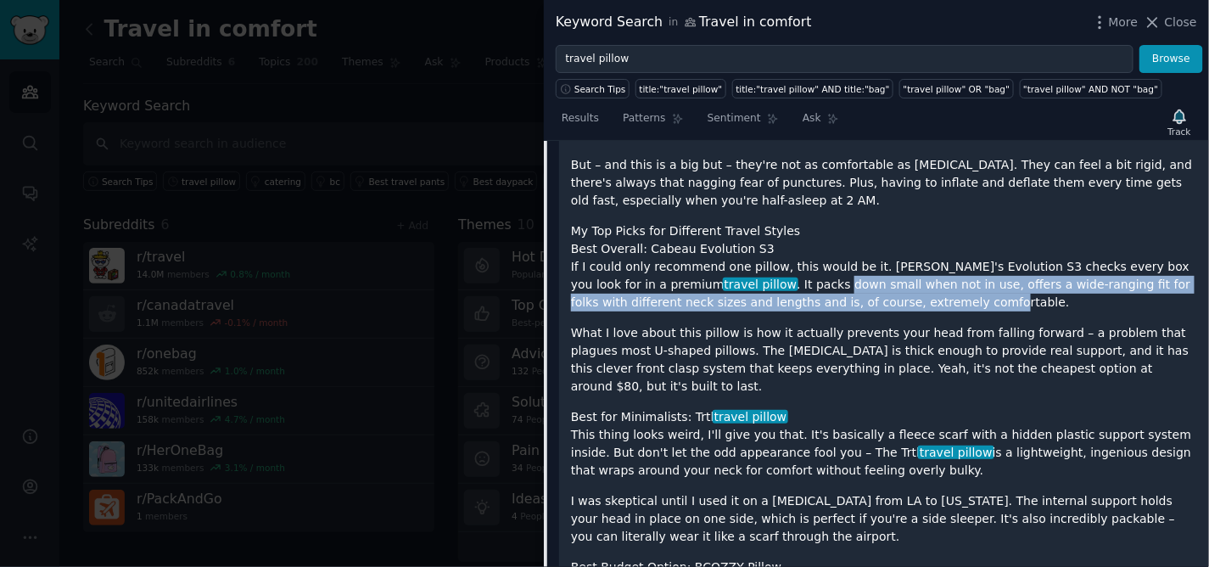
scroll to position [1280, 0]
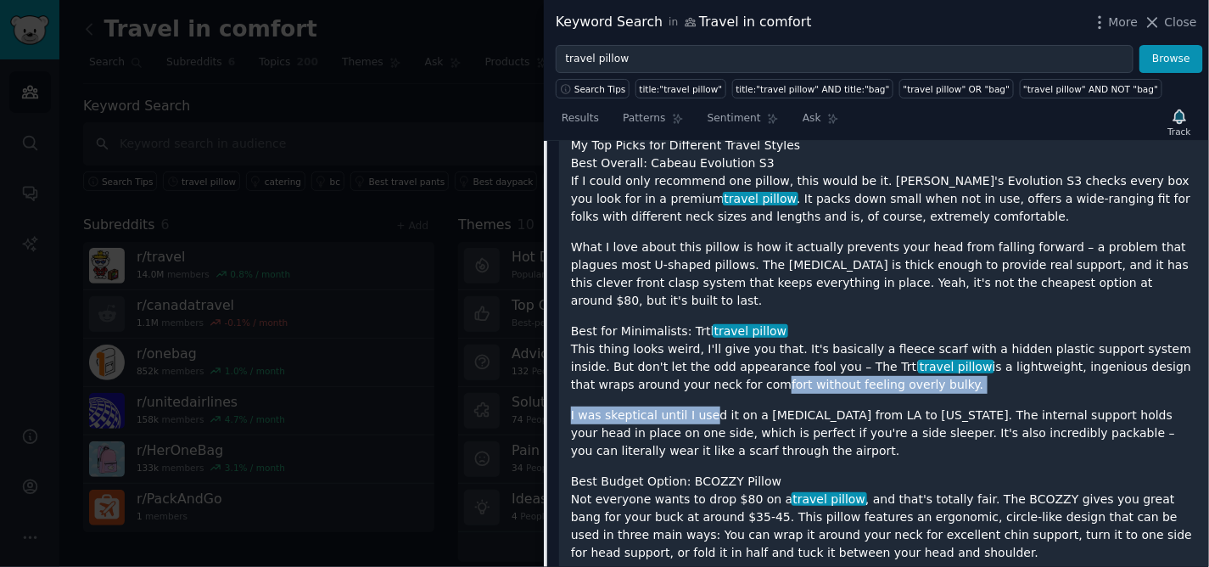
drag, startPoint x: 643, startPoint y: 299, endPoint x: 705, endPoint y: 321, distance: 65.8
click at [703, 318] on div "Picture this: I'm 6 hours into a 14-hour flight to Tokyo, my neck is screaming …" at bounding box center [884, 524] width 626 height 2648
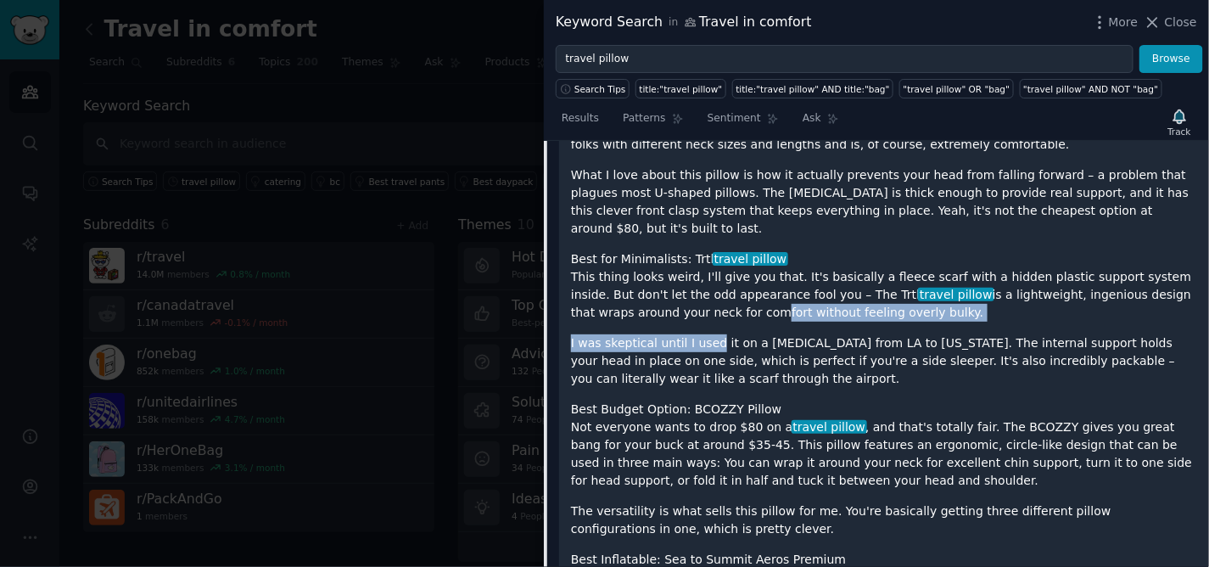
scroll to position [1469, 0]
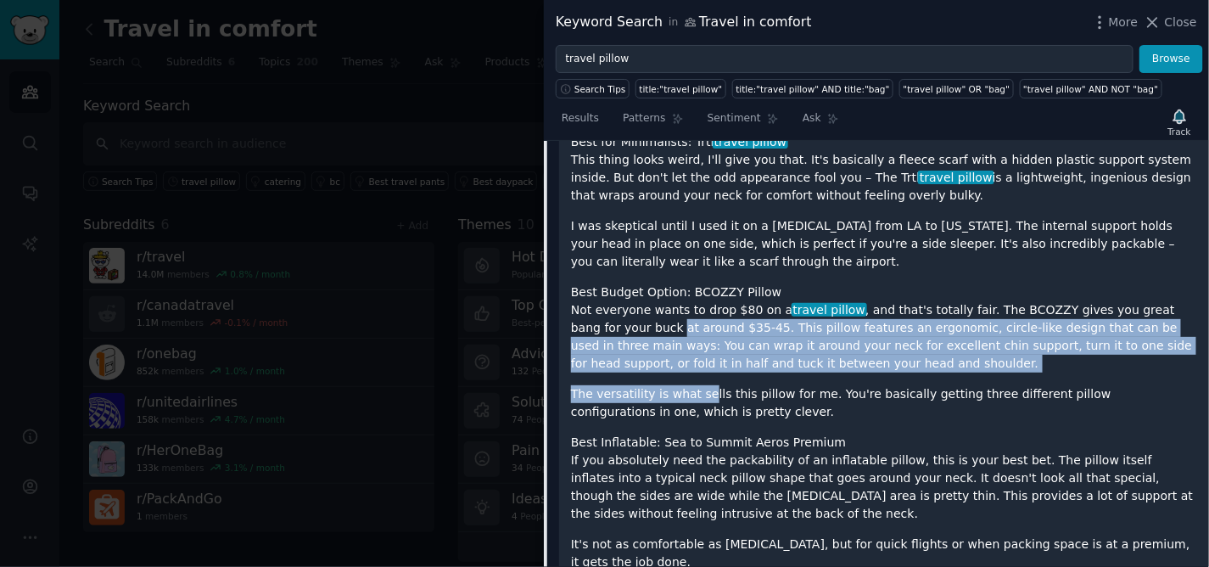
drag, startPoint x: 613, startPoint y: 243, endPoint x: 697, endPoint y: 290, distance: 96.5
click at [697, 290] on div "Picture this: I'm 6 hours into a 14-hour flight to Tokyo, my neck is screaming …" at bounding box center [884, 335] width 626 height 2648
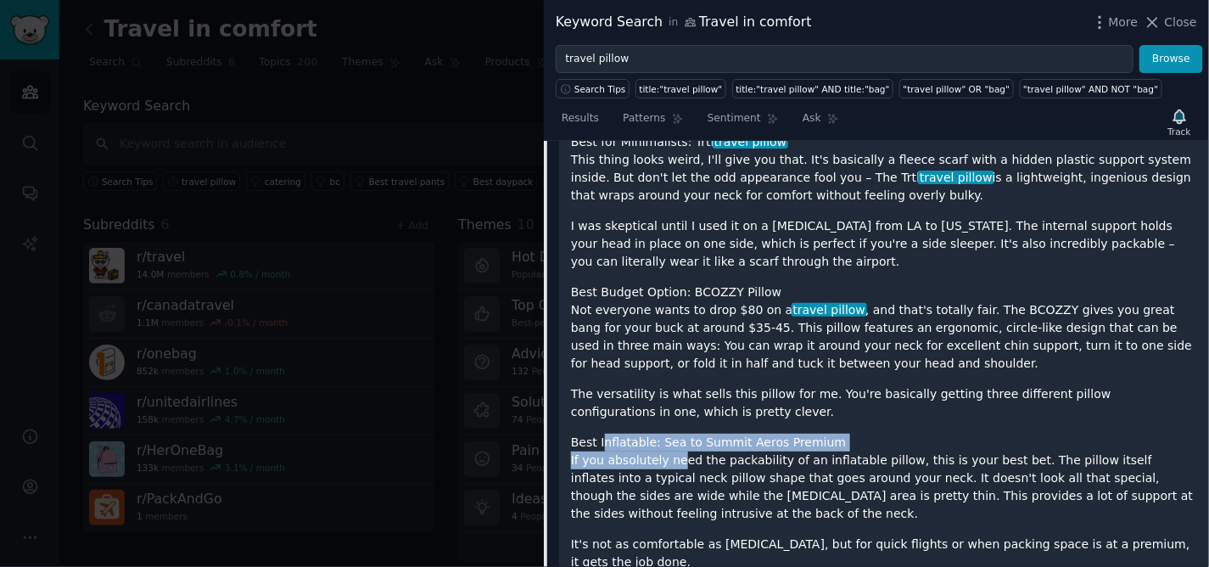
drag, startPoint x: 662, startPoint y: 363, endPoint x: 675, endPoint y: 367, distance: 14.2
click at [675, 367] on div "Picture this: I'm 6 hours into a 14-hour flight to Tokyo, my neck is screaming …" at bounding box center [884, 335] width 626 height 2648
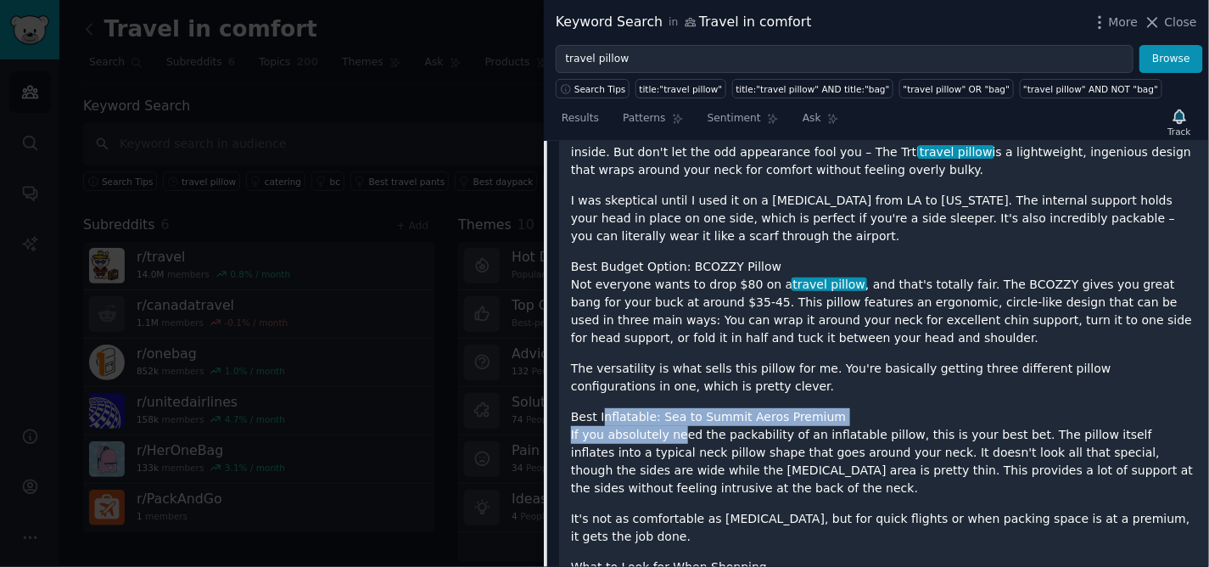
scroll to position [1563, 0]
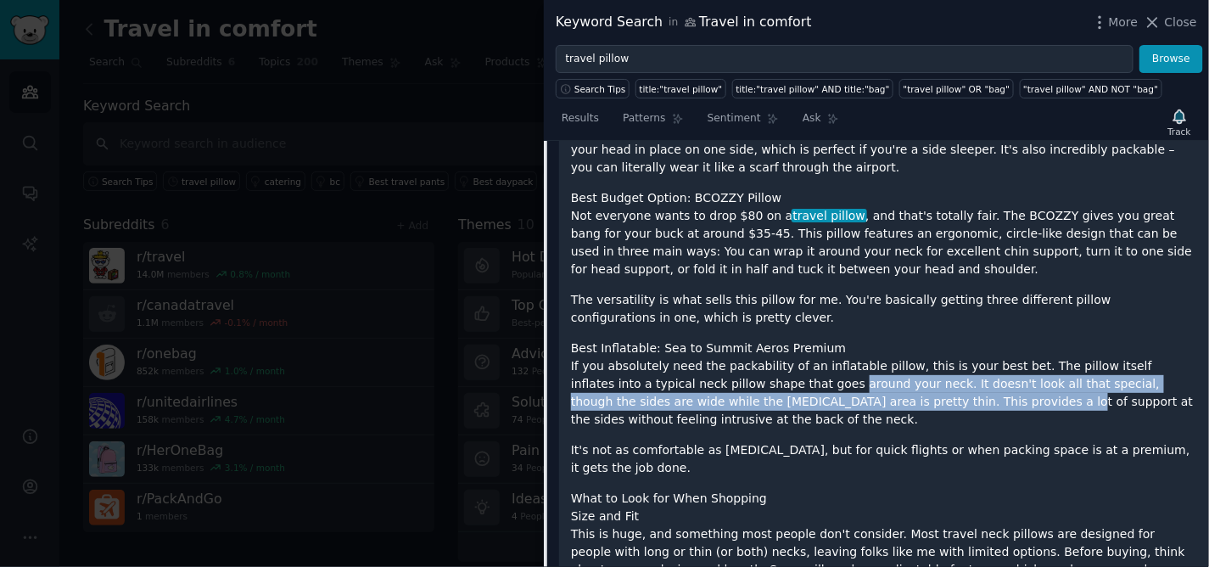
drag, startPoint x: 760, startPoint y: 300, endPoint x: 811, endPoint y: 306, distance: 51.2
click at [811, 357] on p "If you absolutely need the packability of an inflatable pillow, this is your be…" at bounding box center [884, 392] width 626 height 71
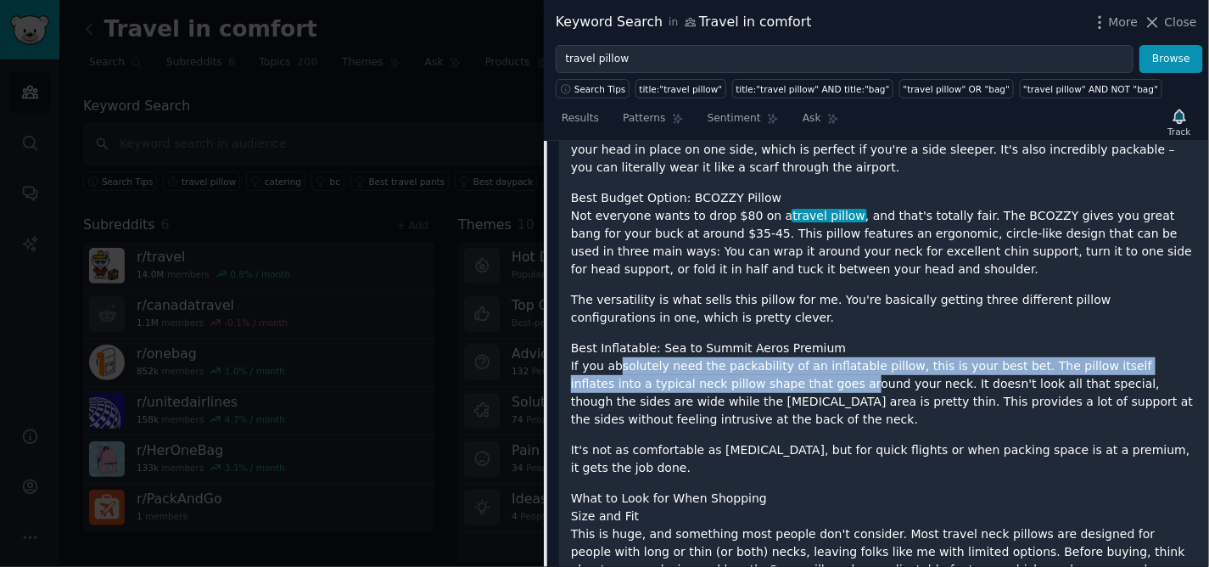
drag, startPoint x: 621, startPoint y: 273, endPoint x: 732, endPoint y: 295, distance: 112.5
click at [732, 357] on p "If you absolutely need the packability of an inflatable pillow, this is your be…" at bounding box center [884, 392] width 626 height 71
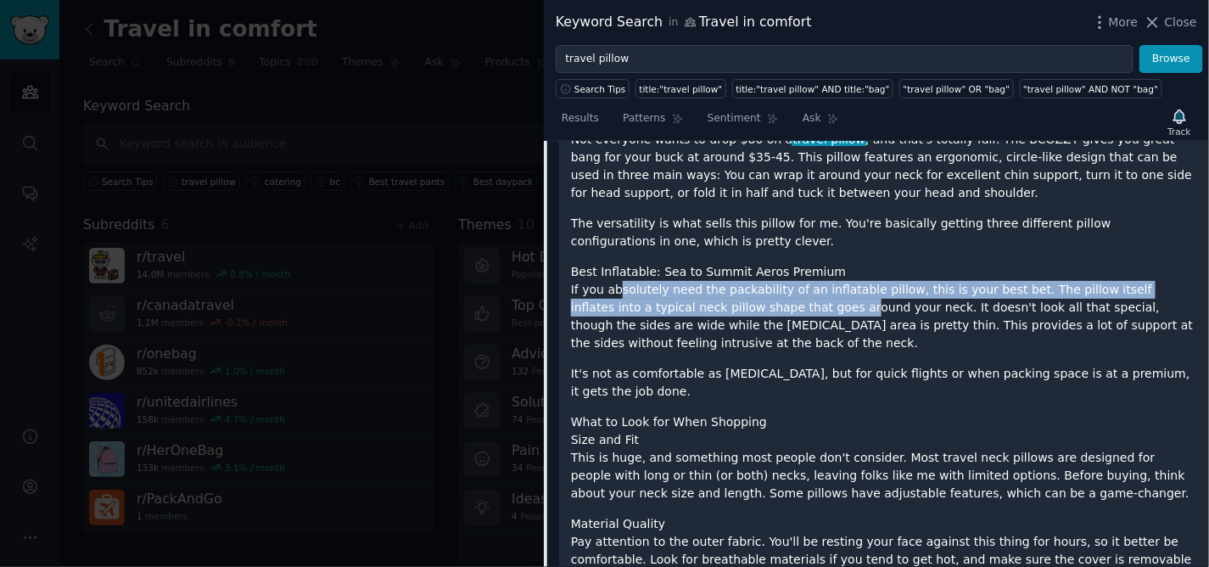
scroll to position [1657, 0]
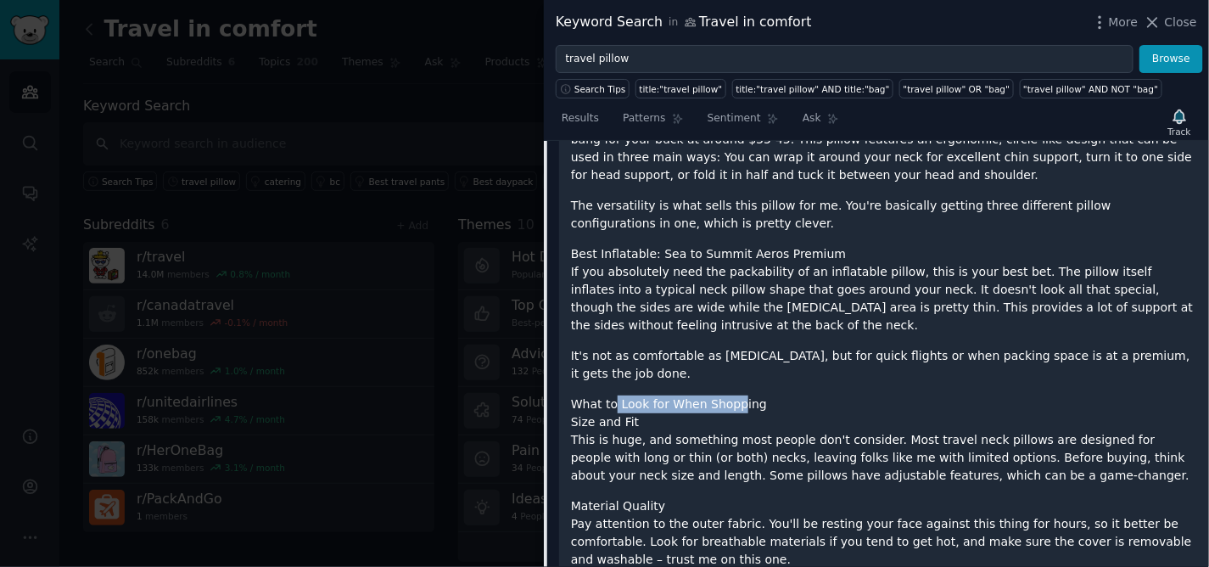
click at [732, 395] on h1 "What to Look for When Shopping" at bounding box center [884, 404] width 626 height 18
drag, startPoint x: 742, startPoint y: 334, endPoint x: 787, endPoint y: 335, distance: 45.0
click at [787, 431] on p "This is huge, and something most people don't consider. Most travel neck pillow…" at bounding box center [884, 457] width 626 height 53
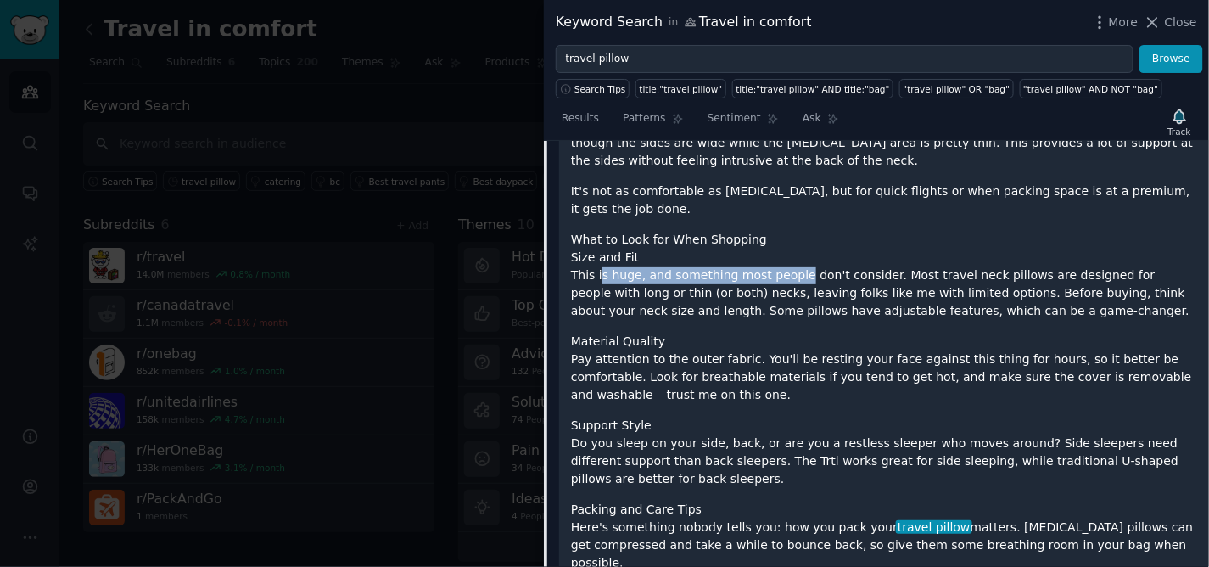
scroll to position [1846, 0]
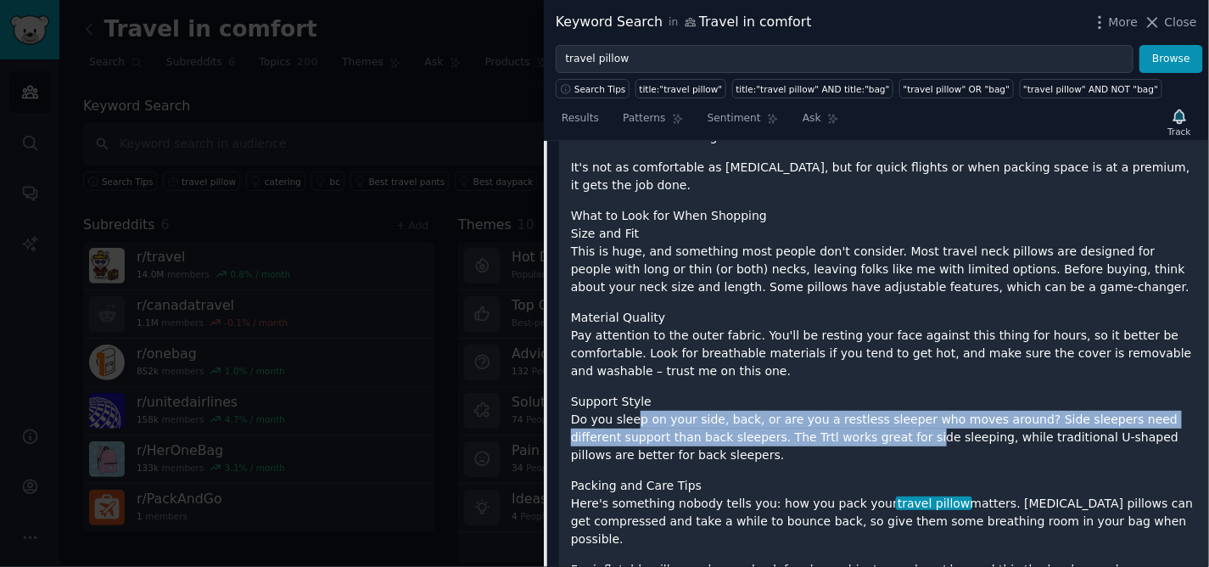
drag, startPoint x: 725, startPoint y: 310, endPoint x: 825, endPoint y: 318, distance: 100.5
click at [825, 411] on p "Do you sleep on your side, back, or are you a restless sleeper who moves around…" at bounding box center [884, 437] width 626 height 53
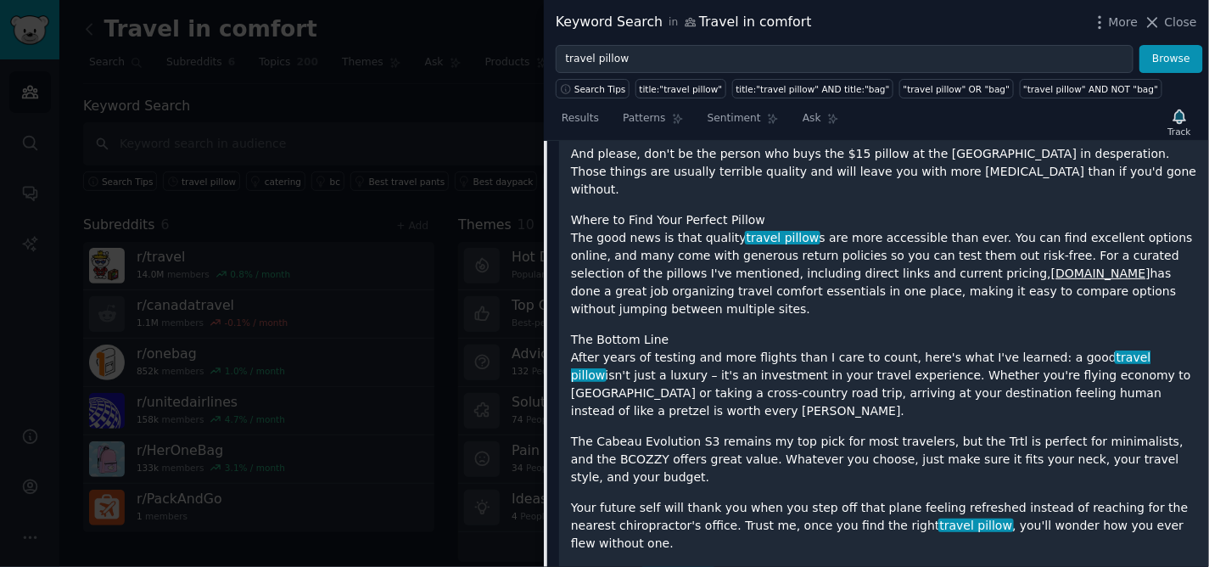
scroll to position [2506, 0]
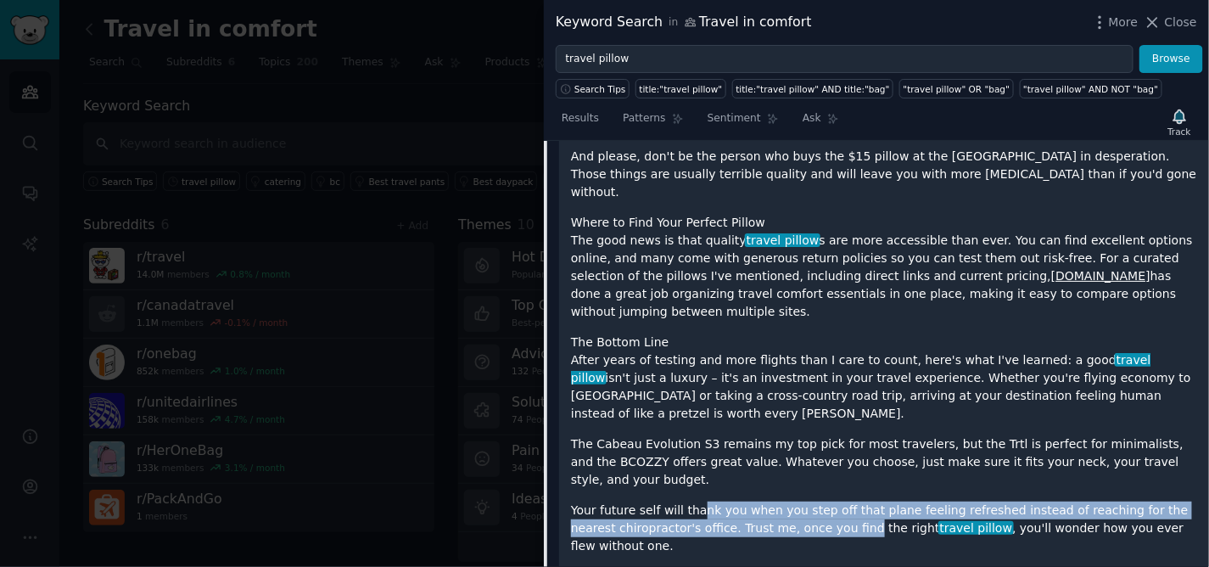
drag, startPoint x: 758, startPoint y: 306, endPoint x: 801, endPoint y: 307, distance: 43.3
click at [801, 502] on p "Your future self will thank you when you step off that plane feeling refreshed …" at bounding box center [884, 528] width 626 height 53
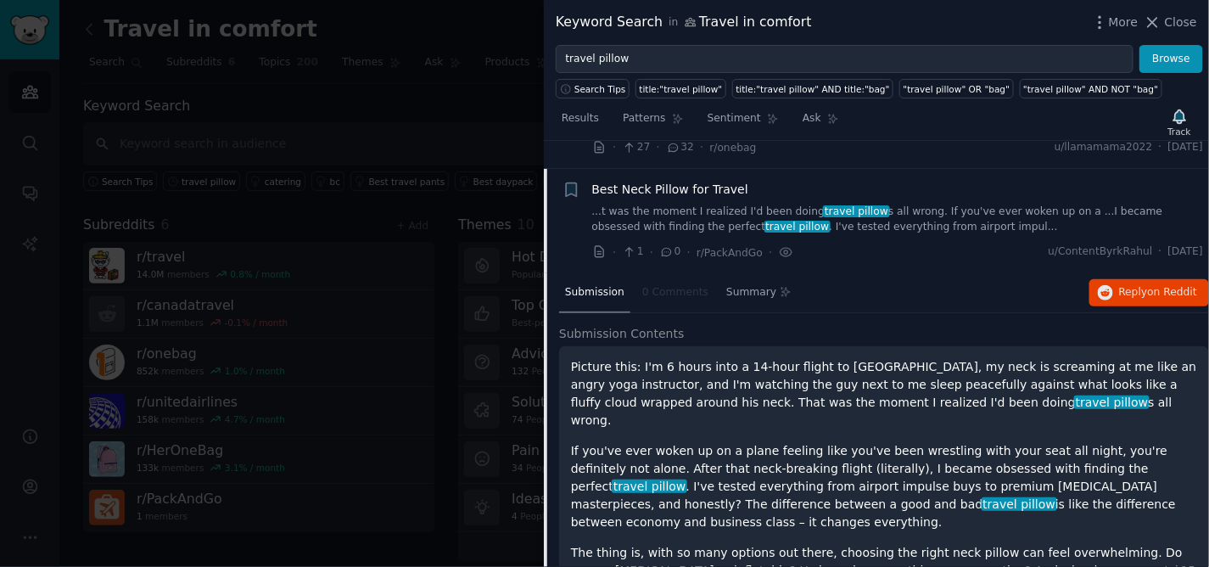
scroll to position [149, 0]
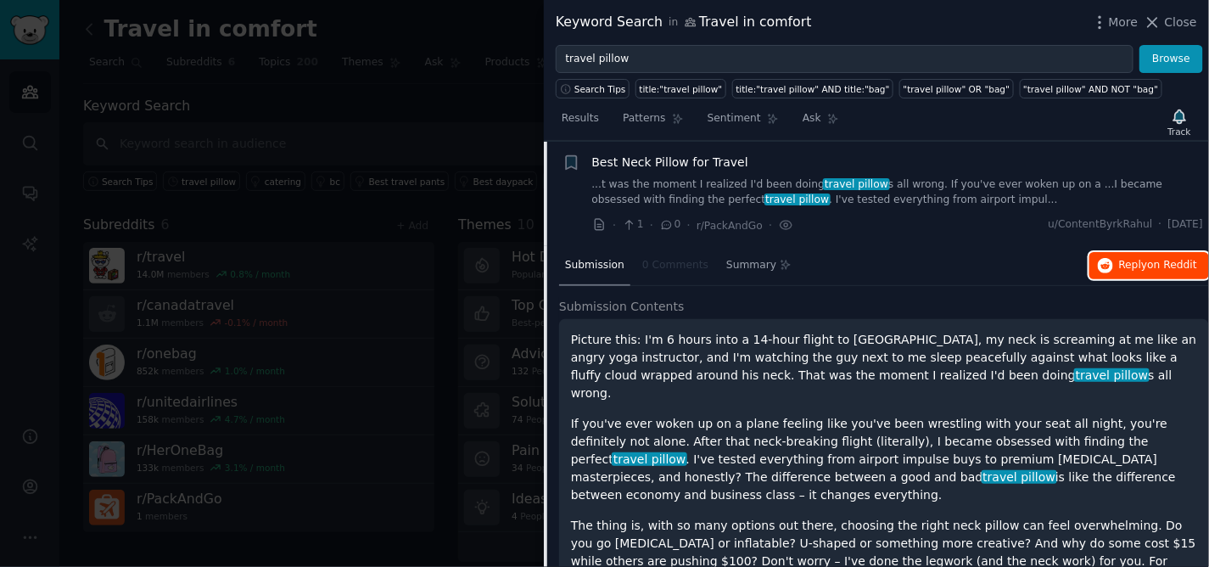
click at [1152, 269] on span "on Reddit" at bounding box center [1172, 265] width 49 height 12
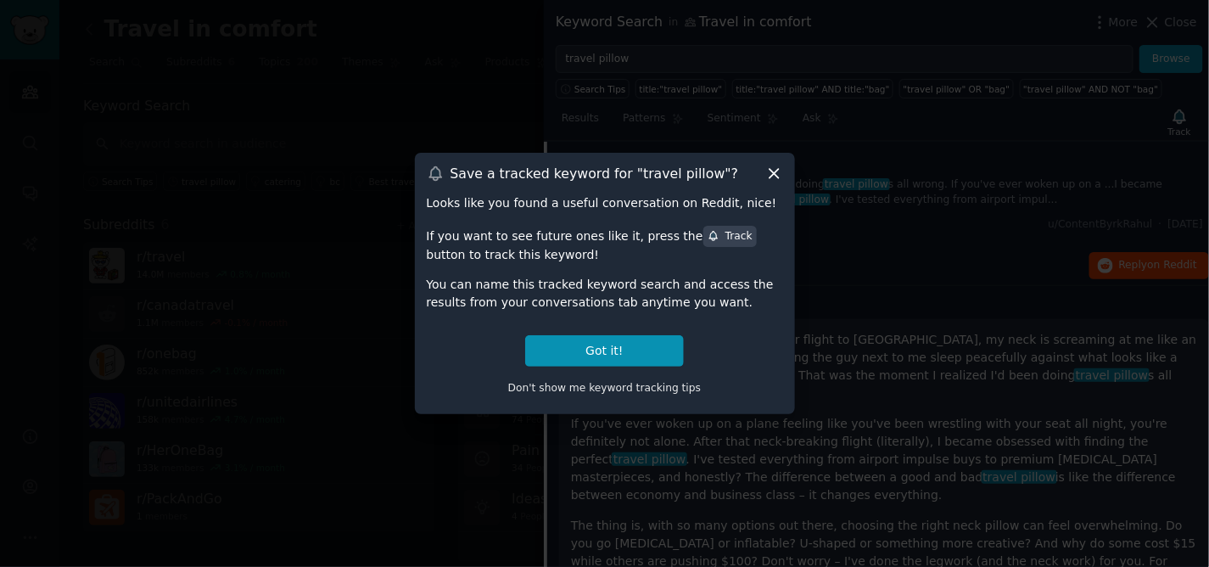
click at [773, 172] on icon at bounding box center [774, 174] width 9 height 9
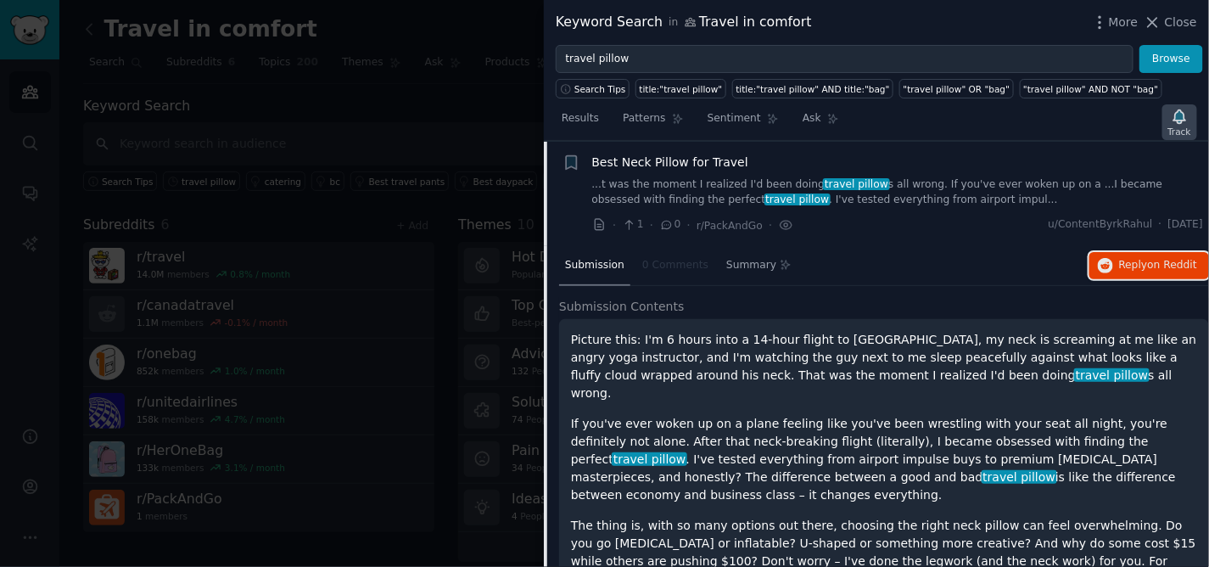
click at [1183, 123] on icon "button" at bounding box center [1180, 117] width 18 height 18
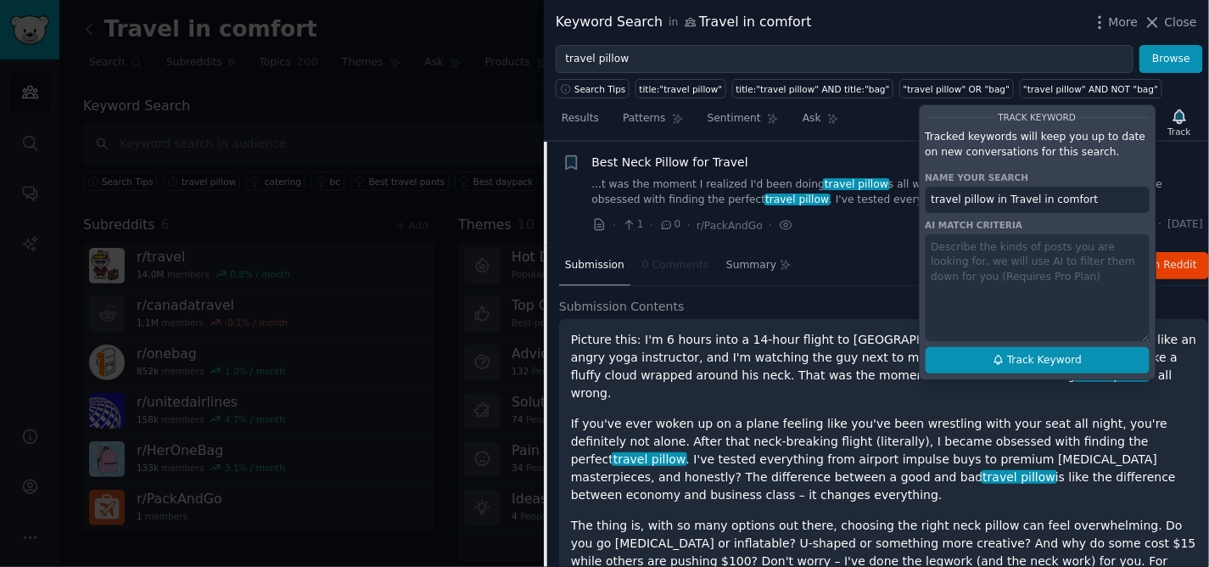
click at [1041, 363] on span "Track Keyword" at bounding box center [1044, 360] width 75 height 15
type input "travel pillow in Travel in comfort"
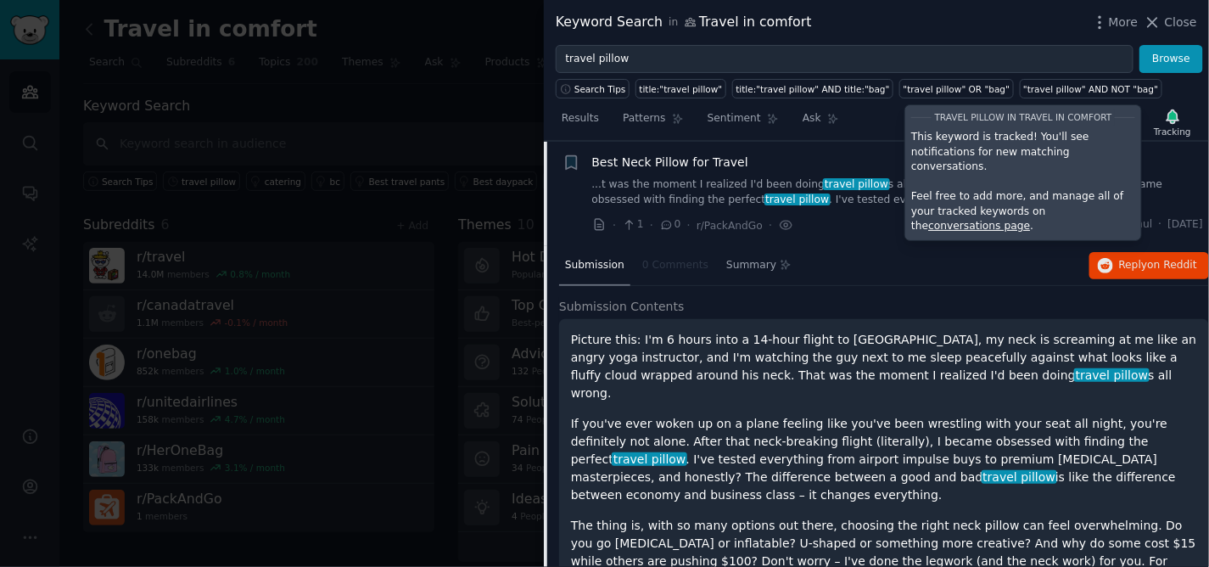
click at [252, 93] on div at bounding box center [604, 283] width 1209 height 567
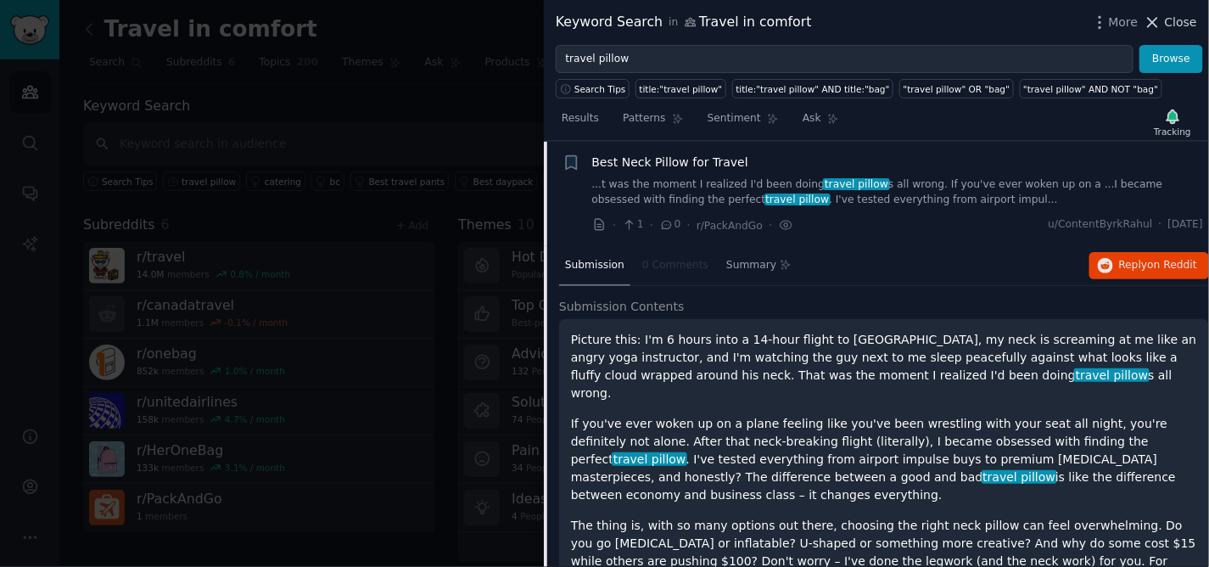
click at [1180, 27] on span "Close" at bounding box center [1181, 23] width 32 height 18
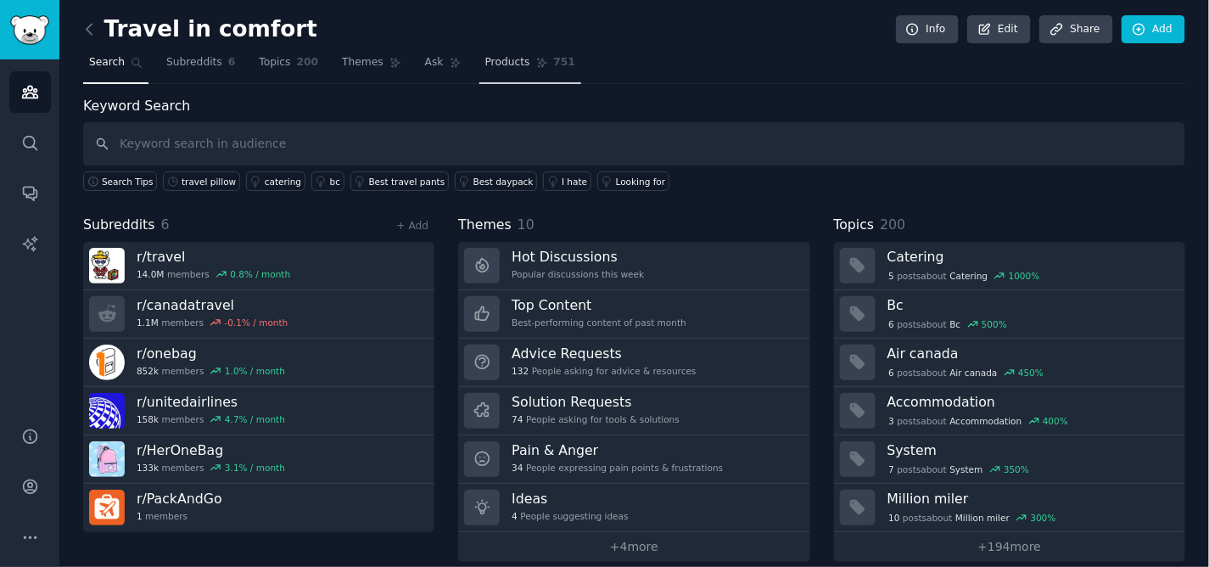
click at [489, 65] on span "Products" at bounding box center [507, 62] width 45 height 15
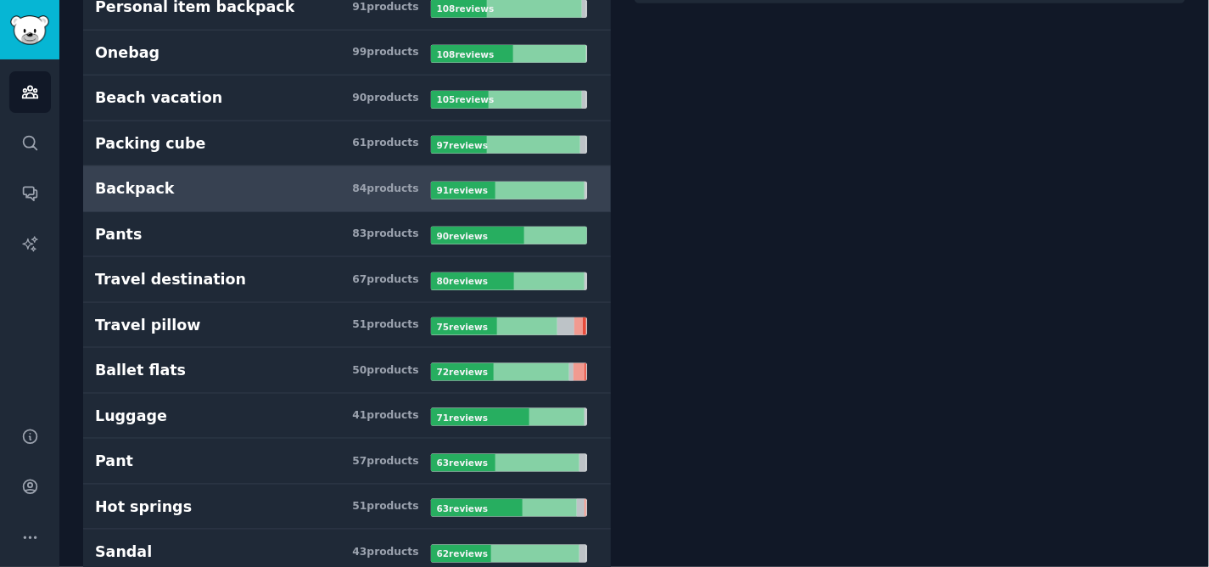
scroll to position [471, 0]
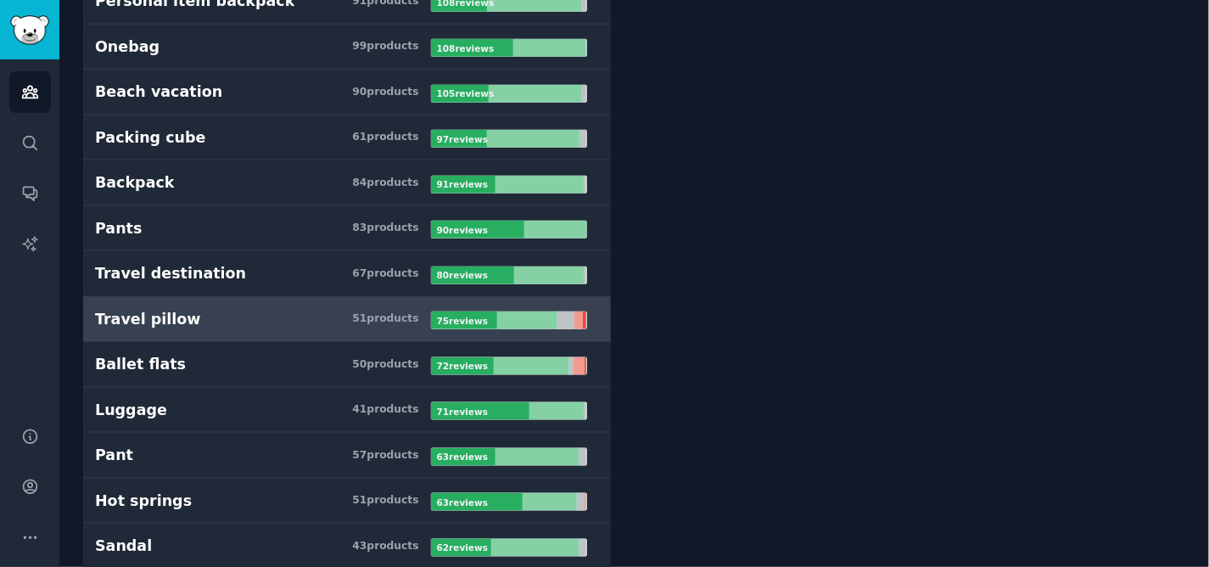
click at [140, 320] on div "Travel pillow" at bounding box center [148, 319] width 106 height 21
click at [399, 315] on div "51 product s" at bounding box center [385, 318] width 66 height 15
click at [468, 324] on b "75 review s" at bounding box center [462, 321] width 51 height 10
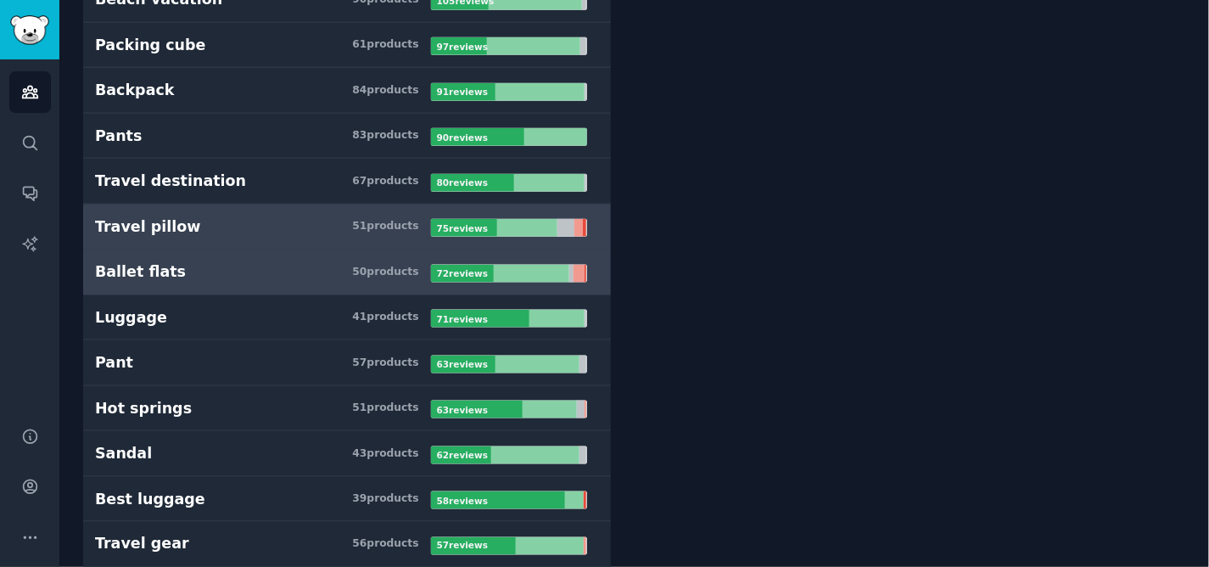
scroll to position [565, 0]
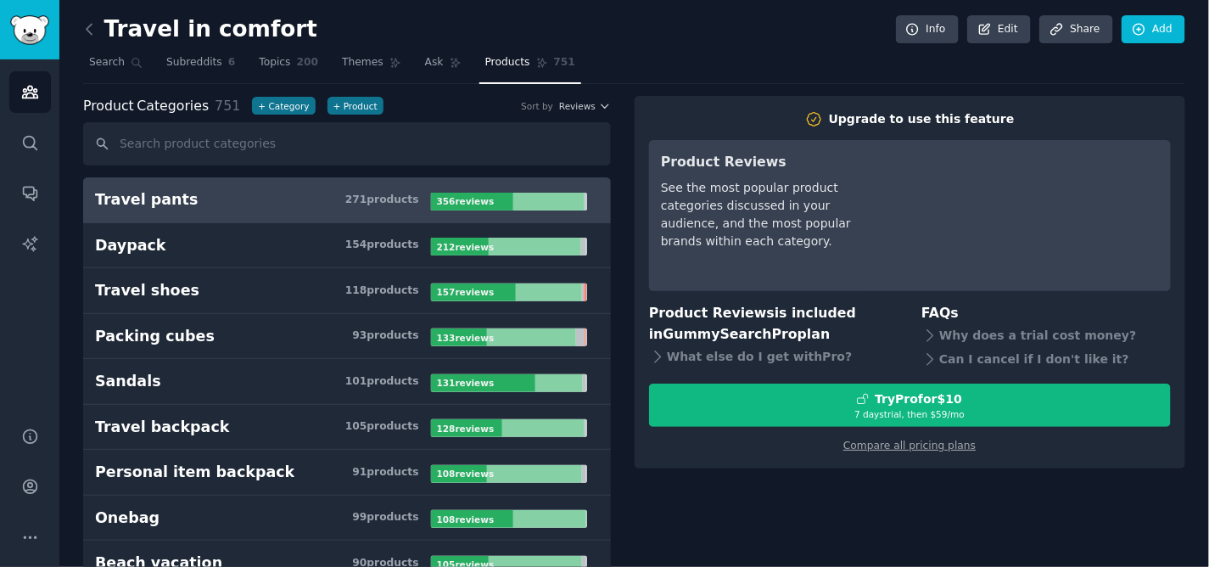
click at [165, 145] on input "text" at bounding box center [347, 143] width 528 height 43
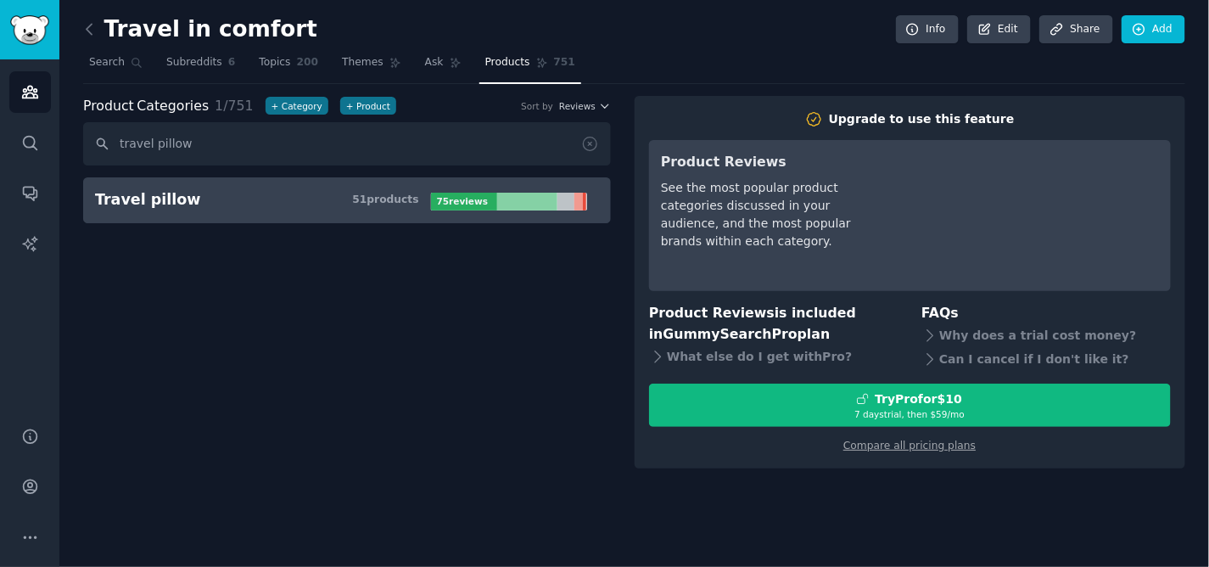
type input "travel pillow"
click at [165, 198] on div "Travel pillow" at bounding box center [148, 199] width 106 height 21
click at [185, 70] on span "Subreddits" at bounding box center [194, 62] width 56 height 15
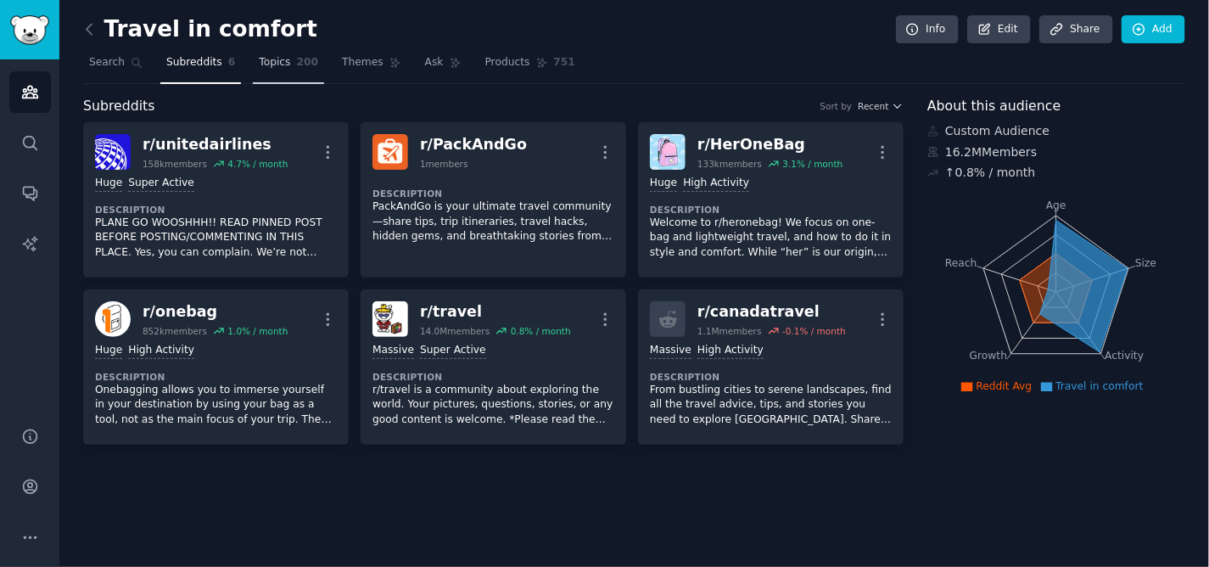
click at [261, 70] on span "Topics" at bounding box center [274, 62] width 31 height 15
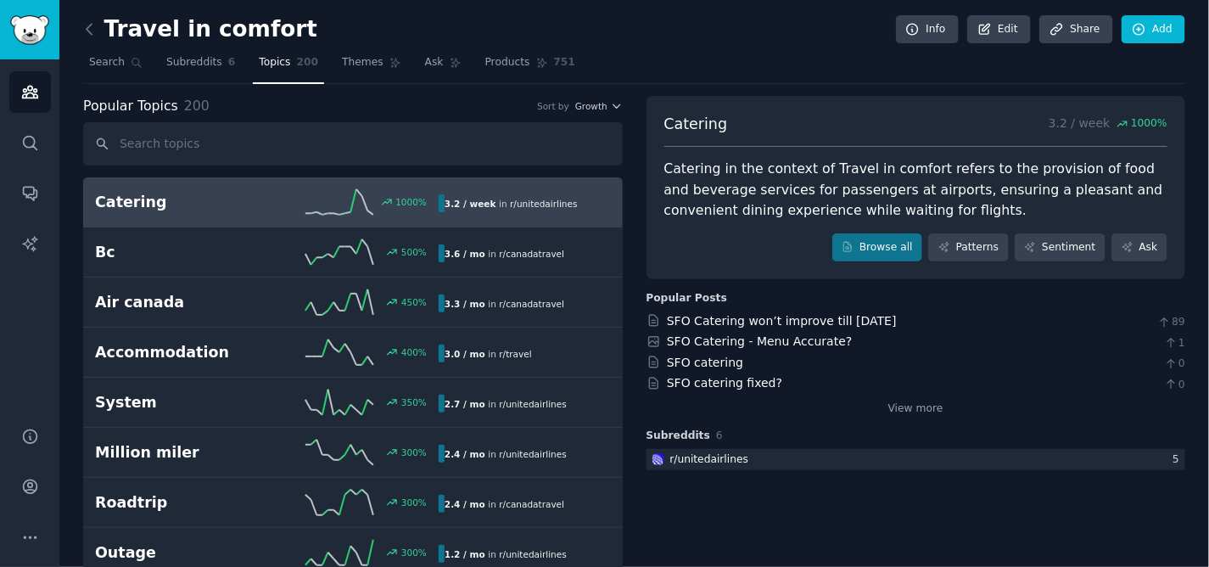
click at [183, 142] on input "text" at bounding box center [353, 143] width 540 height 43
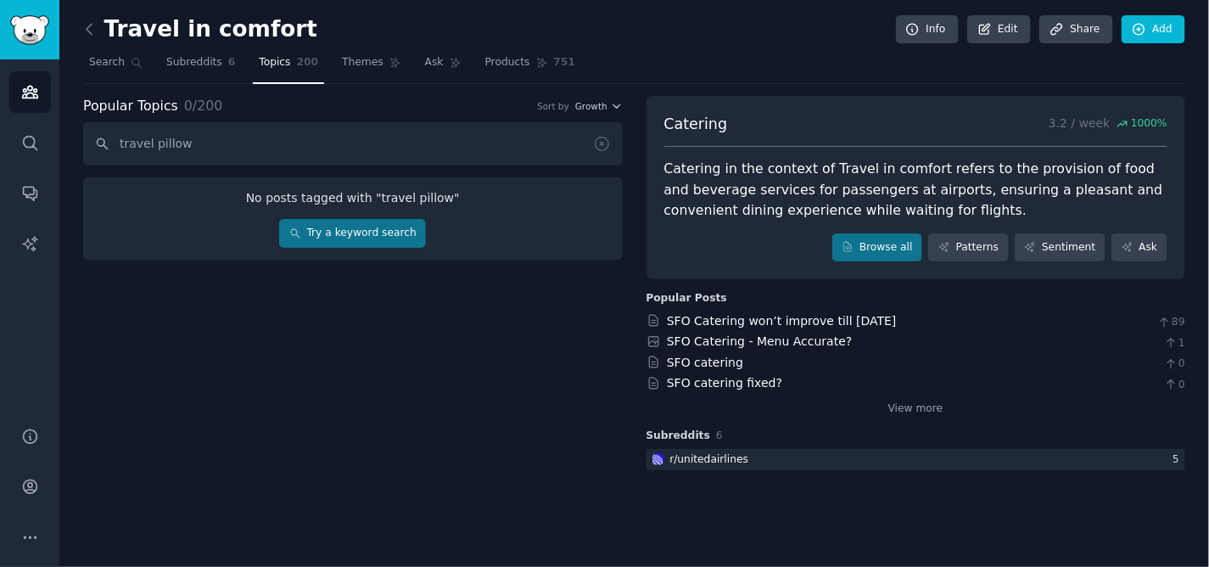
type input "travel pillow"
click at [603, 138] on icon at bounding box center [602, 144] width 18 height 18
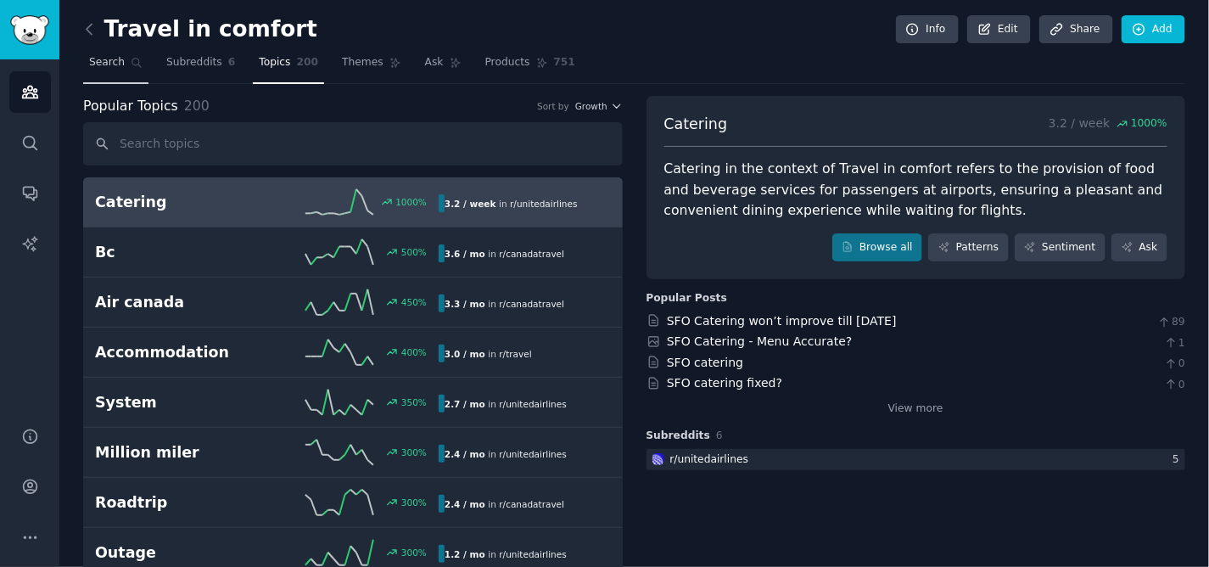
click at [102, 62] on span "Search" at bounding box center [107, 62] width 36 height 15
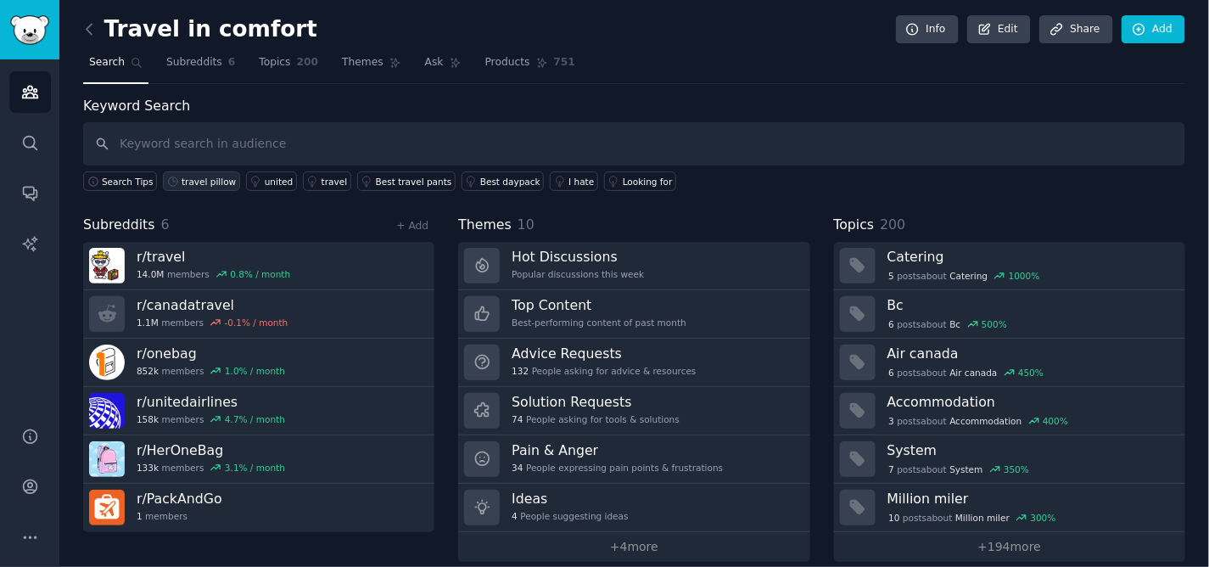
click at [205, 184] on div "travel pillow" at bounding box center [209, 182] width 54 height 12
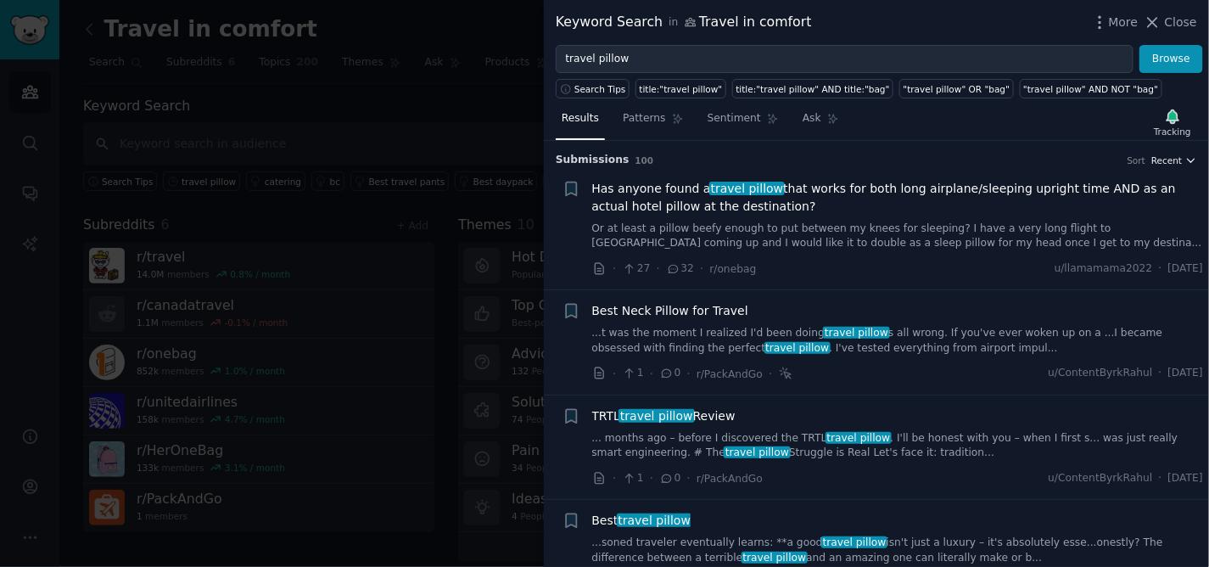
click at [1172, 157] on span "Recent" at bounding box center [1167, 160] width 31 height 12
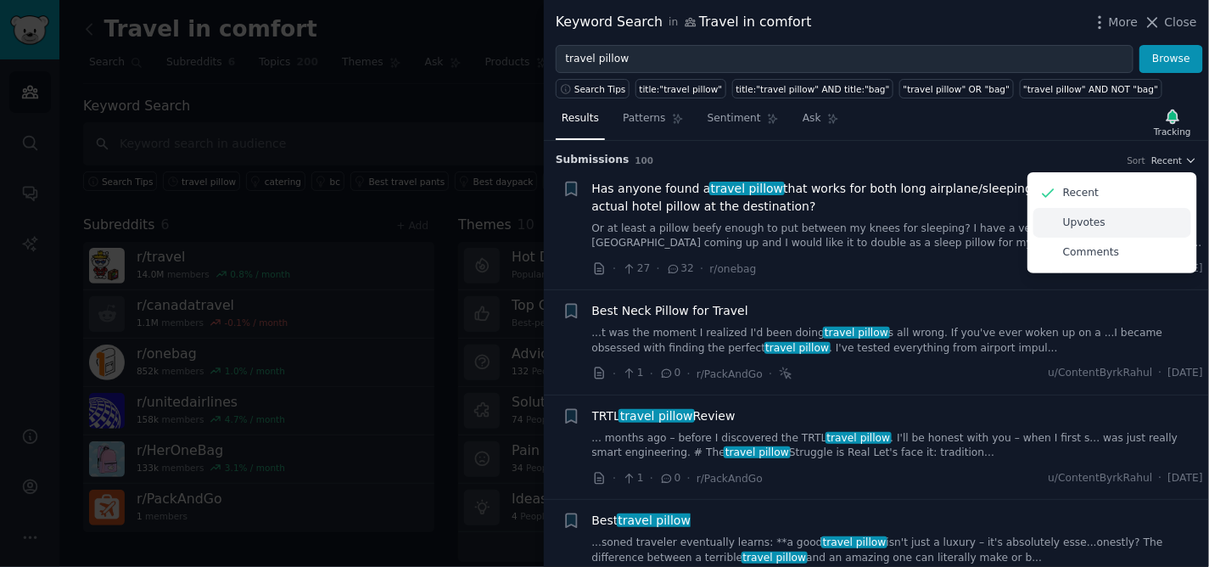
click at [1107, 227] on div "Upvotes" at bounding box center [1113, 223] width 158 height 30
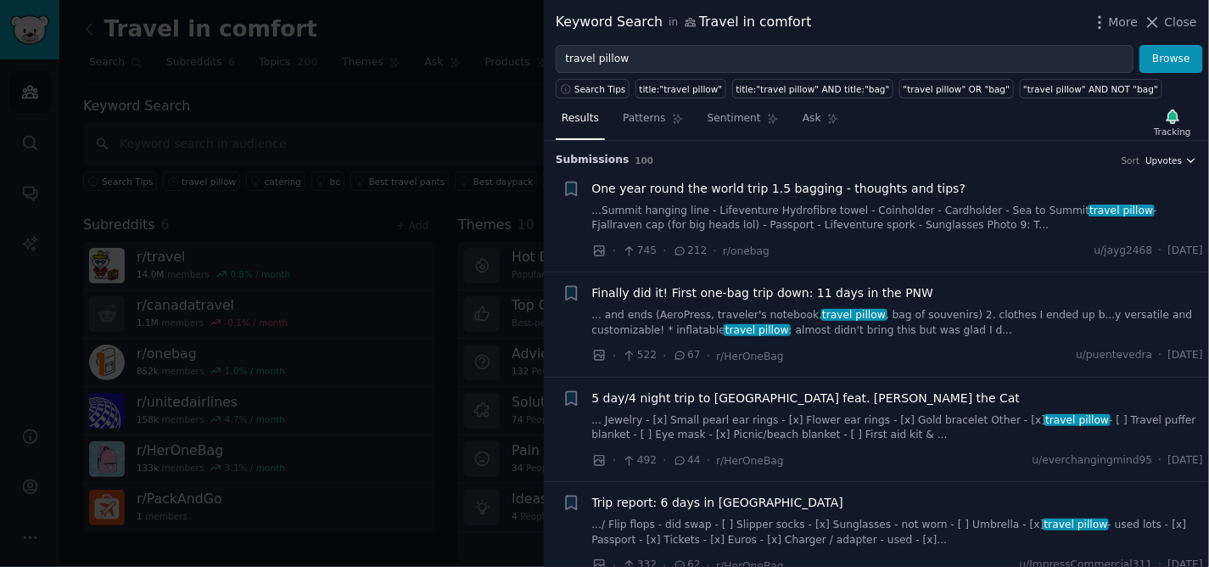
click at [1176, 161] on span "Upvotes" at bounding box center [1164, 160] width 36 height 12
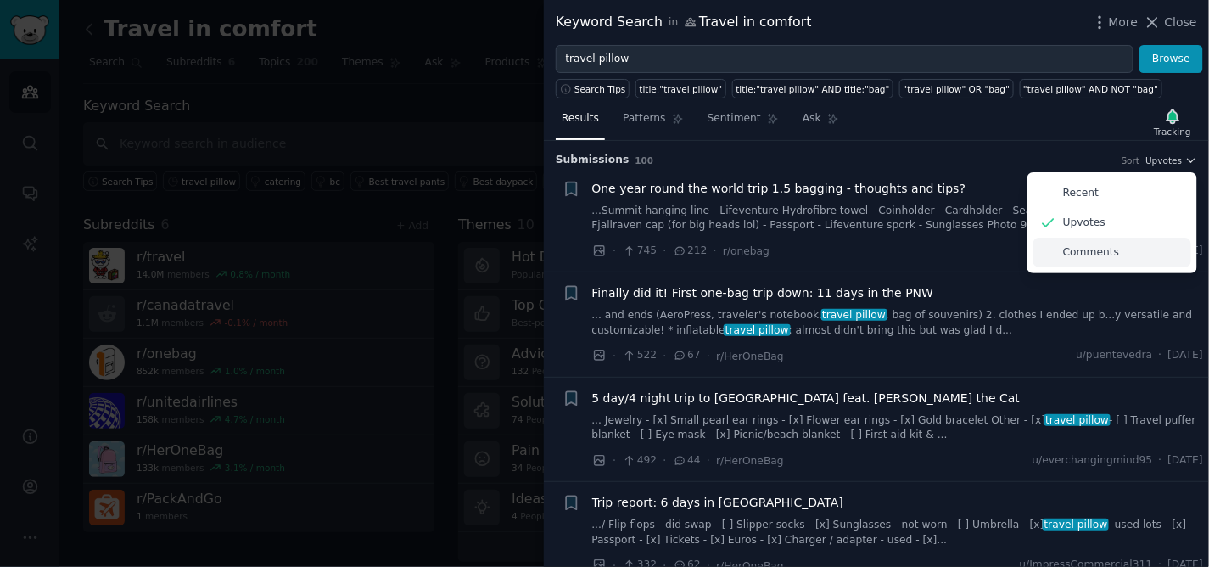
click at [1134, 244] on div "Comments" at bounding box center [1113, 253] width 158 height 30
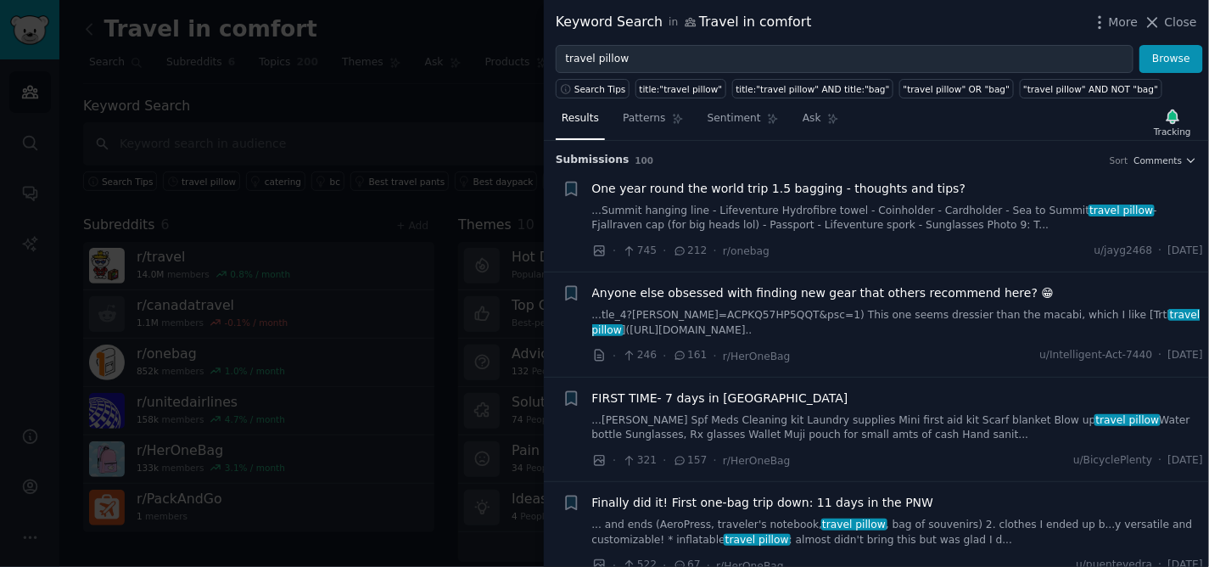
scroll to position [94, 0]
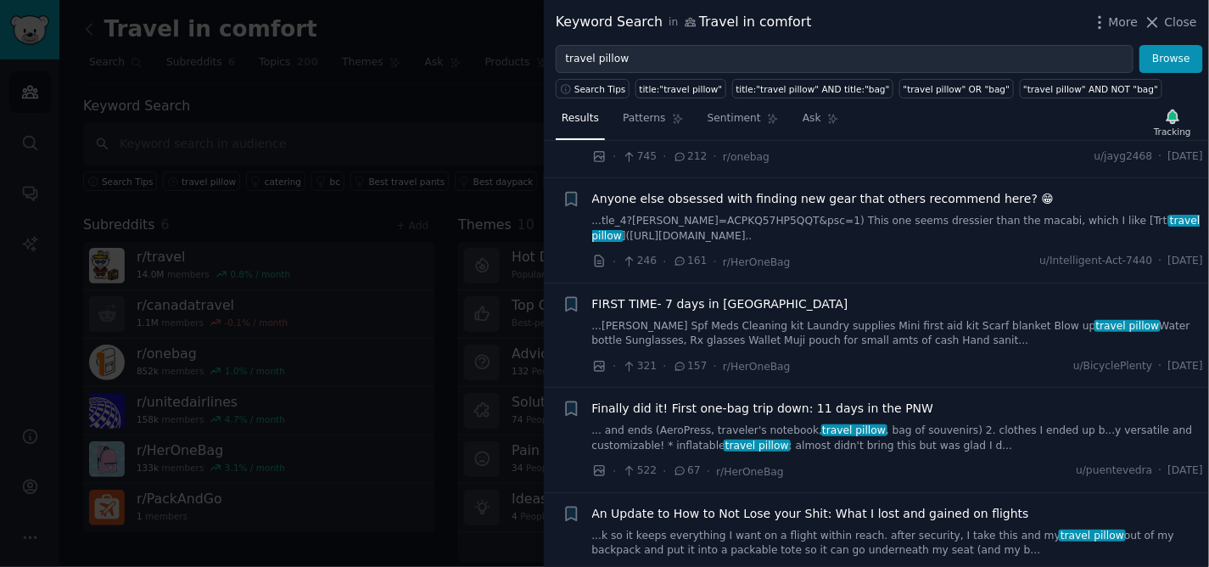
click at [885, 202] on span "Anyone else obsessed with finding new gear that others recommend here? 😁" at bounding box center [823, 199] width 462 height 18
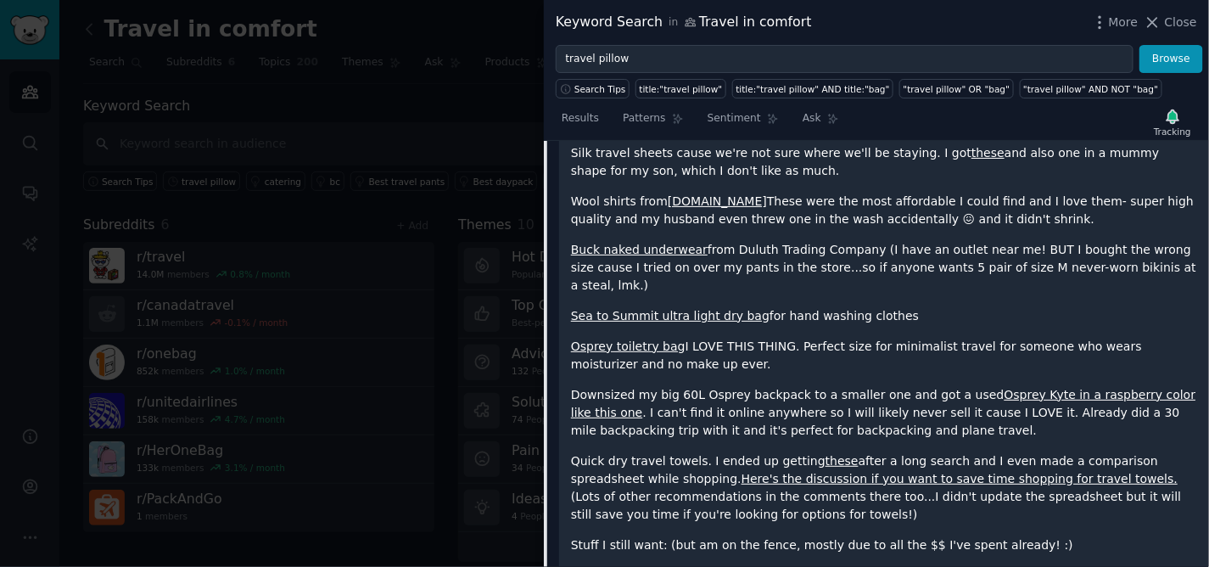
scroll to position [698, 0]
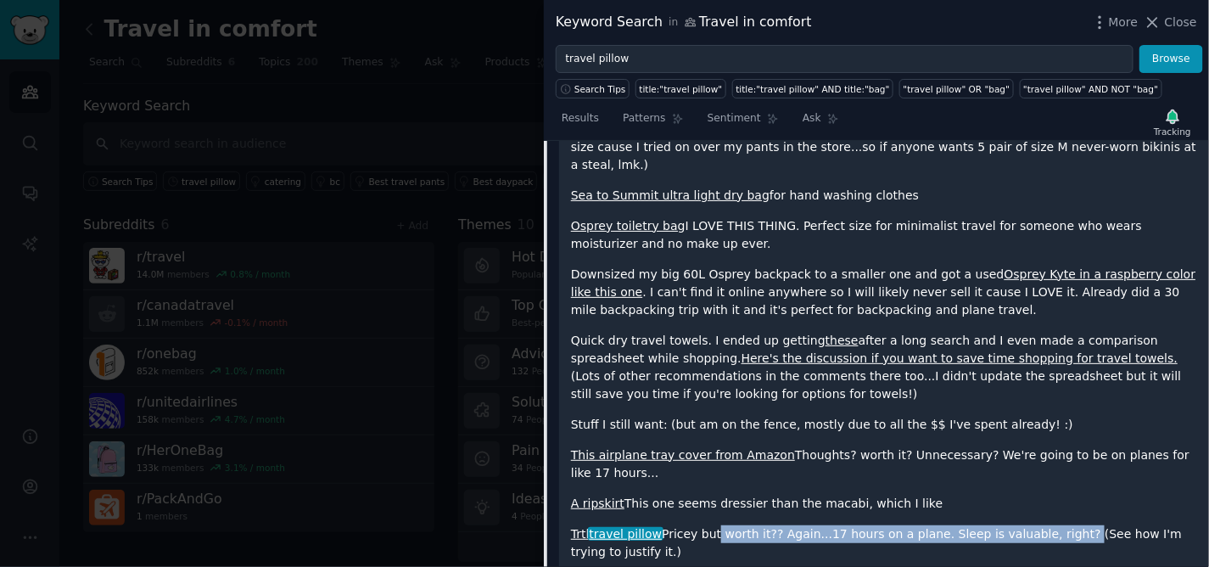
drag, startPoint x: 707, startPoint y: 459, endPoint x: 1035, endPoint y: 463, distance: 328.4
click at [1035, 525] on p "Trtl travel pillow Pricey but worth it?? Again...17 hours on a plane. Sleep is …" at bounding box center [884, 543] width 626 height 36
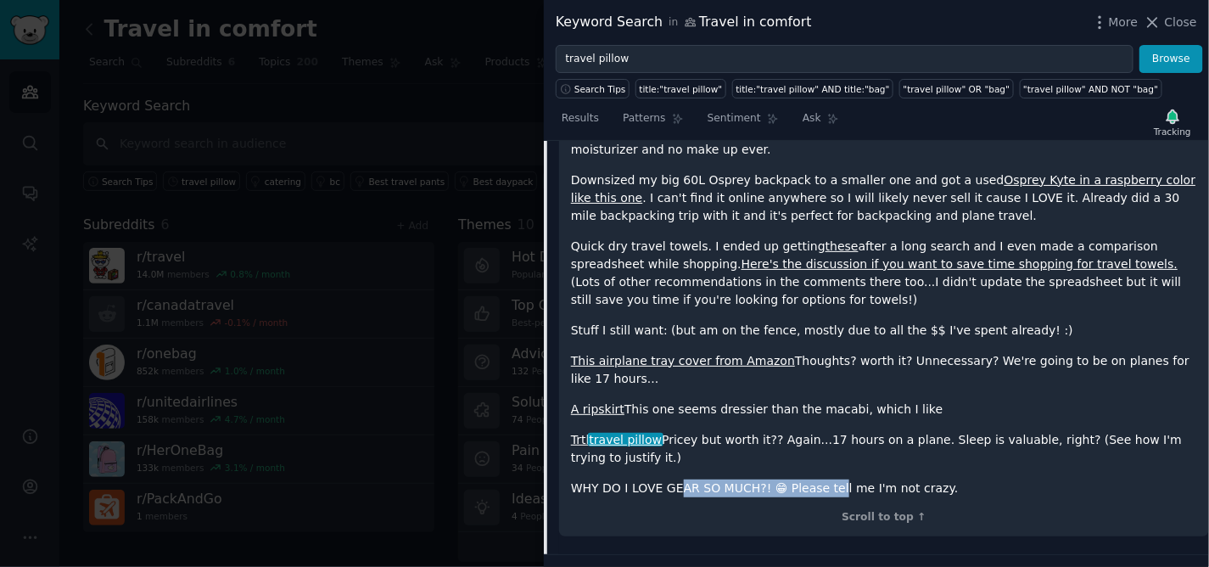
click at [815, 479] on p "WHY DO I LOVE GEAR SO MUCH?! 😁 Please tell me I'm not crazy." at bounding box center [884, 488] width 626 height 18
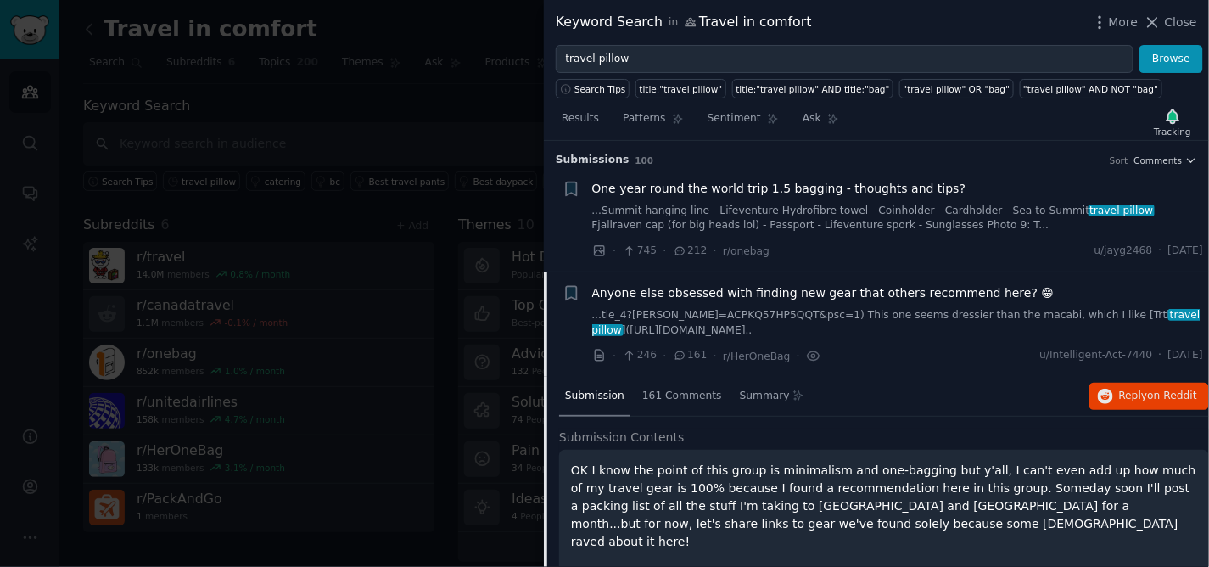
scroll to position [188, 0]
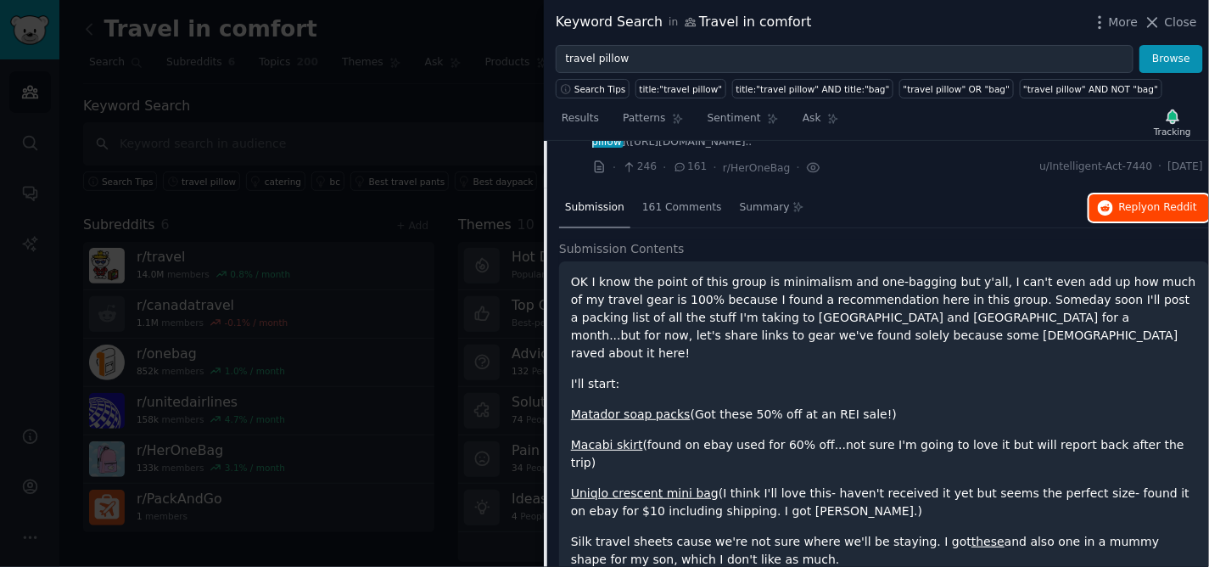
drag, startPoint x: 1158, startPoint y: 199, endPoint x: 1140, endPoint y: 216, distance: 24.7
click at [1158, 201] on span "on Reddit" at bounding box center [1172, 207] width 49 height 12
